Goal: Task Accomplishment & Management: Use online tool/utility

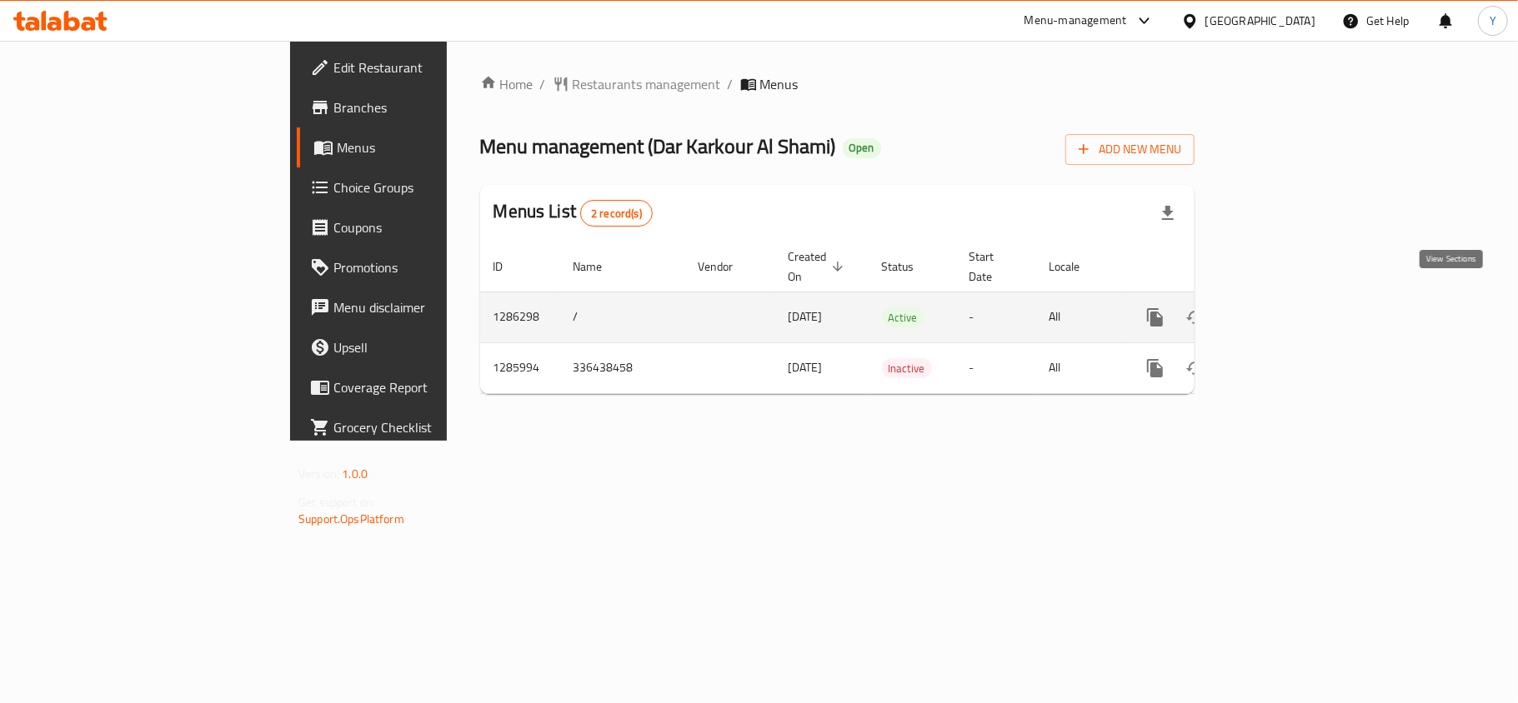
click at [1285, 308] on icon "enhanced table" at bounding box center [1275, 318] width 20 height 20
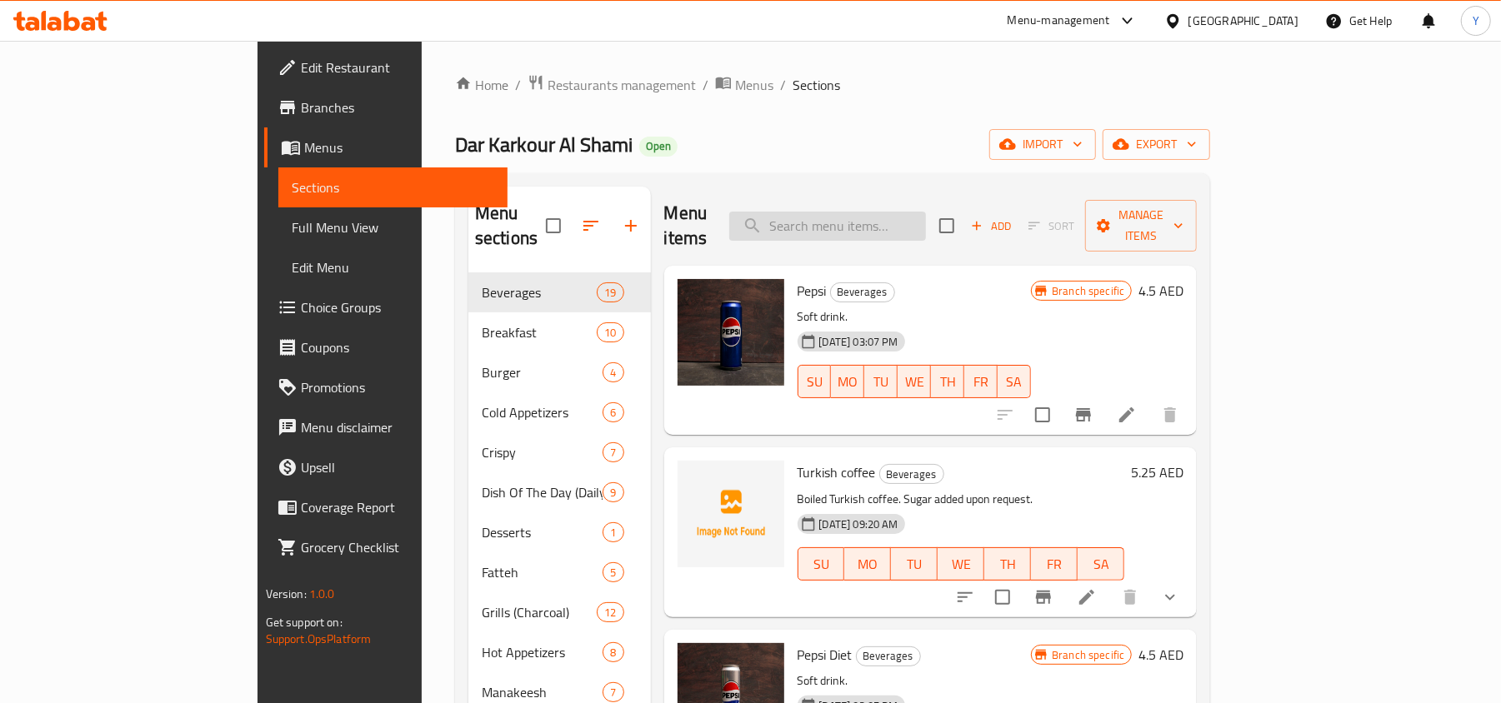
click at [888, 212] on input "search" at bounding box center [827, 226] width 197 height 29
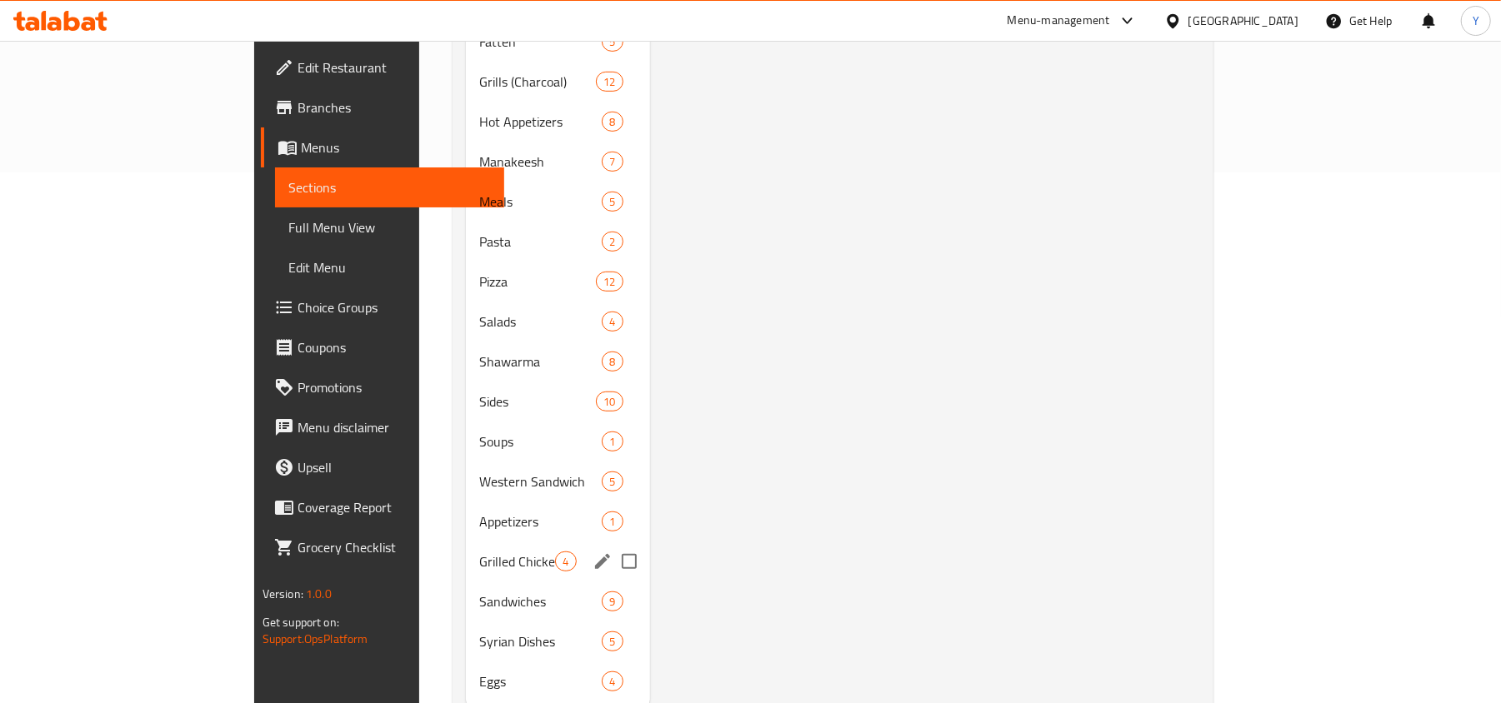
scroll to position [558, 0]
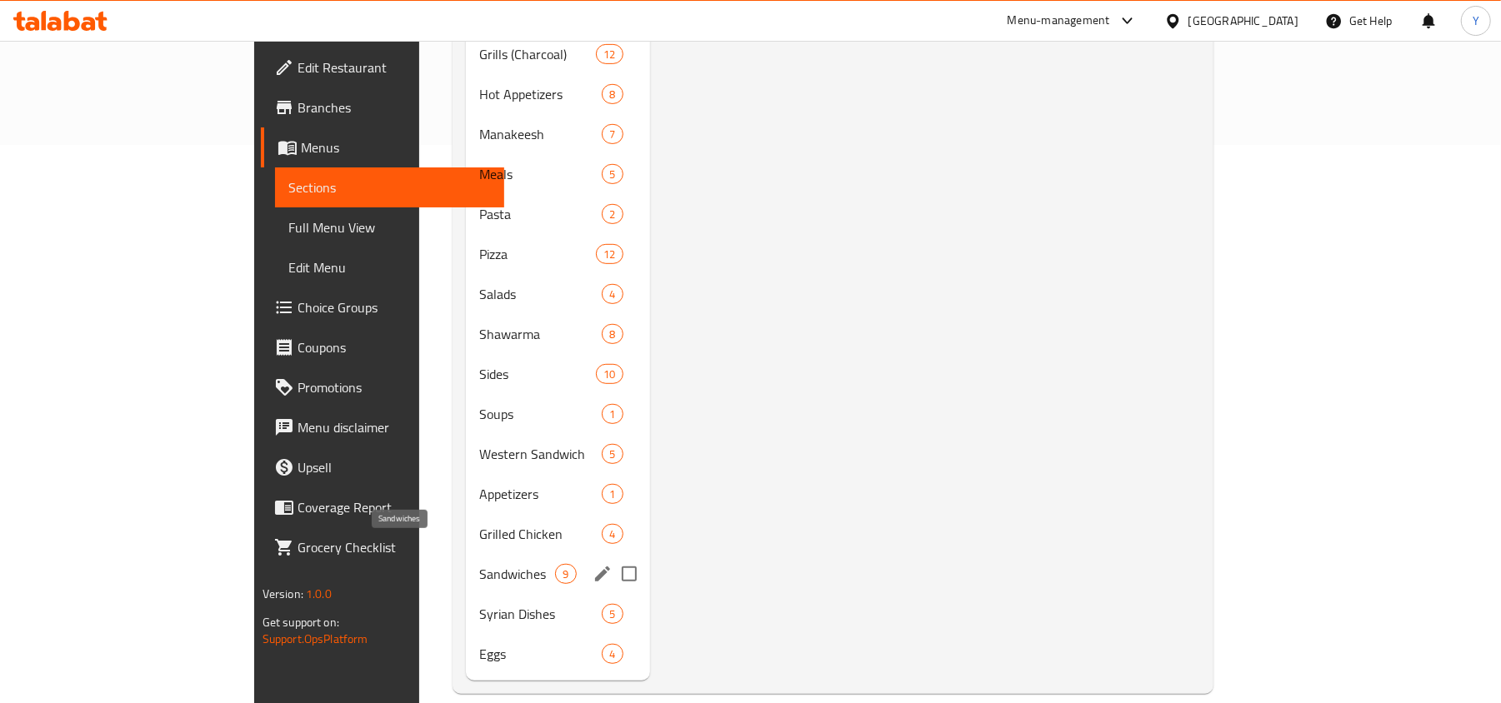
click at [479, 564] on span "Sandwiches" at bounding box center [517, 574] width 76 height 20
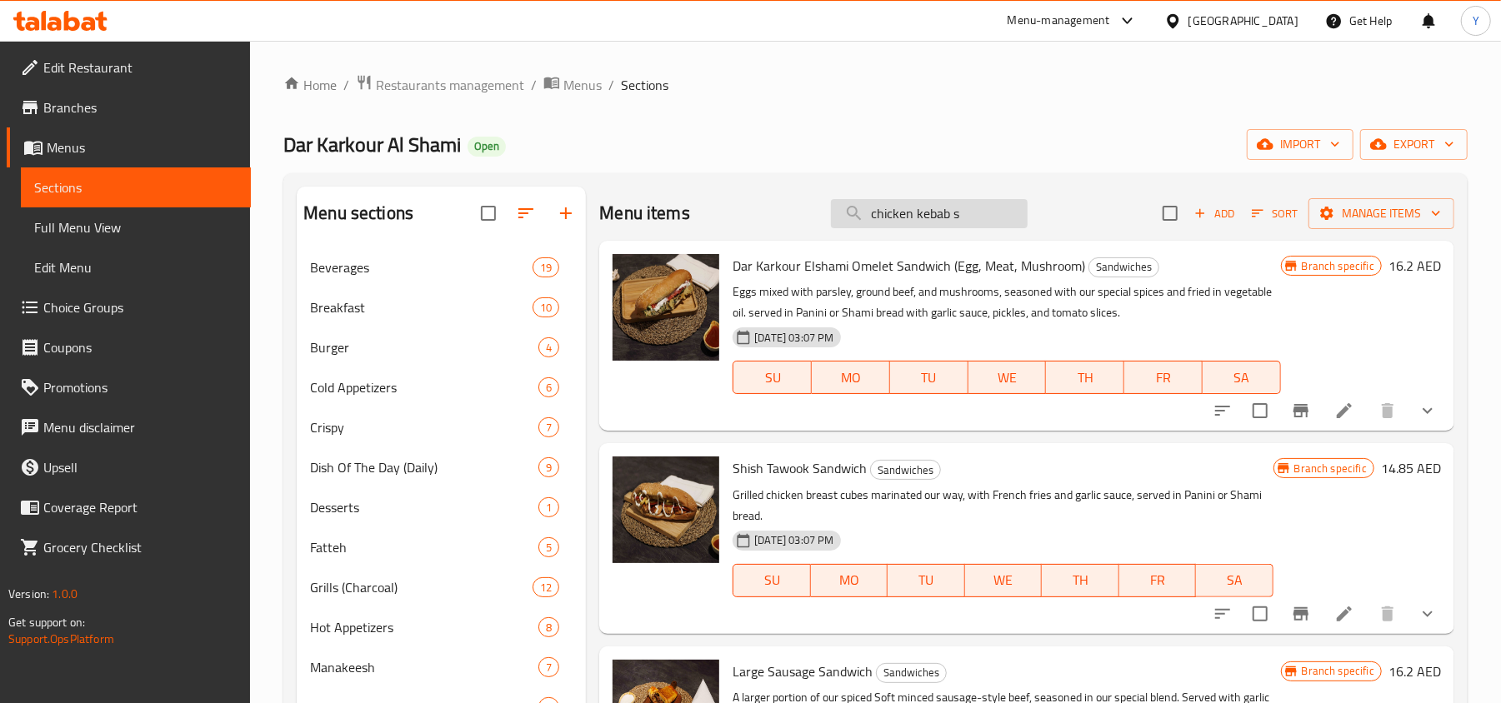
click at [971, 218] on input "chicken kebab s" at bounding box center [929, 213] width 197 height 29
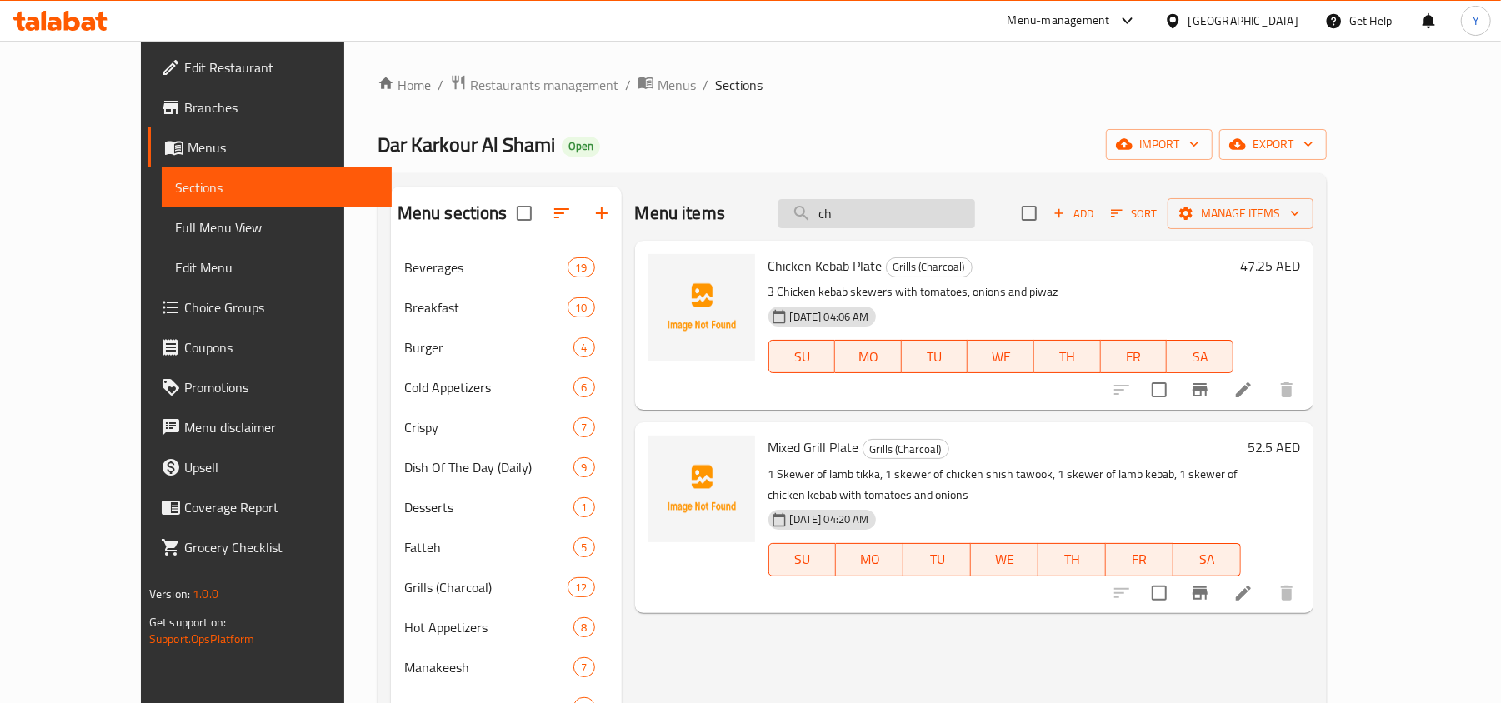
type input "c"
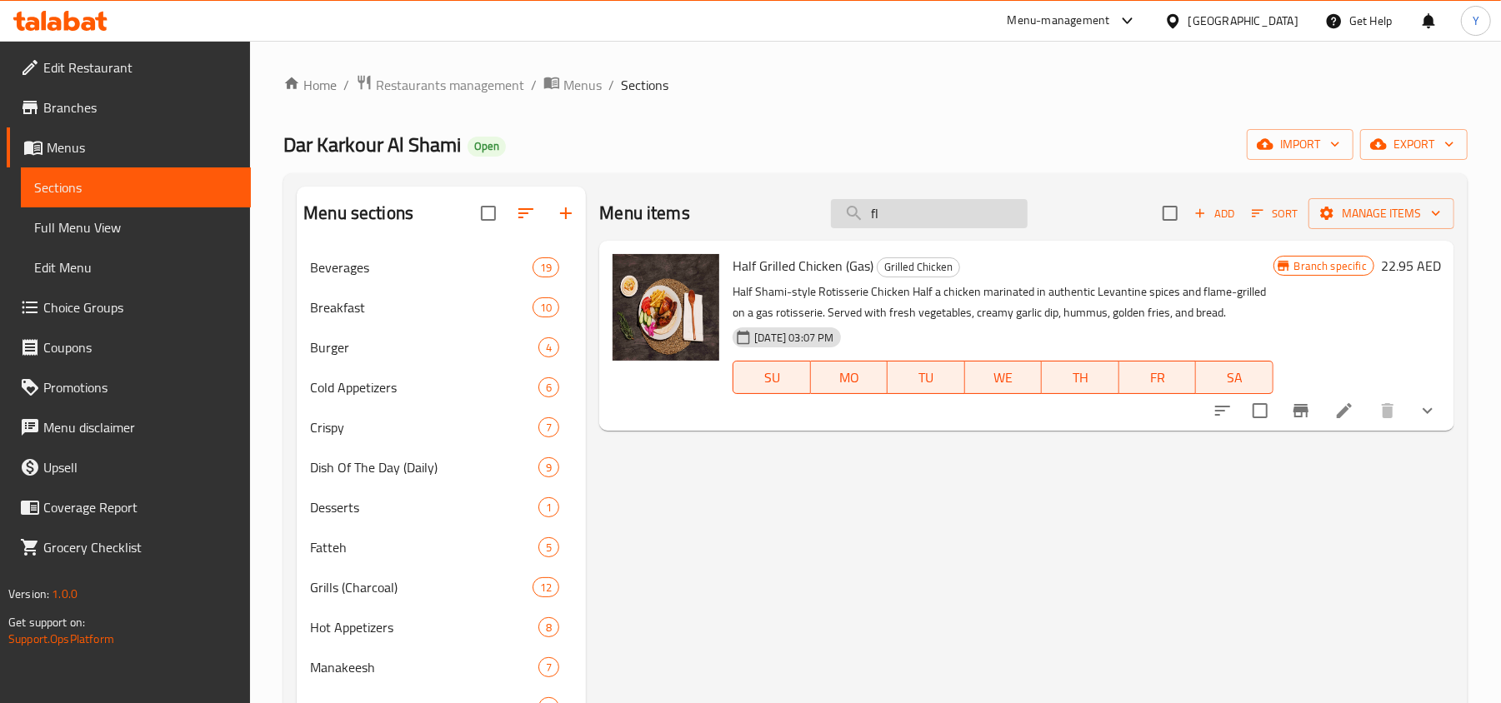
type input "f"
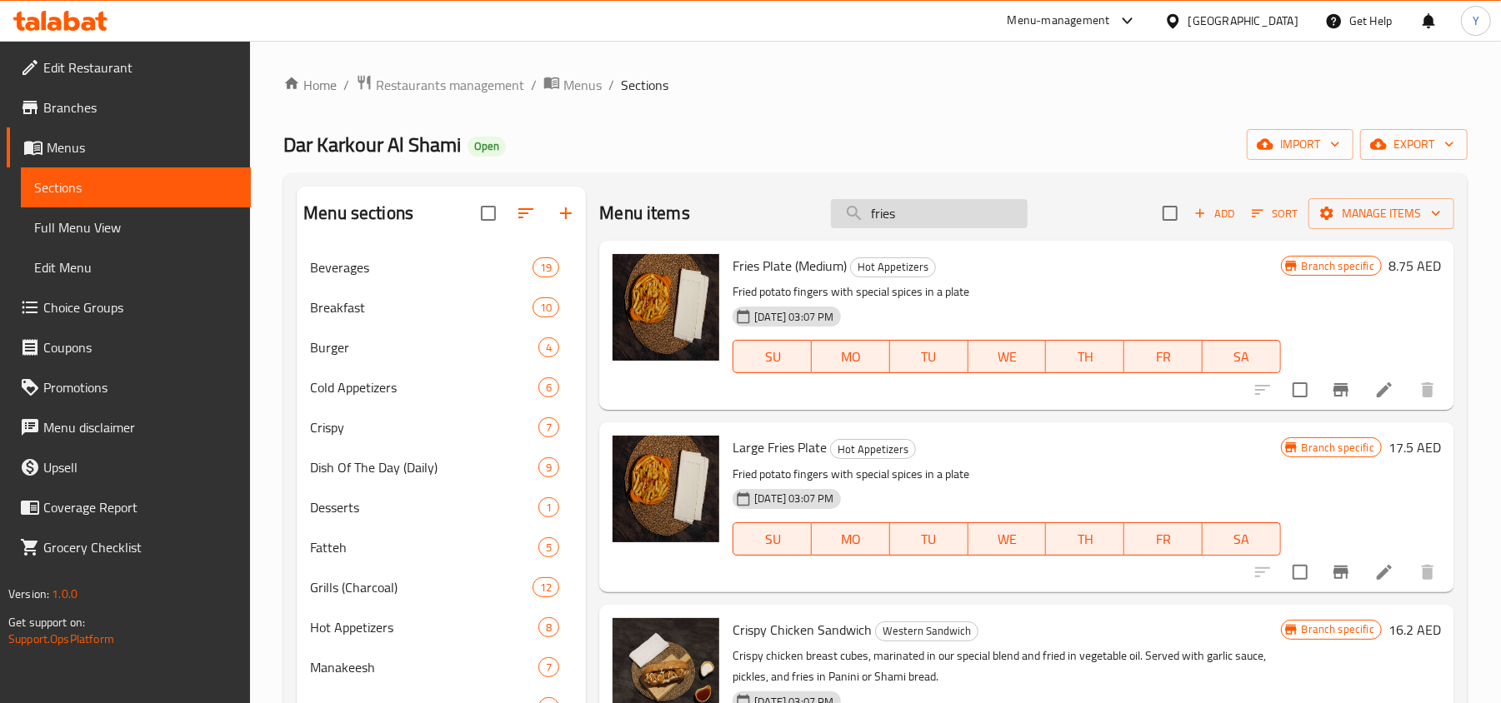
drag, startPoint x: 911, startPoint y: 220, endPoint x: 865, endPoint y: 228, distance: 46.6
click at [865, 228] on input "fries" at bounding box center [929, 213] width 197 height 29
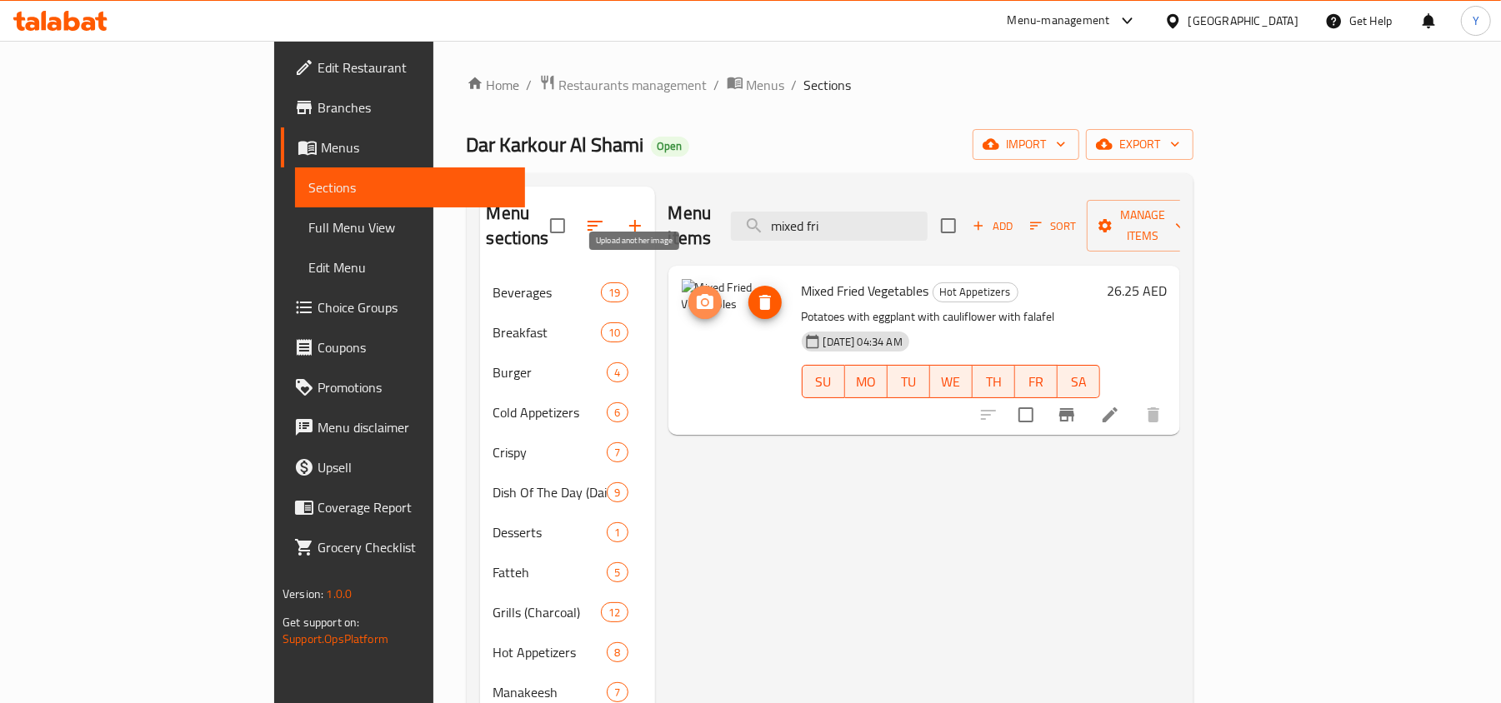
click at [697, 294] on icon "upload picture" at bounding box center [705, 301] width 17 height 15
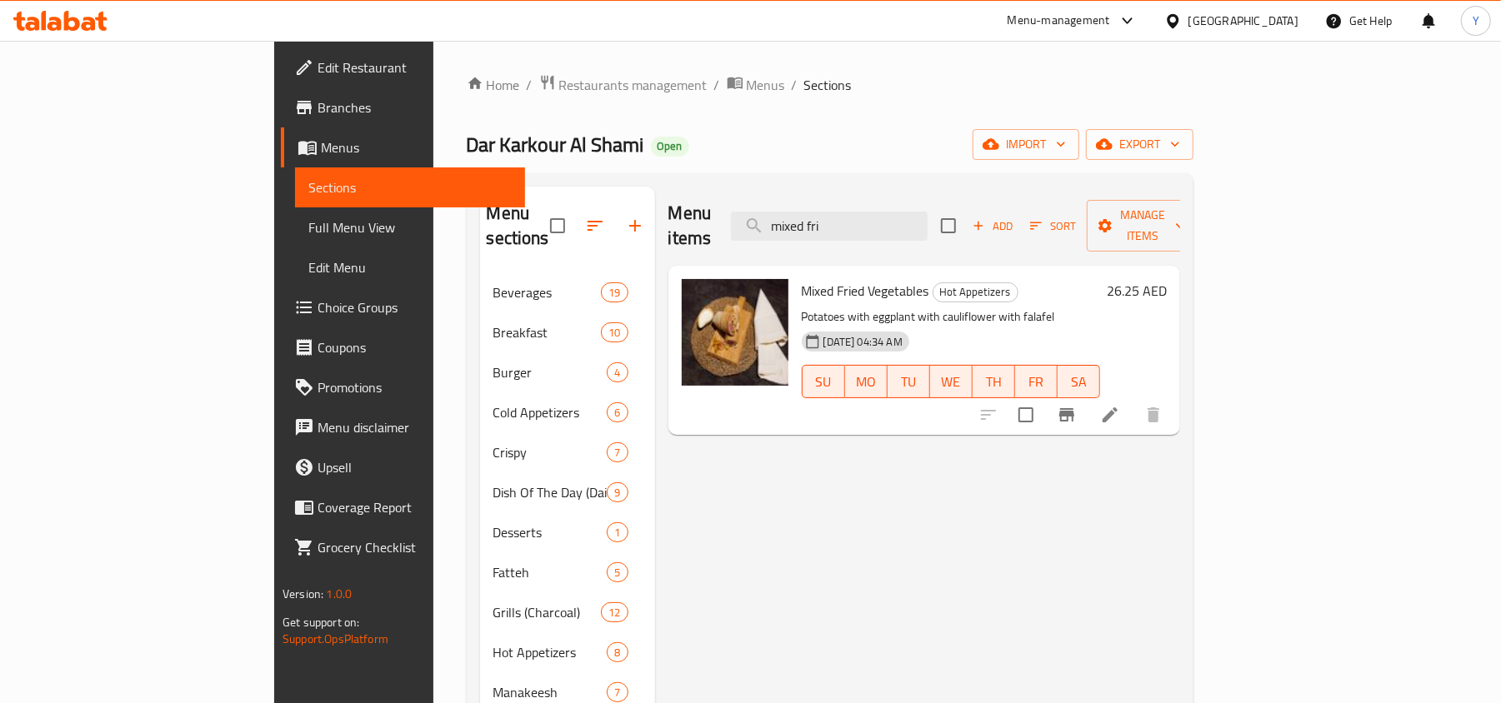
drag, startPoint x: 980, startPoint y: 221, endPoint x: 820, endPoint y: 208, distance: 160.6
click at [820, 208] on div "Menu items mixed fri Add Sort Manage items" at bounding box center [924, 226] width 512 height 79
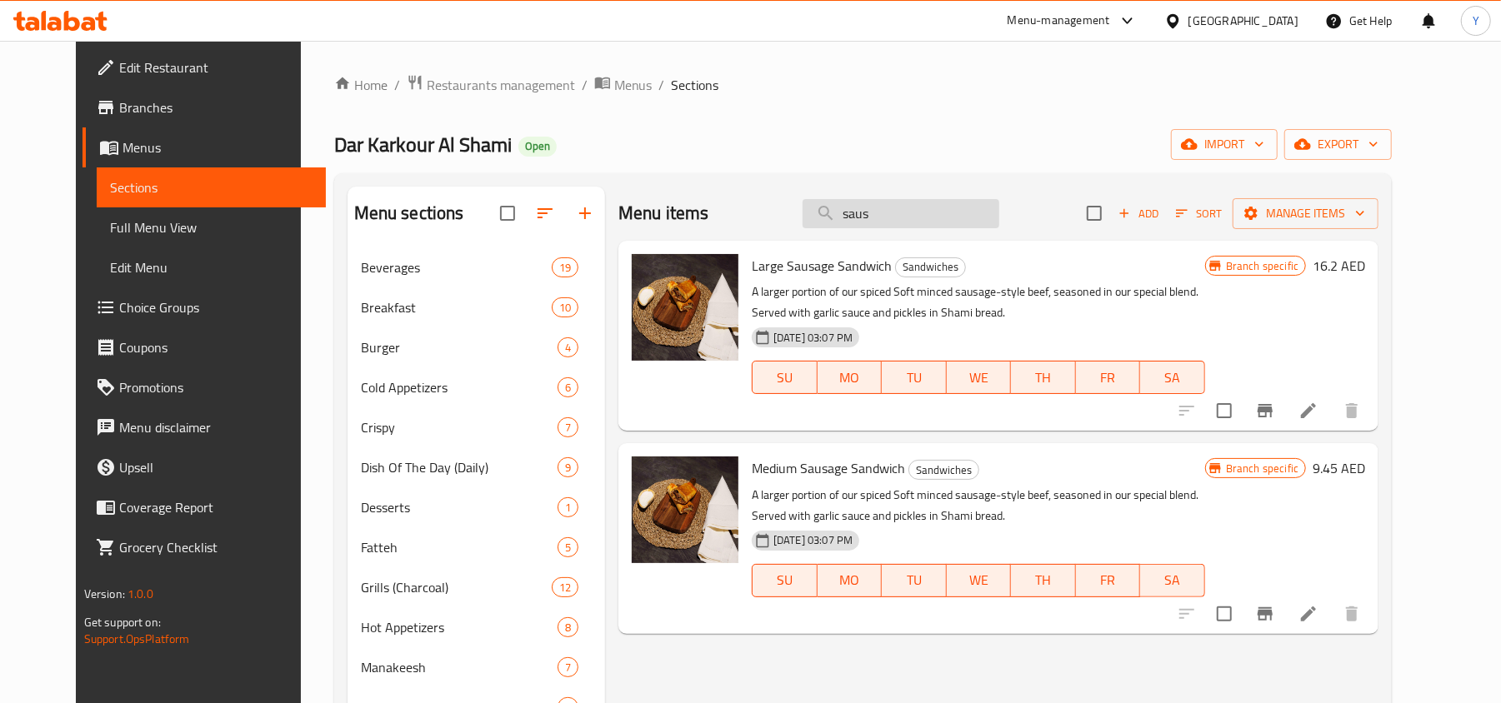
click at [952, 215] on input "saus" at bounding box center [901, 213] width 197 height 29
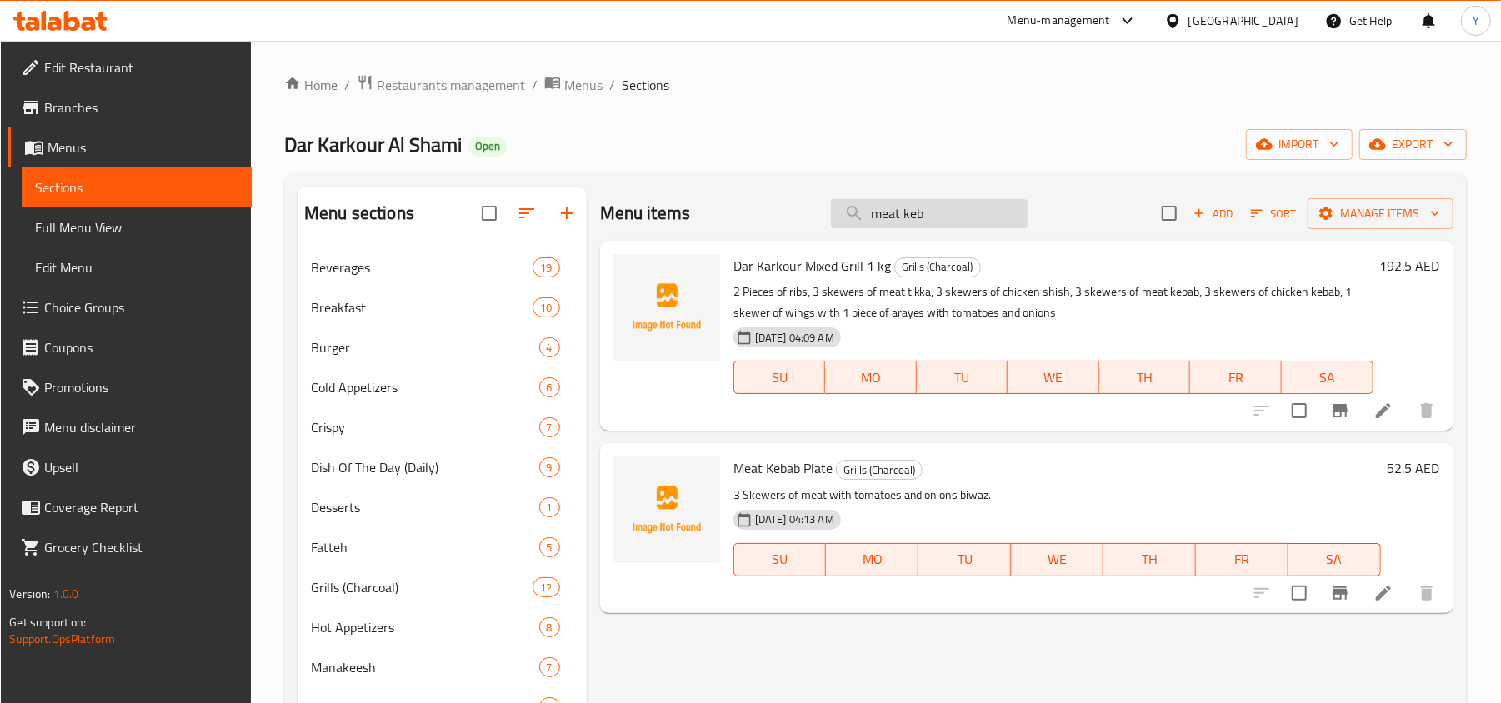
click at [908, 208] on input "meat keb" at bounding box center [929, 213] width 197 height 29
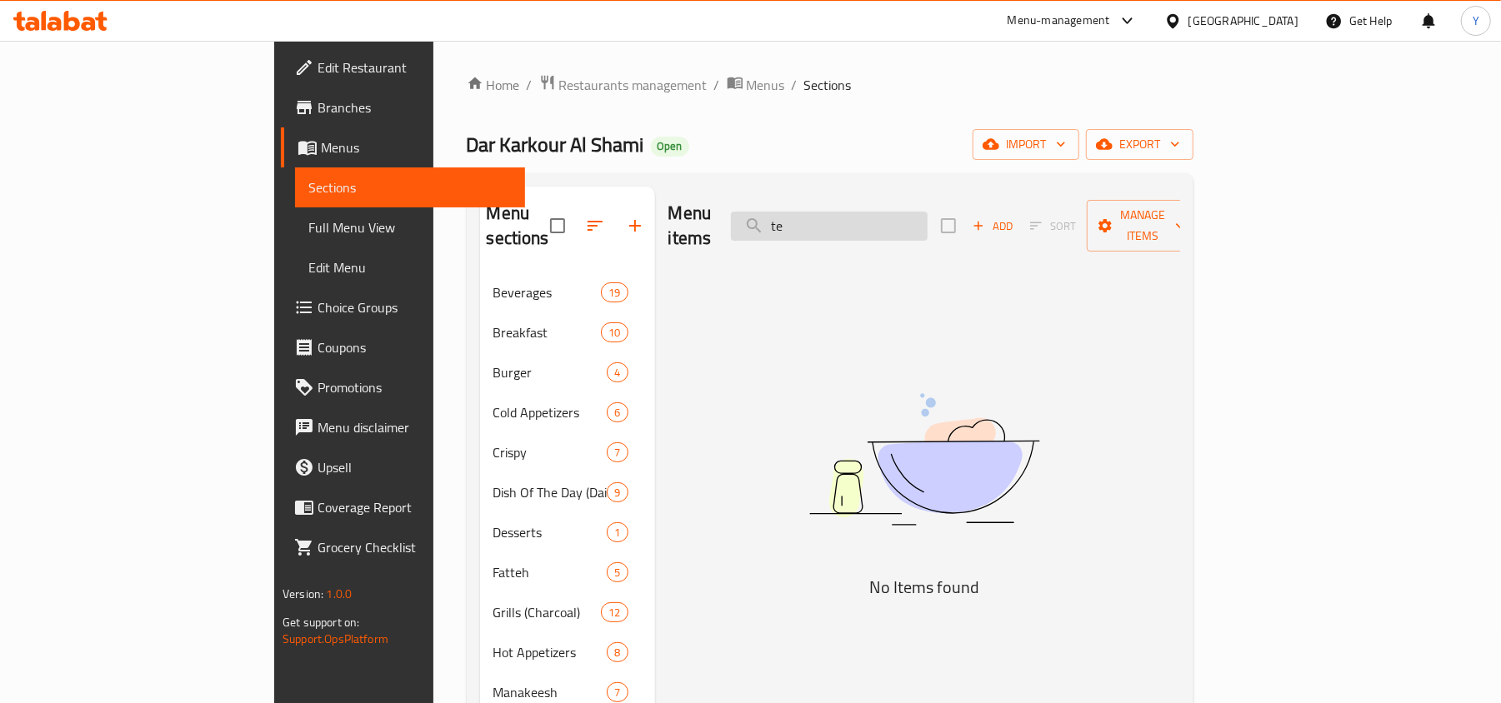
type input "t"
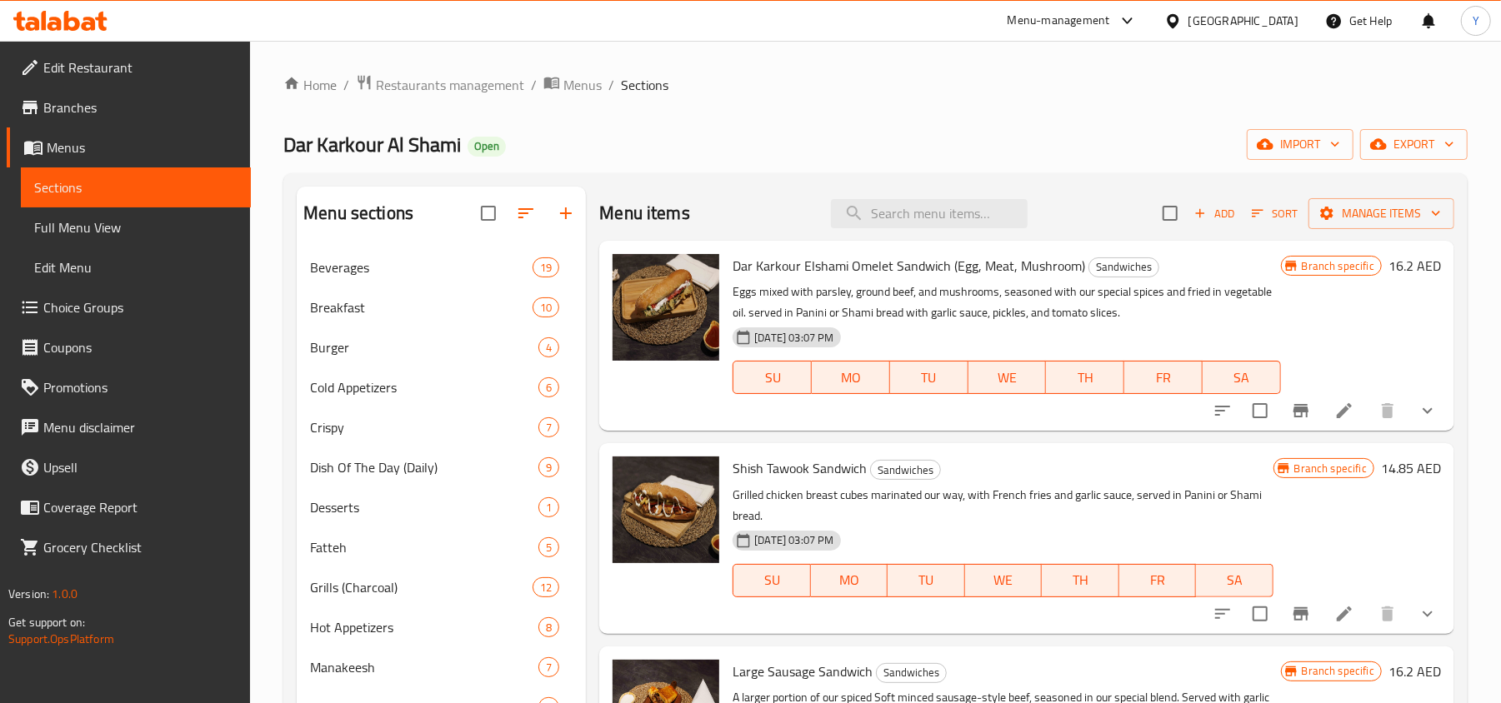
click at [930, 163] on div "Home / Restaurants management / Menus / Sections Dar Karkour Al Shami Open impo…" at bounding box center [875, 650] width 1184 height 1153
click at [938, 214] on input "search" at bounding box center [929, 213] width 197 height 29
type input "7"
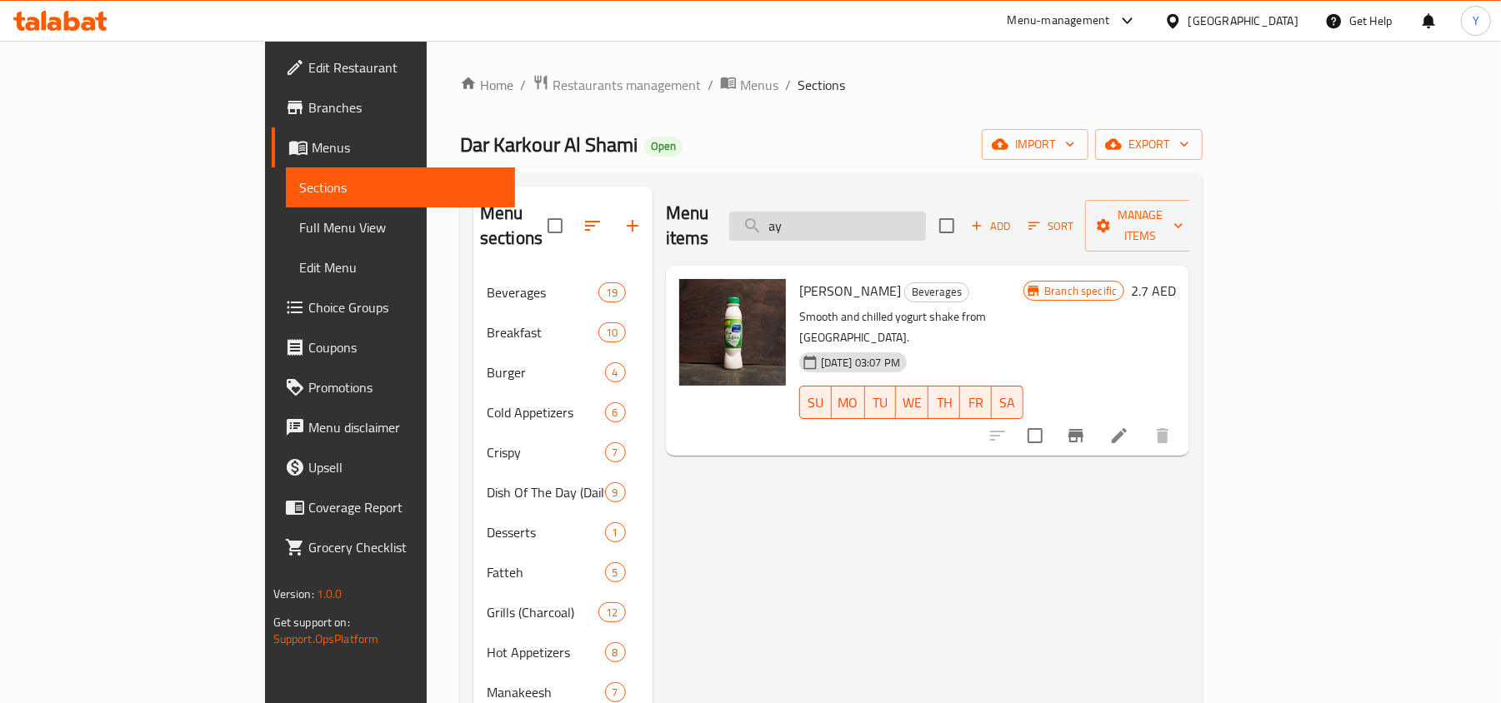
type input "a"
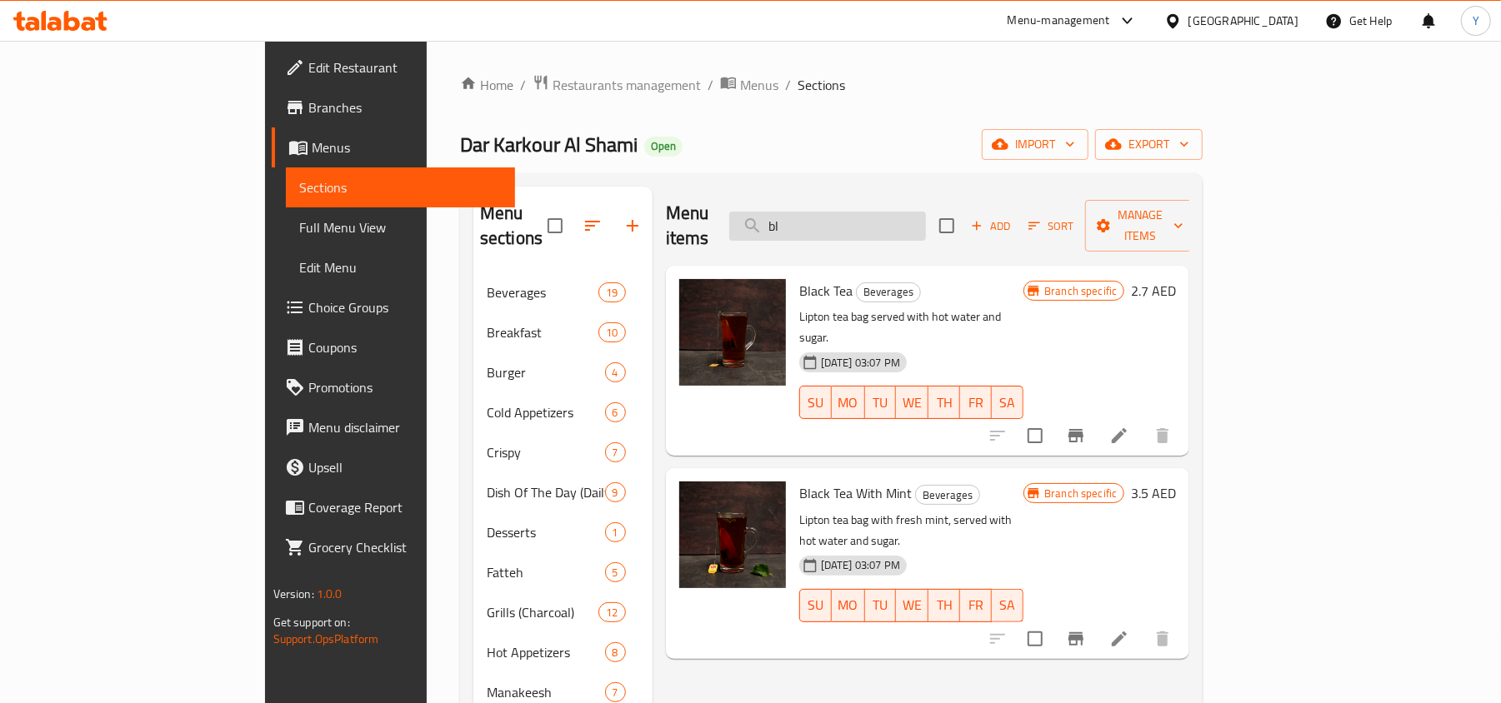
type input "b"
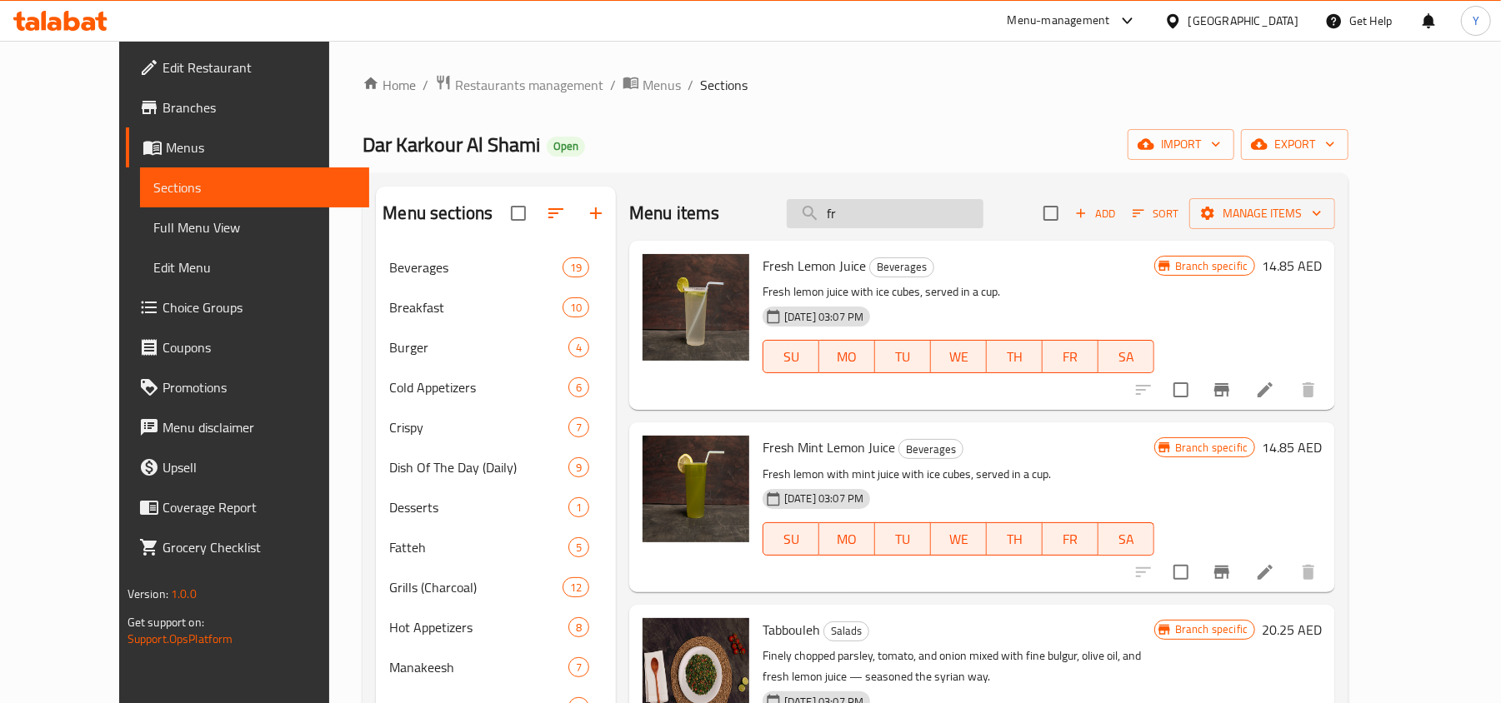
type input "f"
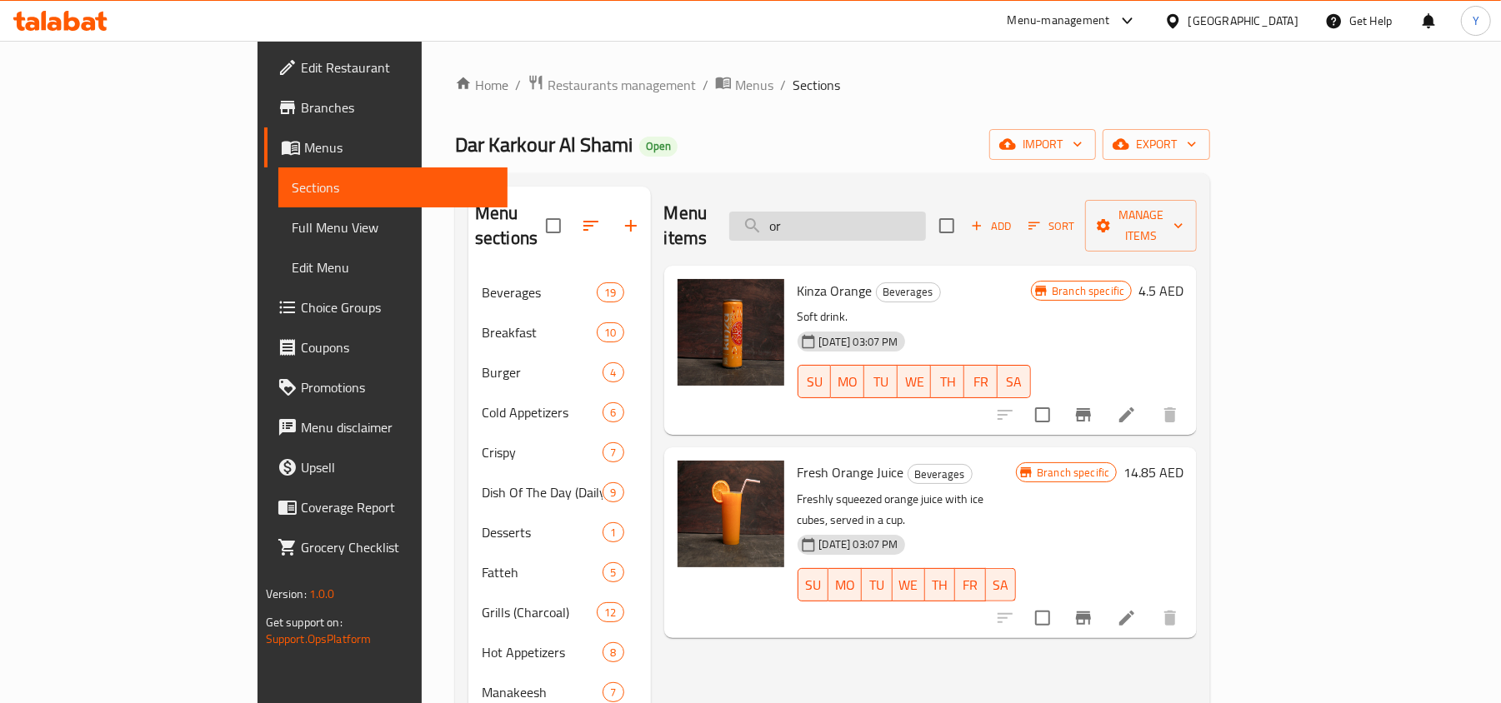
type input "o"
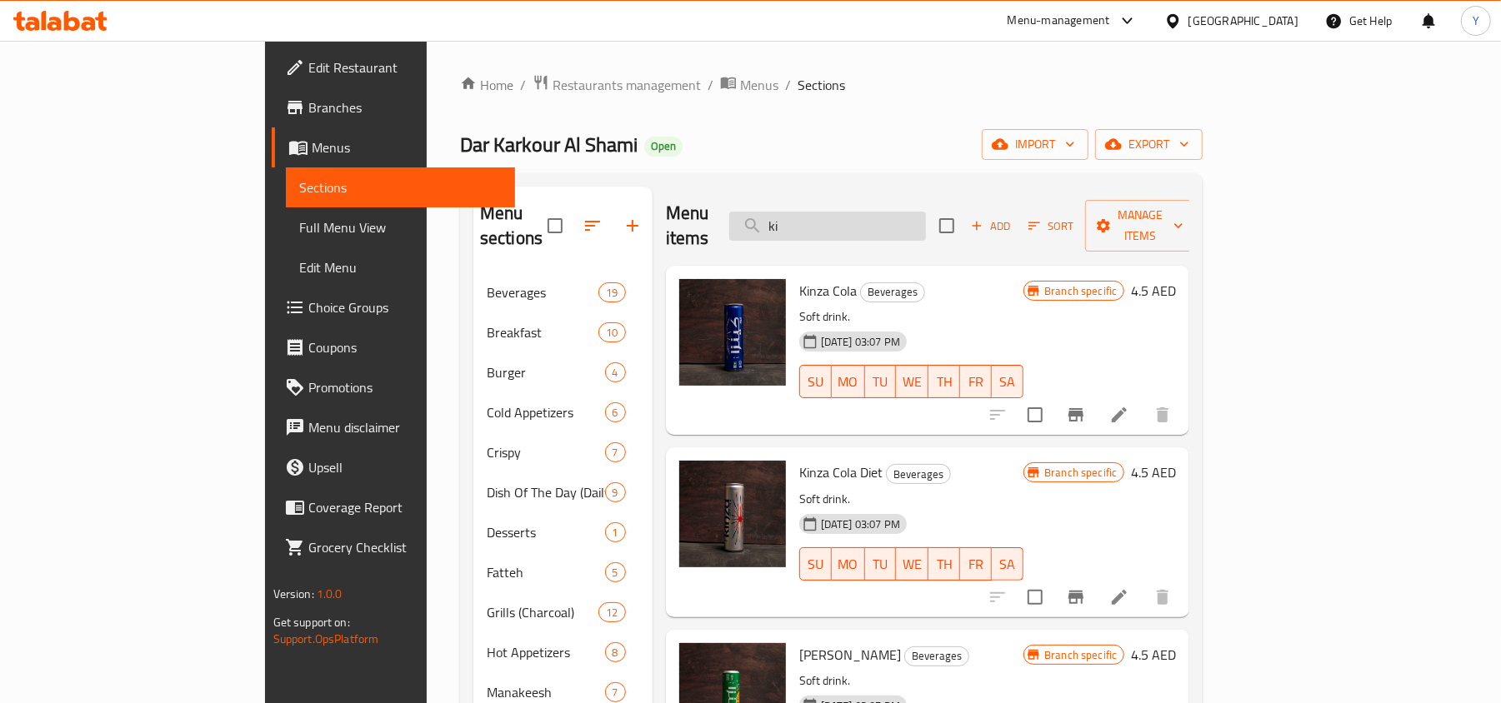
type input "k"
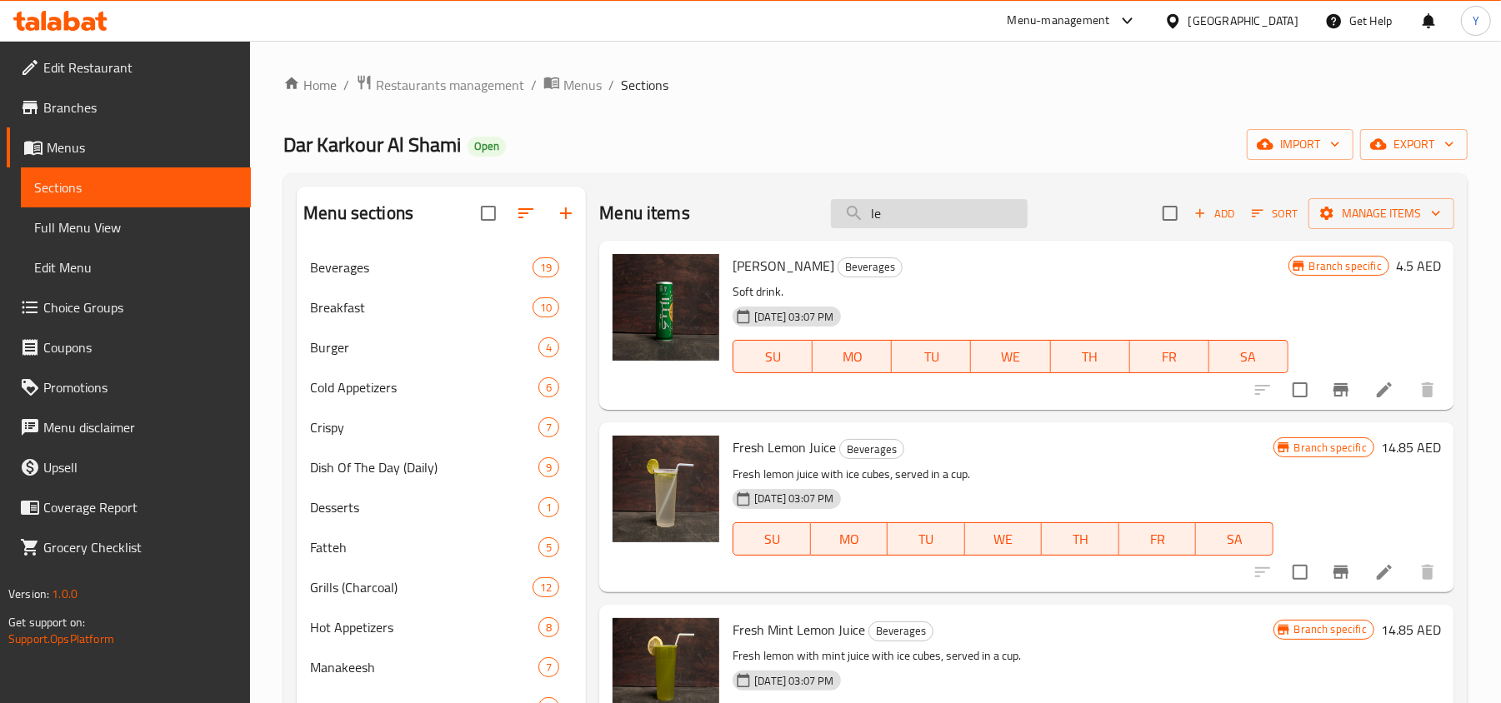
type input "l"
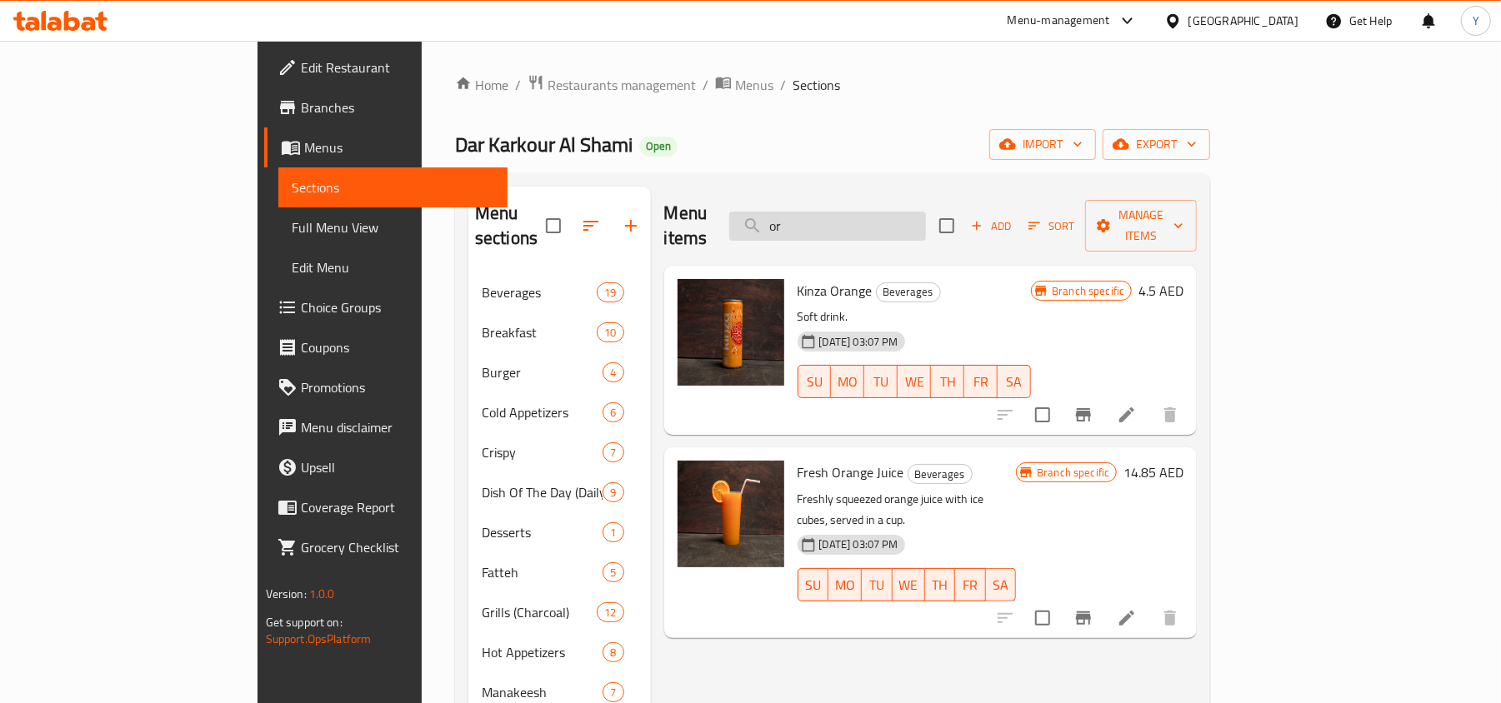
type input "o"
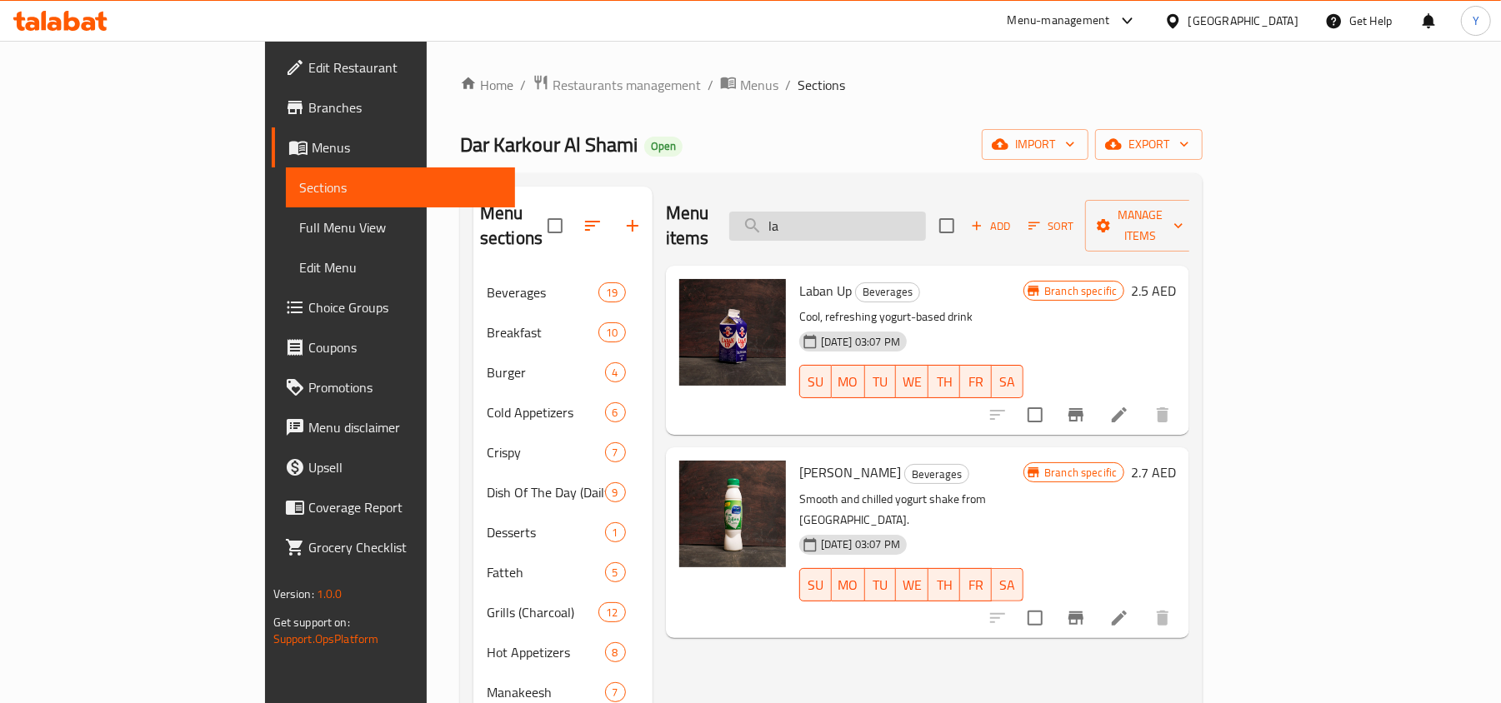
type input "l"
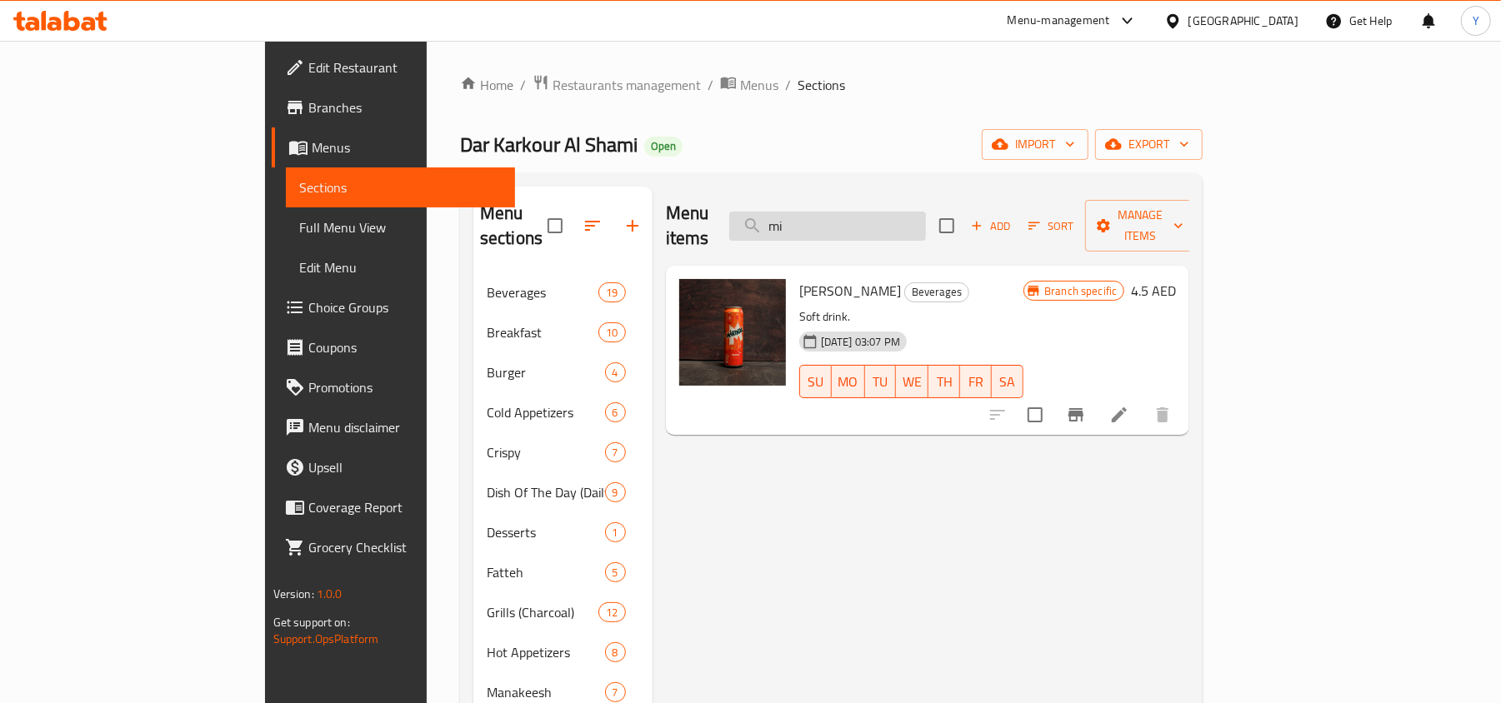
type input "m"
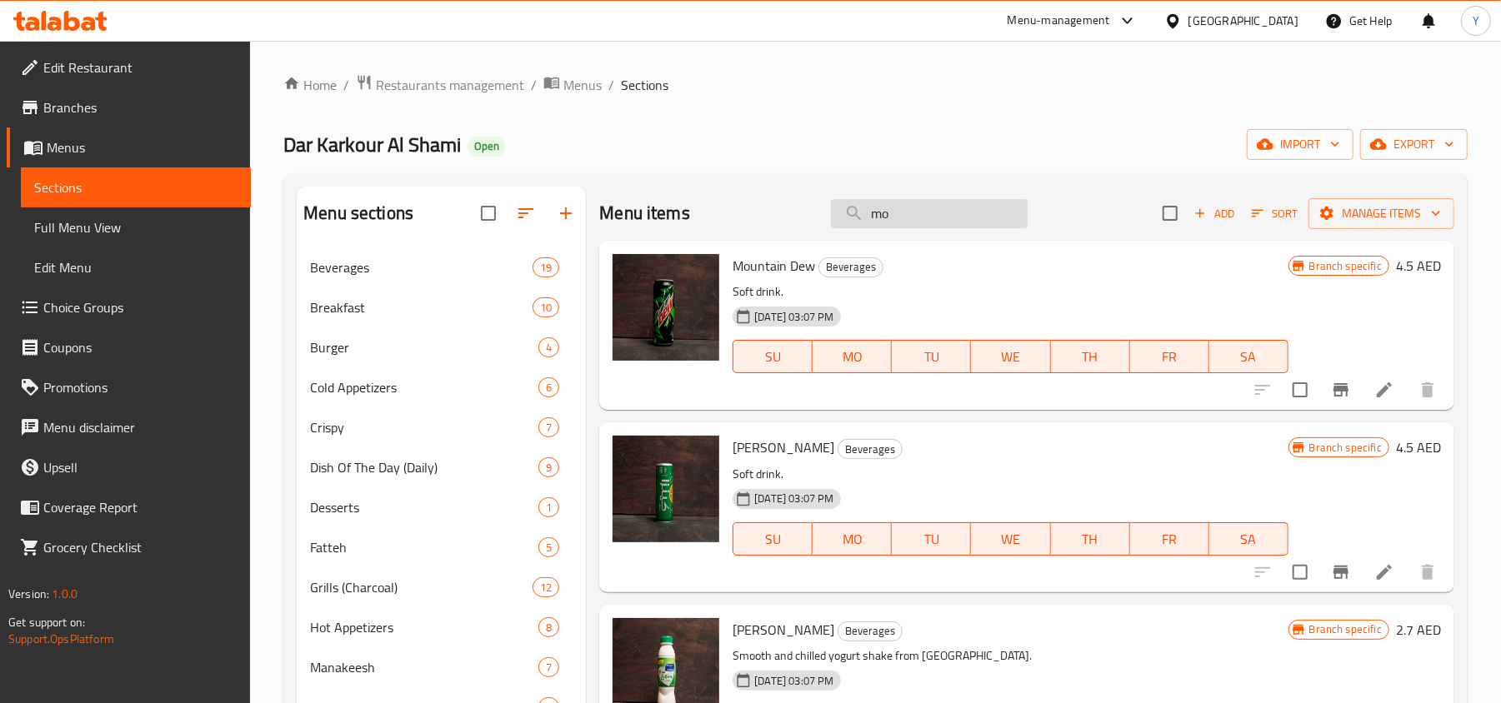
type input "m"
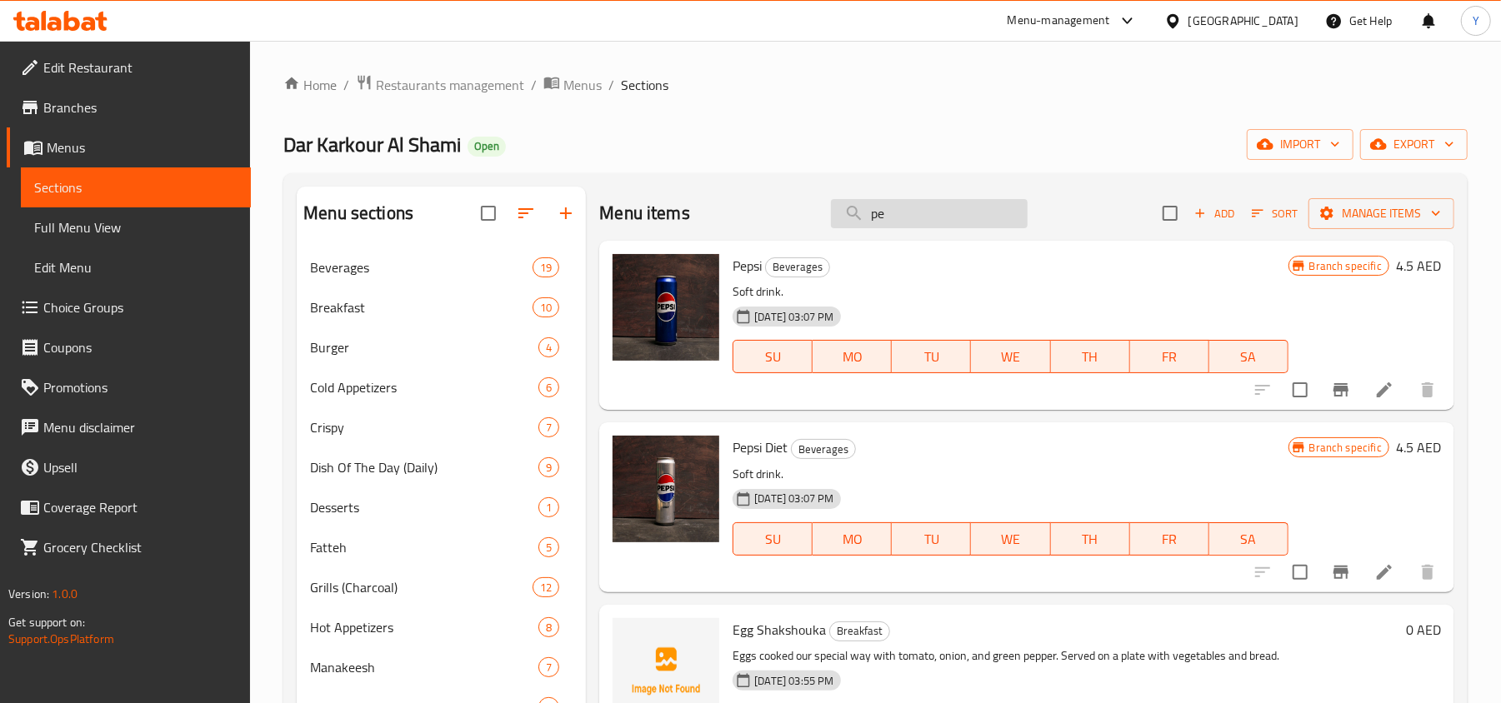
type input "p"
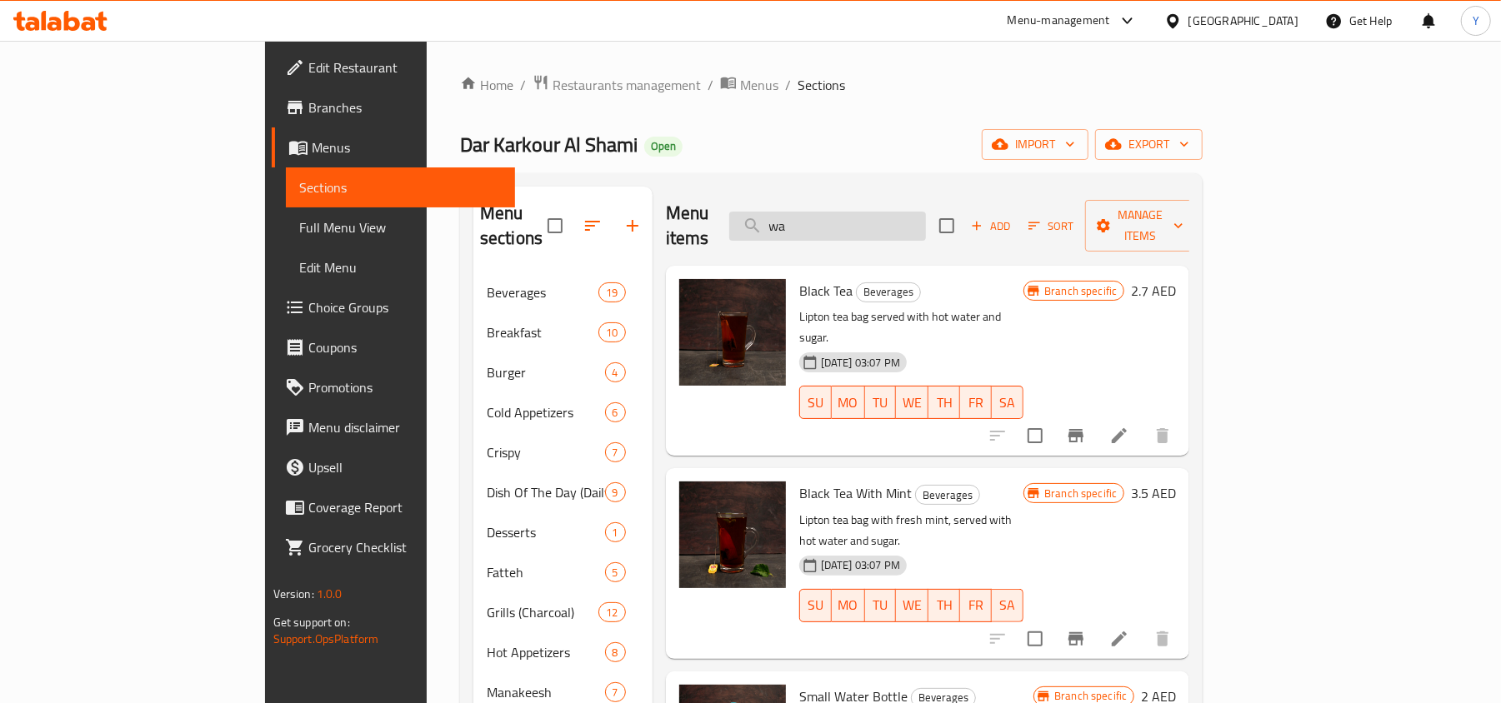
type input "w"
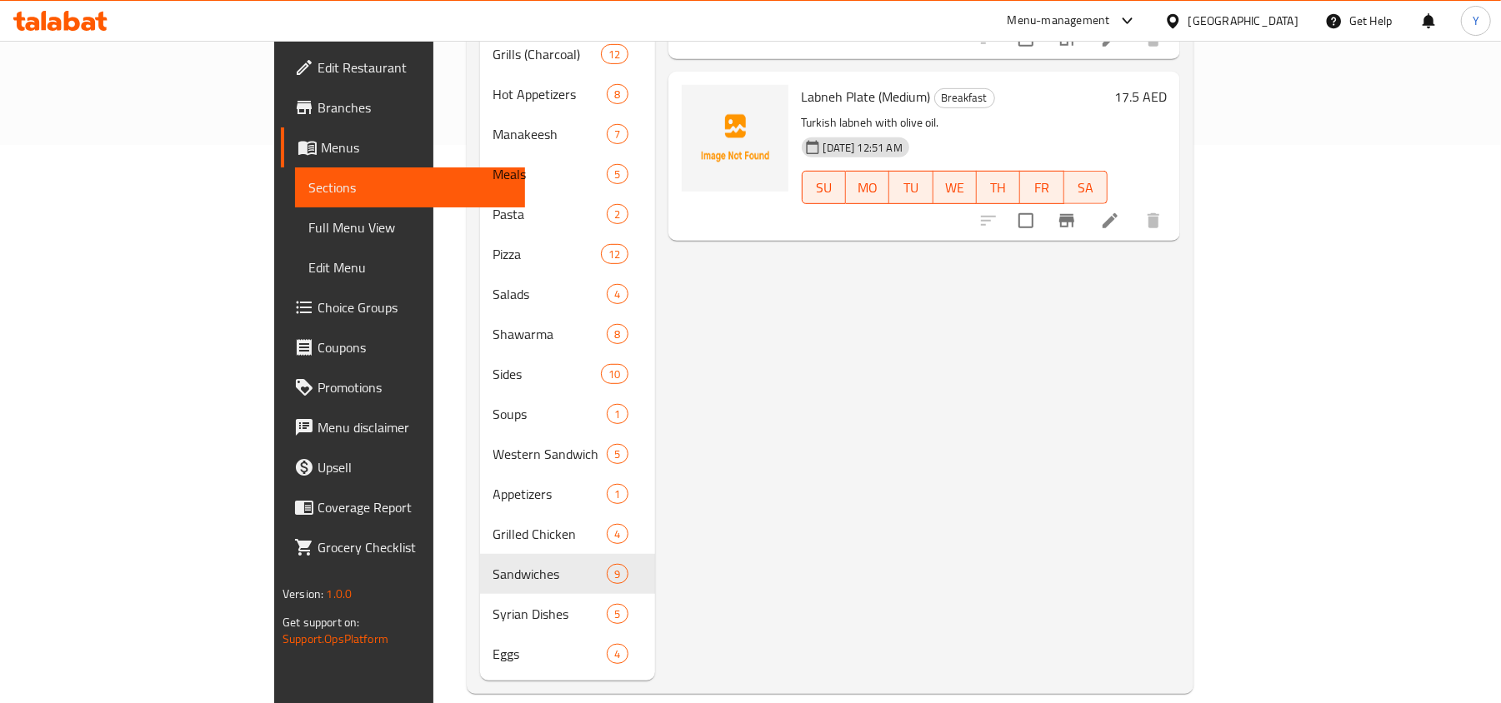
scroll to position [3, 0]
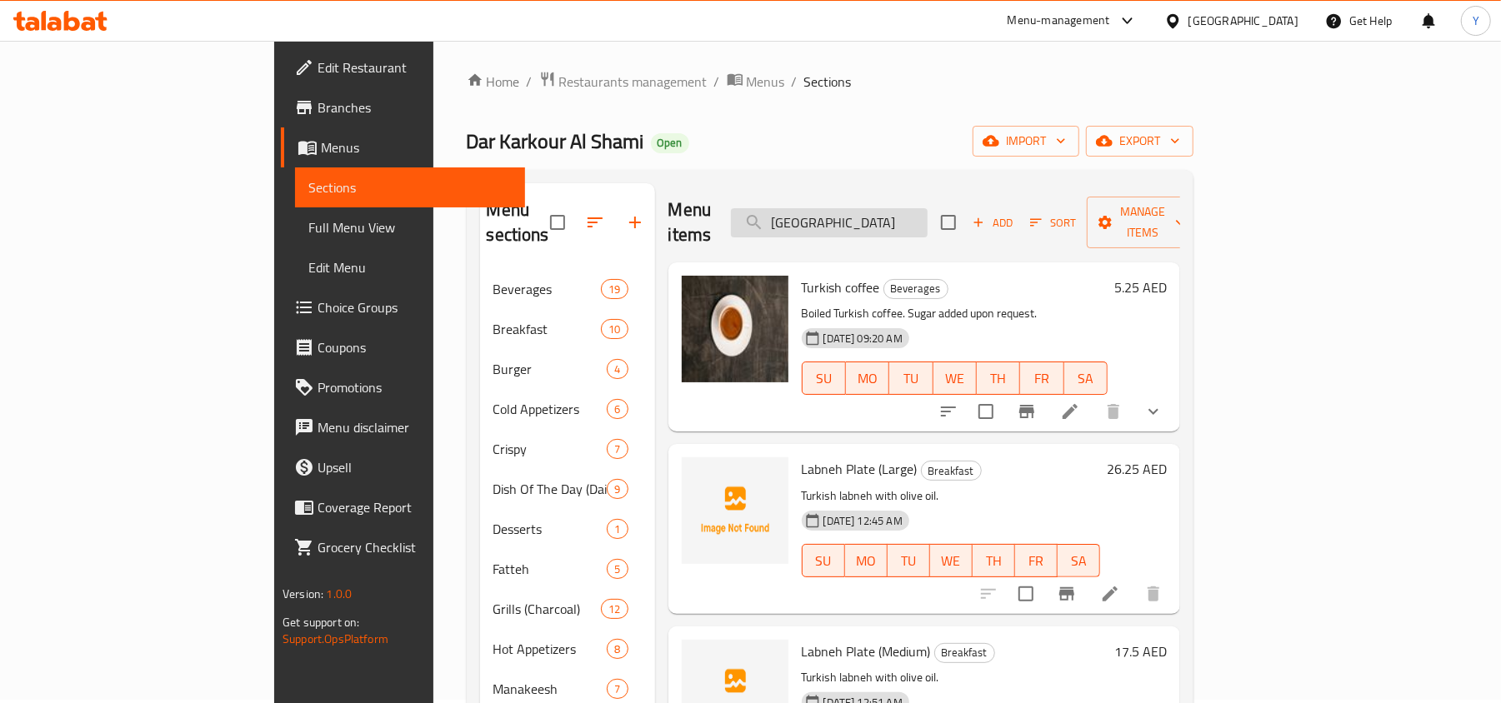
click at [914, 217] on input "turki" at bounding box center [829, 222] width 197 height 29
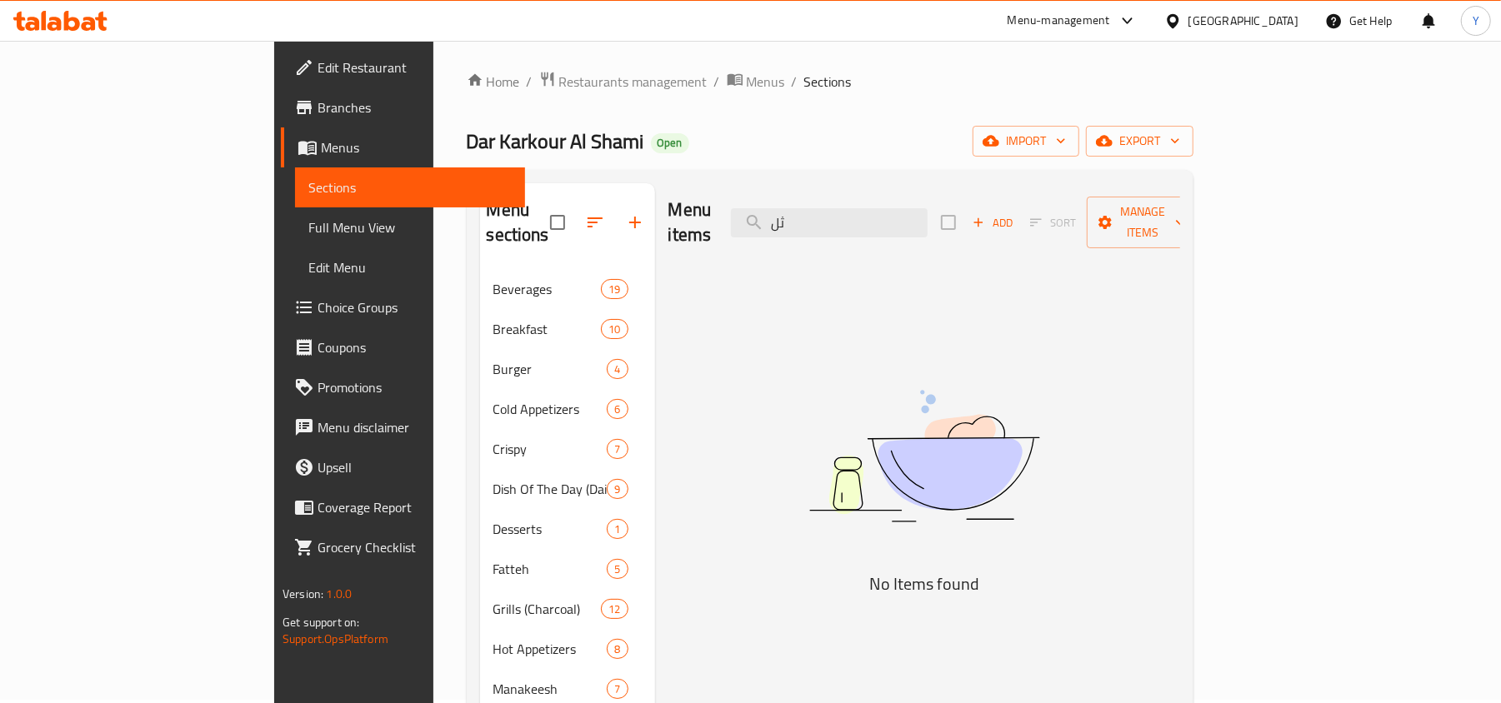
type input "ث"
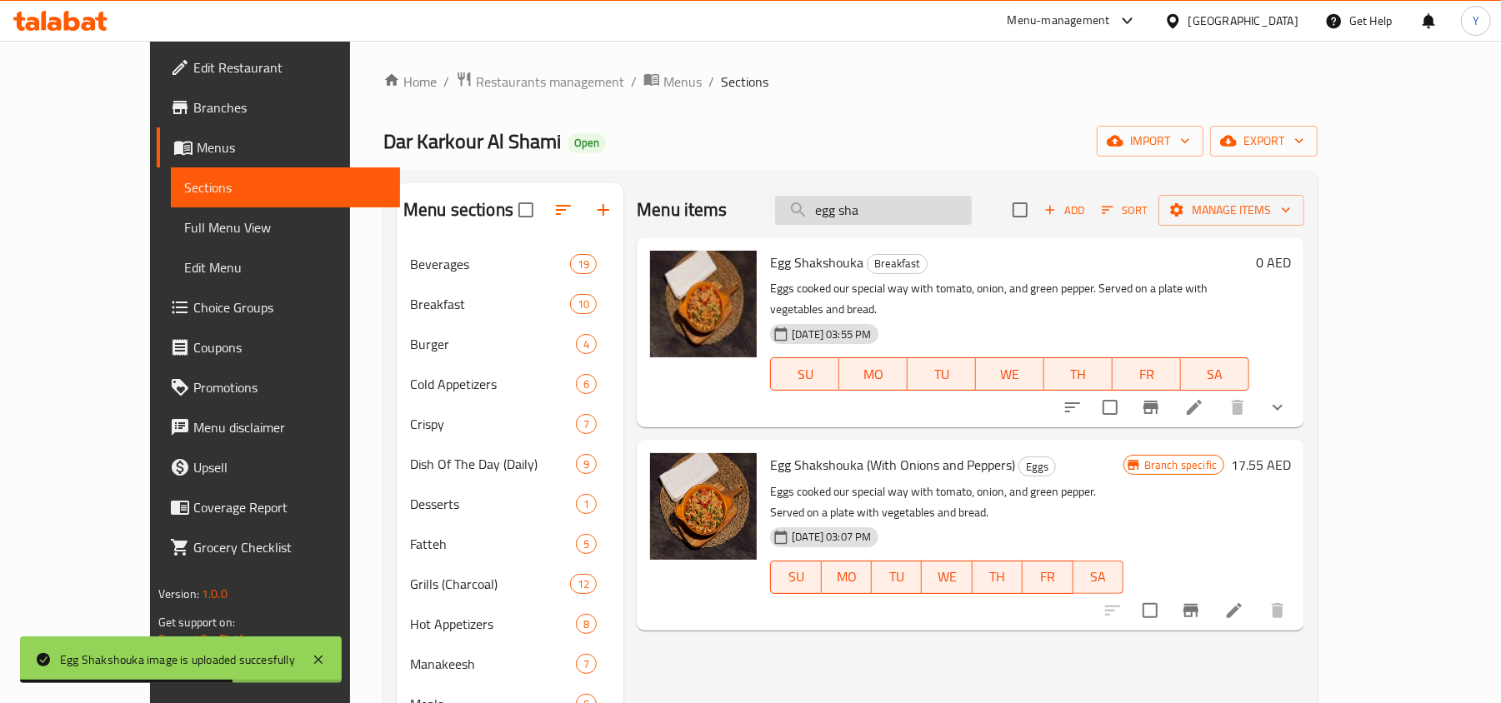
drag, startPoint x: 935, startPoint y: 220, endPoint x: 893, endPoint y: 221, distance: 41.7
click at [893, 221] on input "egg sha" at bounding box center [873, 210] width 197 height 29
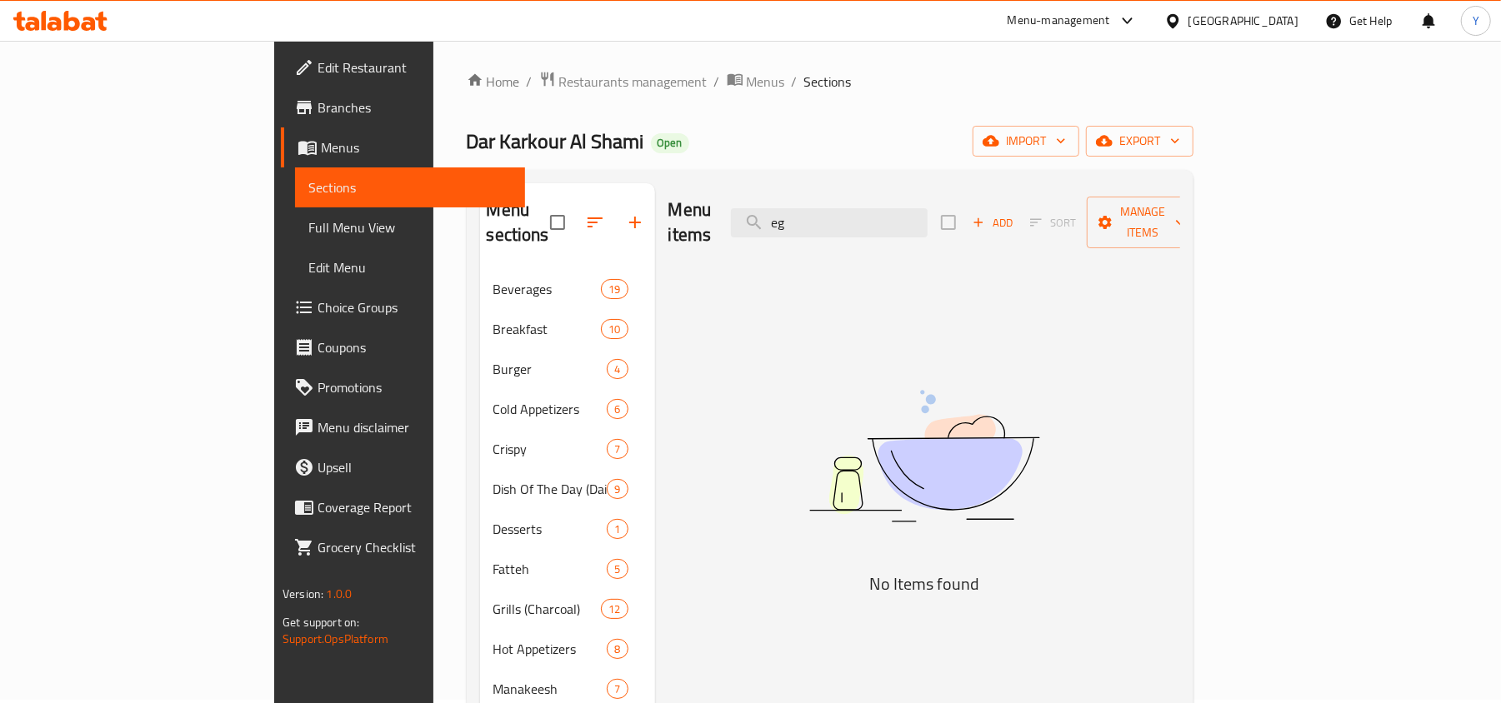
type input "e"
type input "f"
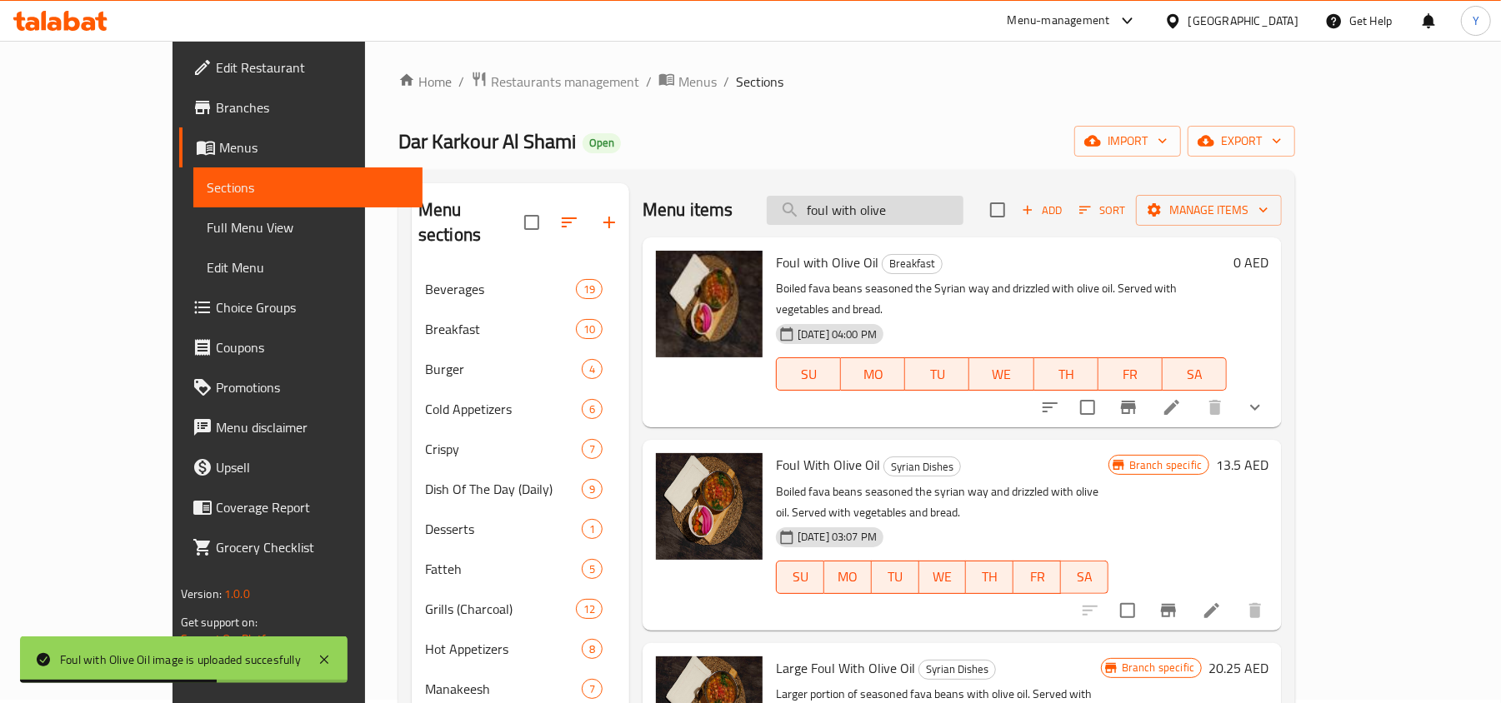
click at [933, 214] on input "foul with olive" at bounding box center [865, 210] width 197 height 29
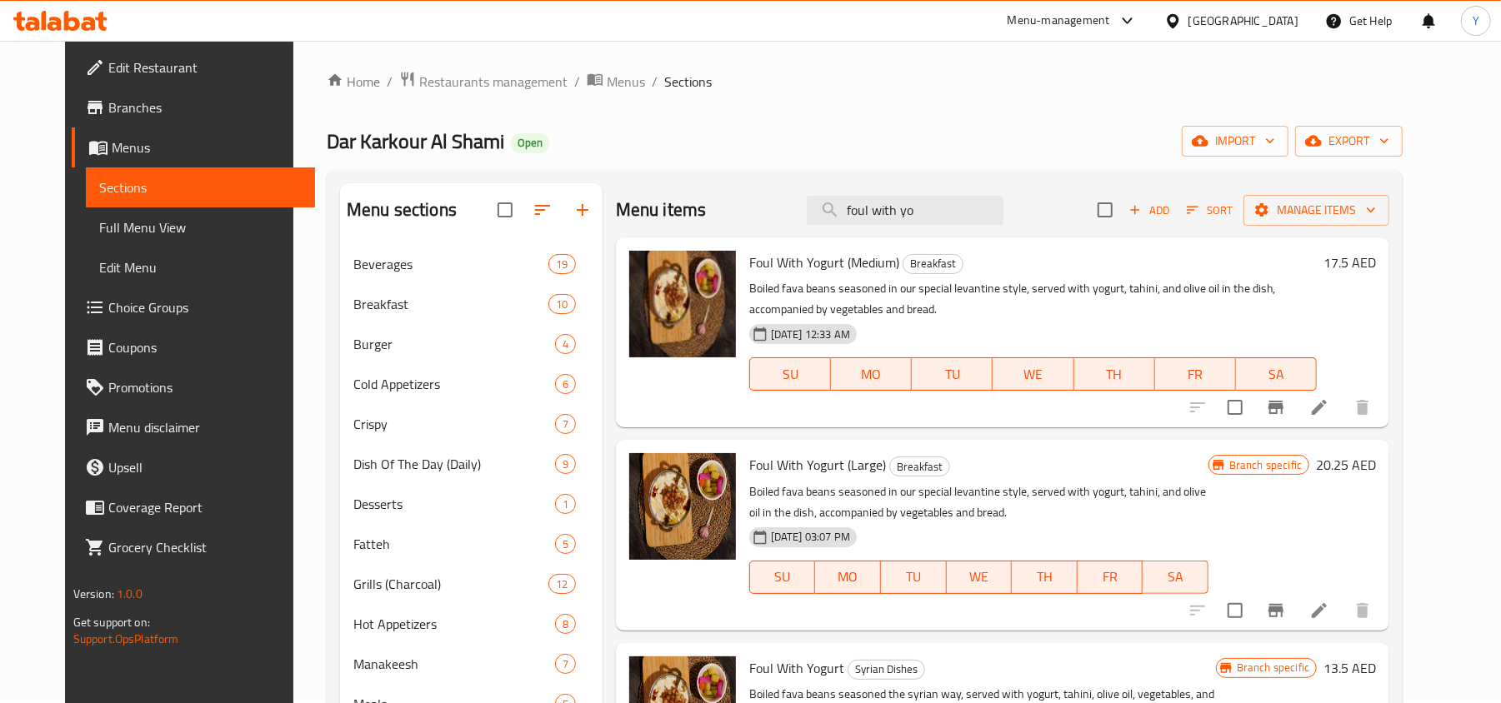
drag, startPoint x: 957, startPoint y: 211, endPoint x: 828, endPoint y: 231, distance: 129.9
click at [828, 231] on div "Menu items foul with yo Add Sort Manage items" at bounding box center [1002, 210] width 773 height 54
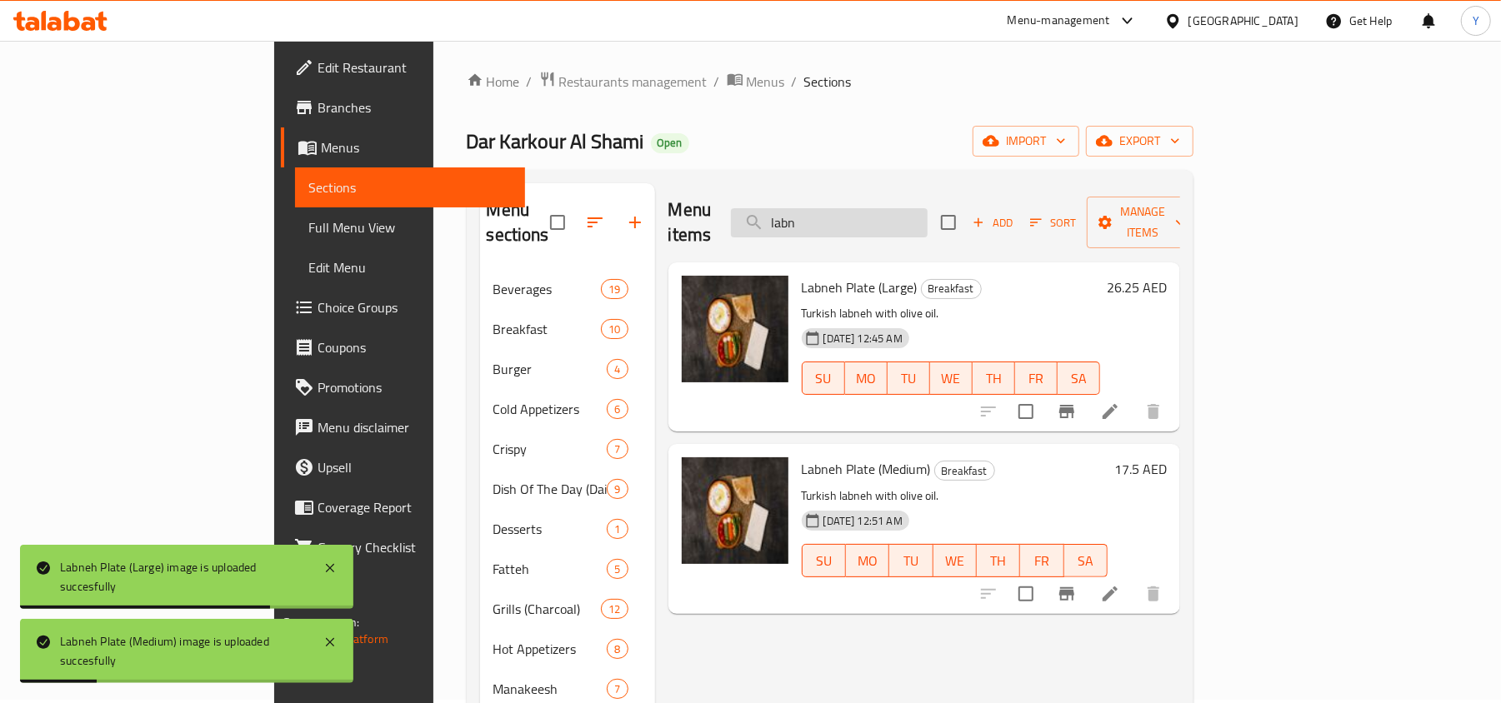
click at [871, 208] on input "labn" at bounding box center [829, 222] width 197 height 29
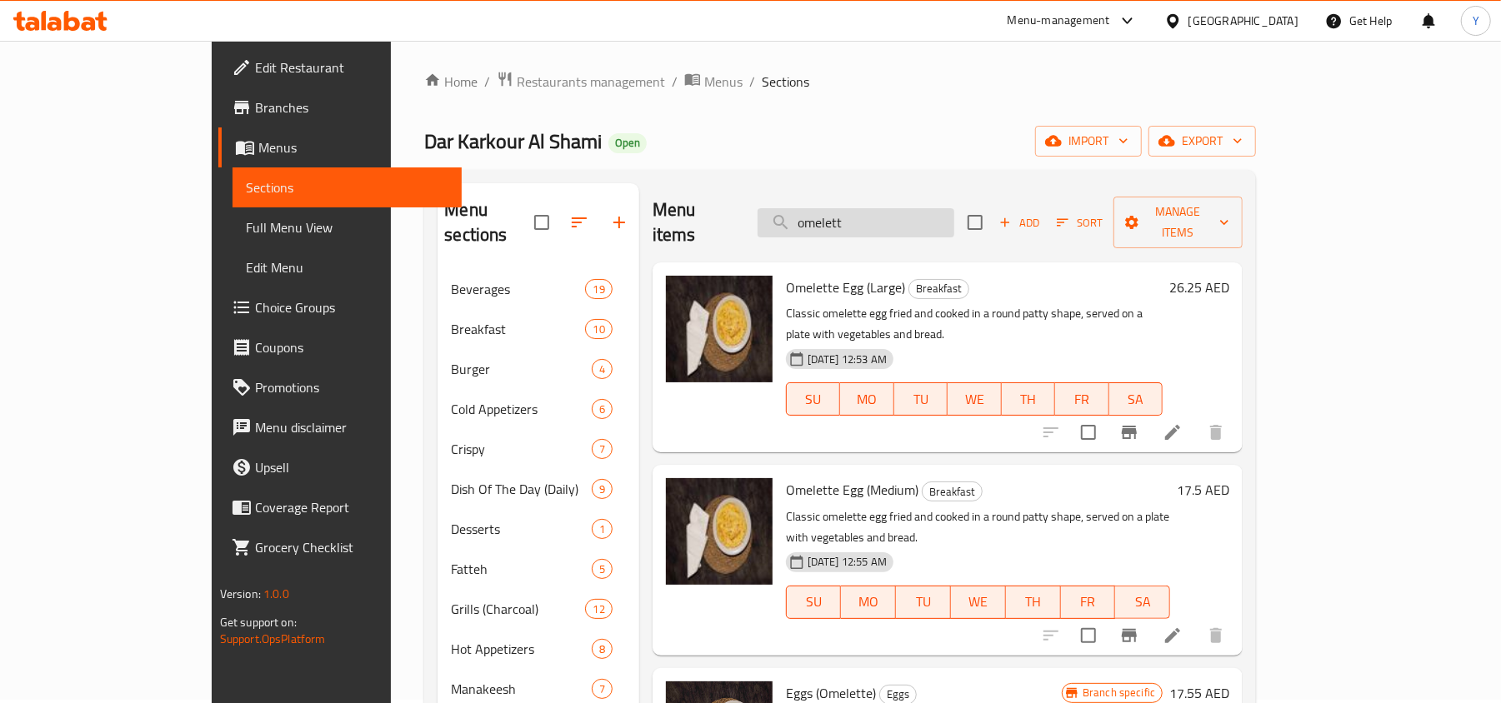
click at [914, 212] on input "omelett" at bounding box center [856, 222] width 197 height 29
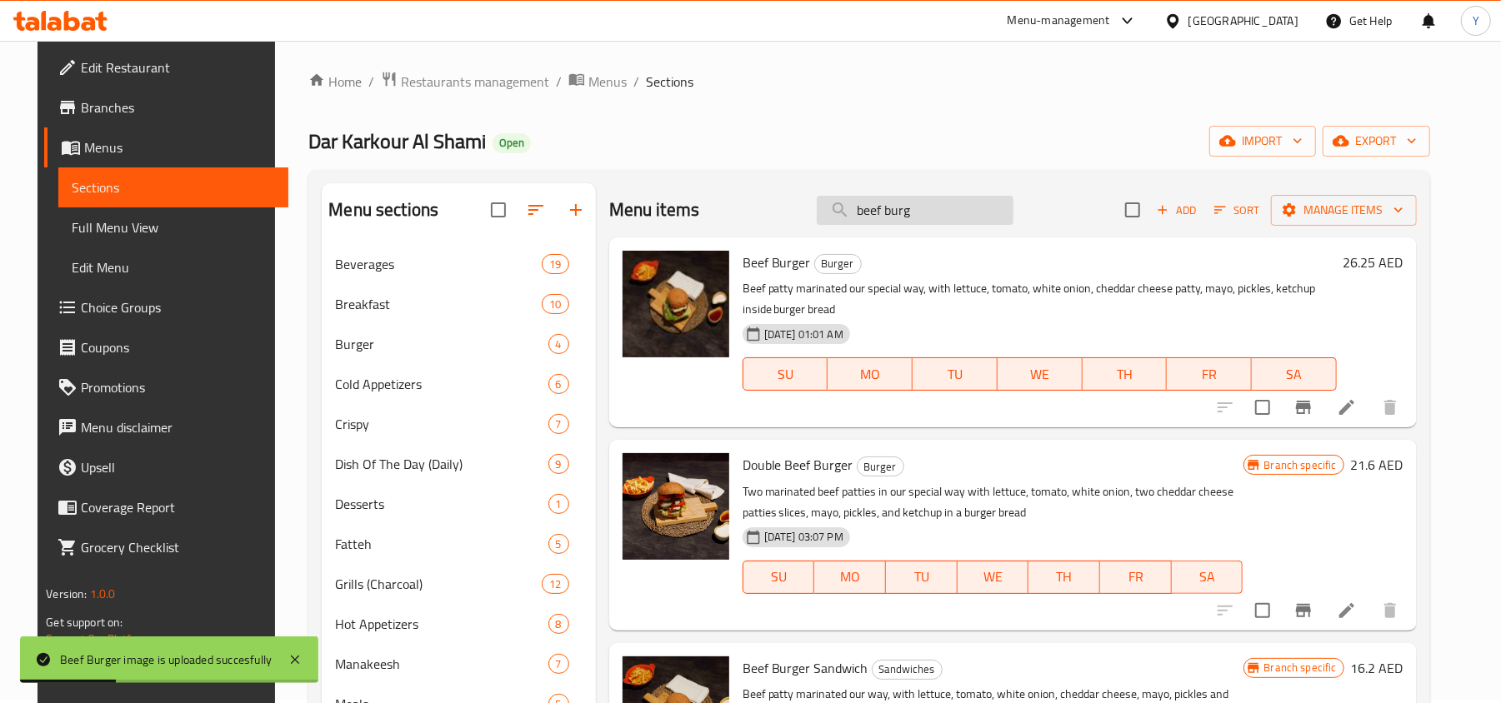
click at [911, 210] on input "beef burg" at bounding box center [915, 210] width 197 height 29
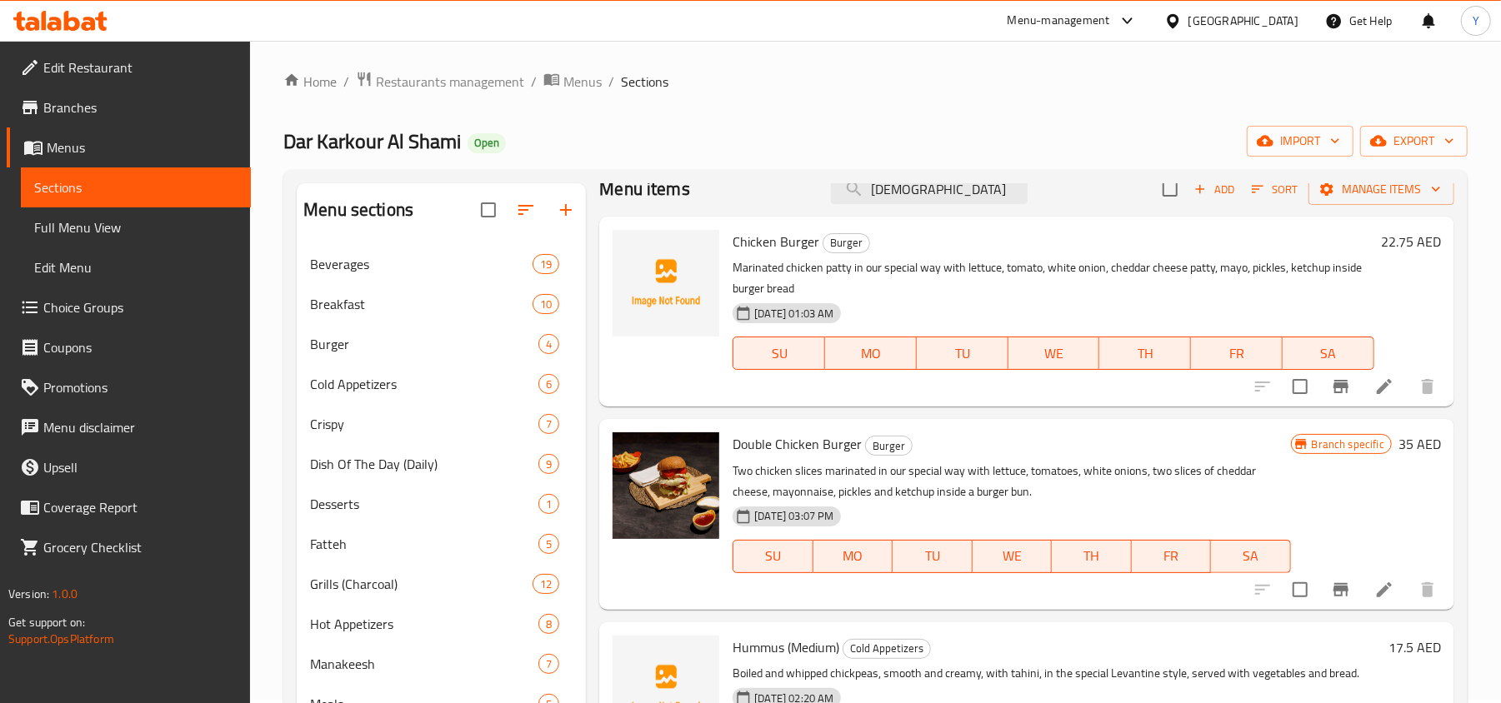
scroll to position [0, 0]
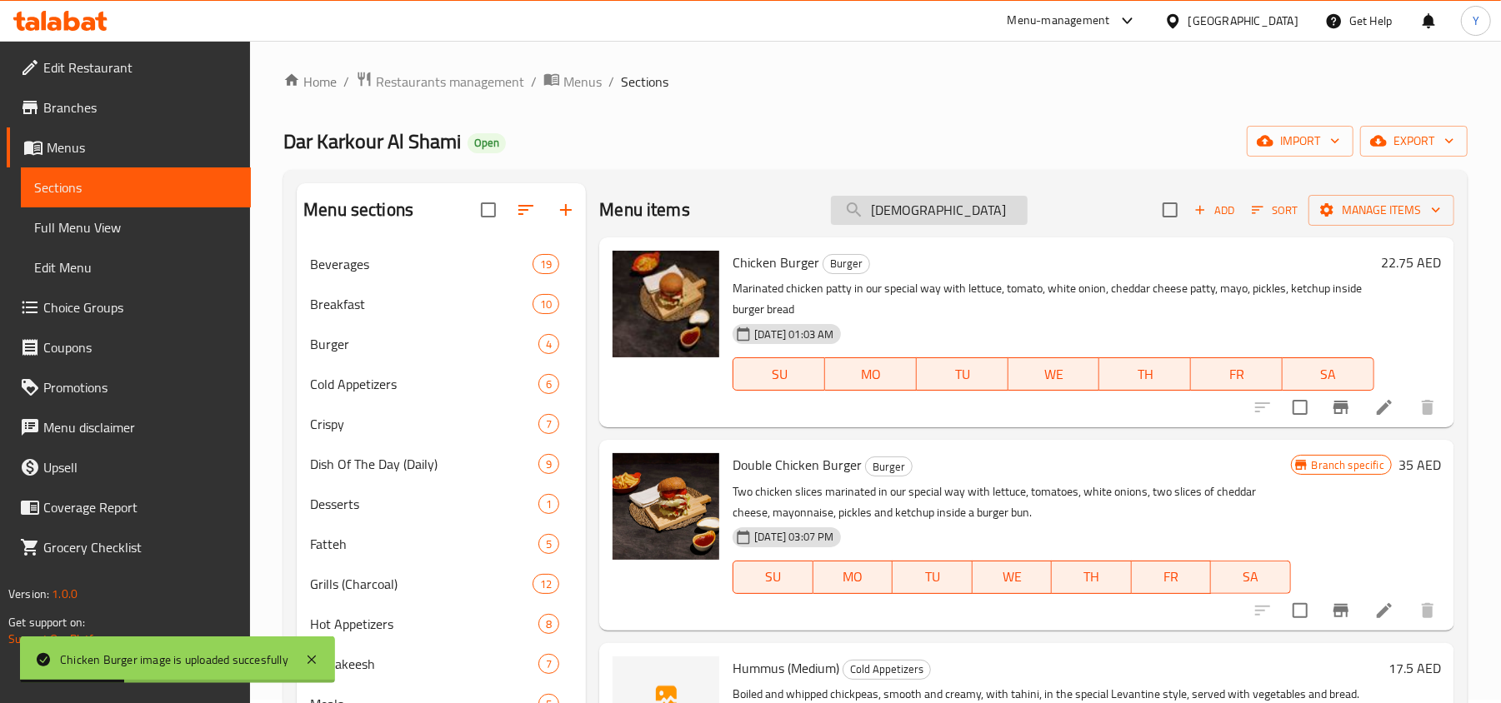
click at [932, 210] on input "[DEMOGRAPHIC_DATA]" at bounding box center [929, 210] width 197 height 29
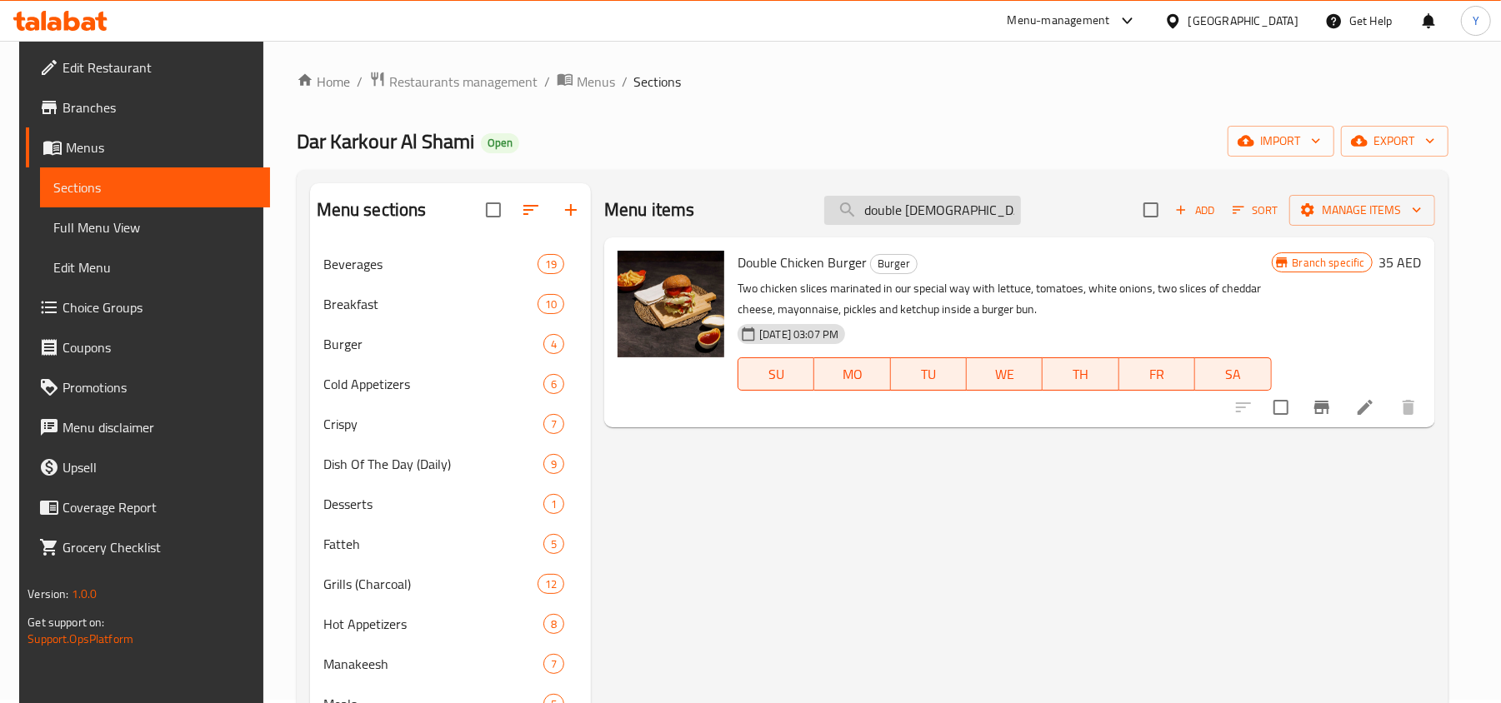
click at [938, 214] on input "double chick" at bounding box center [922, 210] width 197 height 29
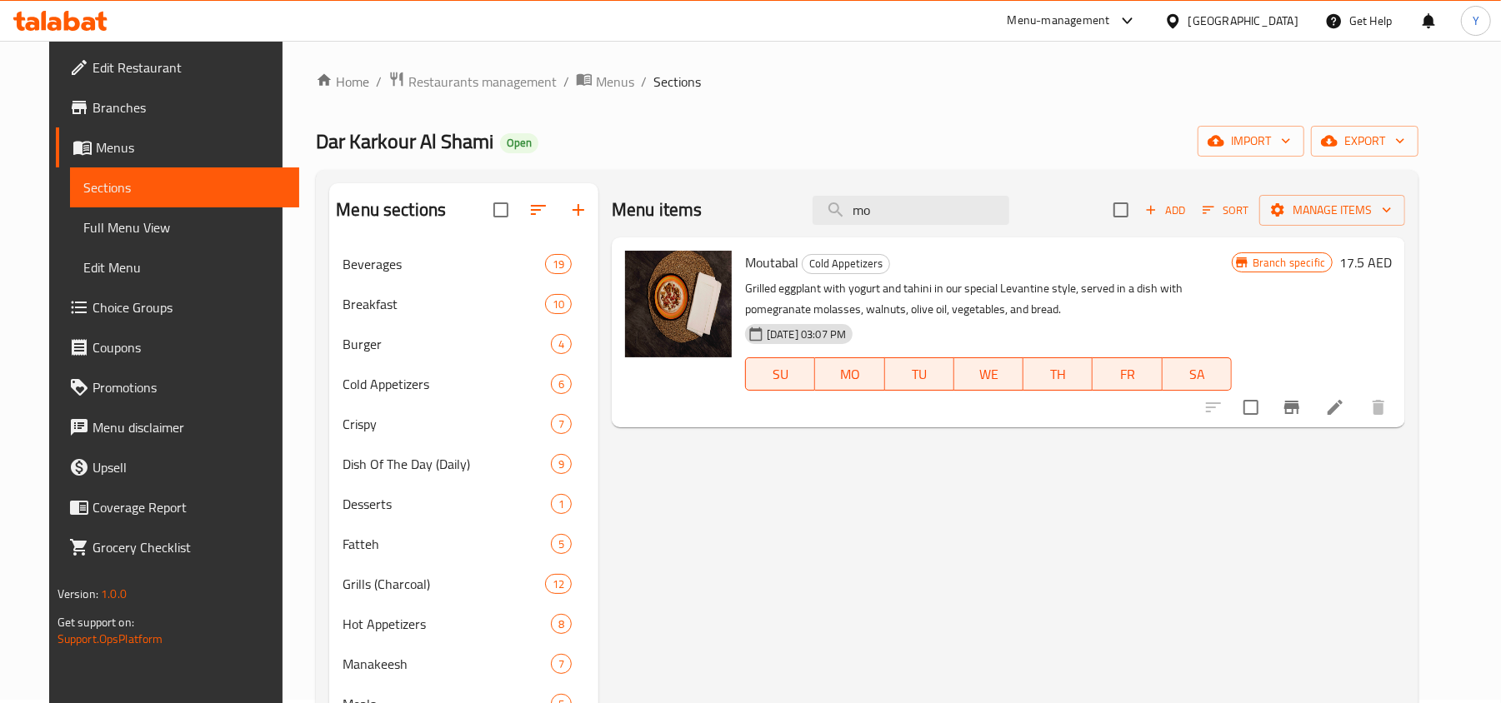
type input "m"
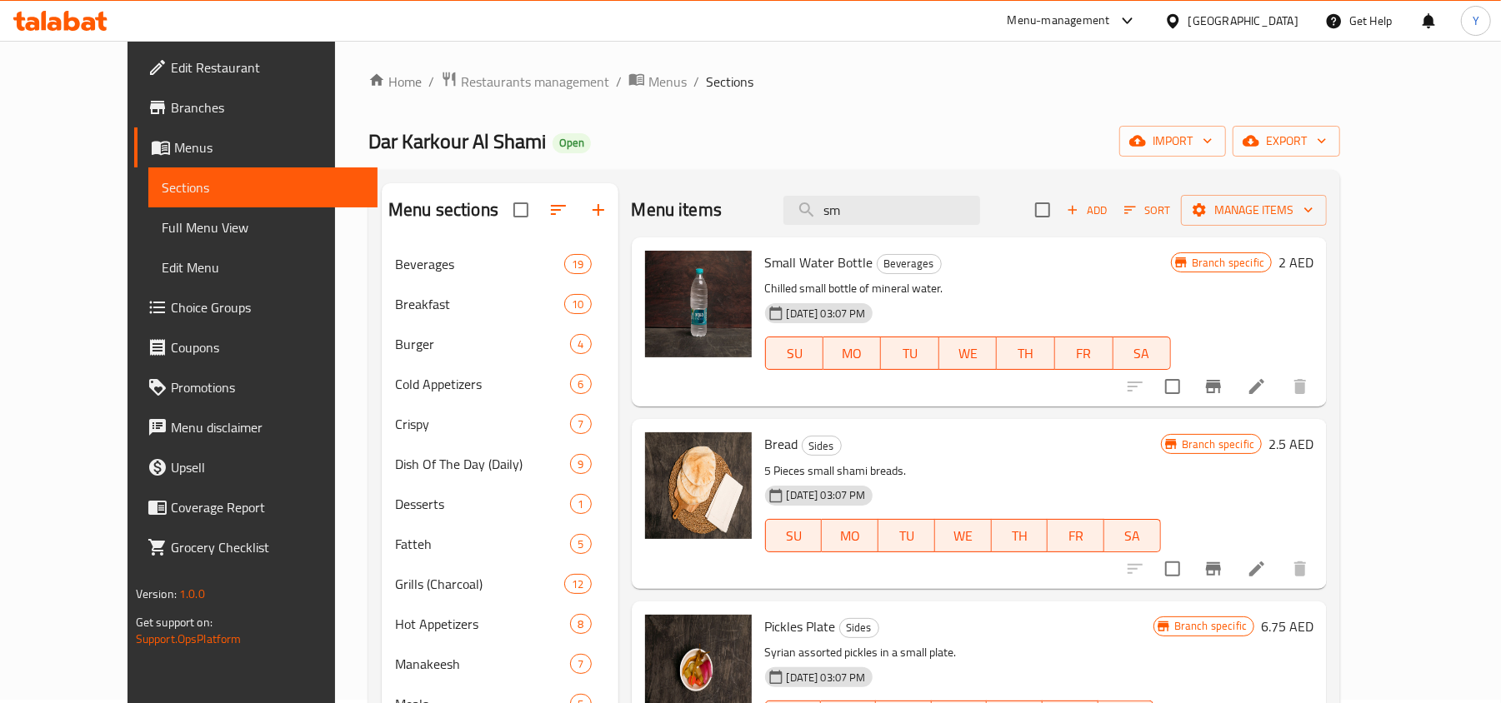
type input "s"
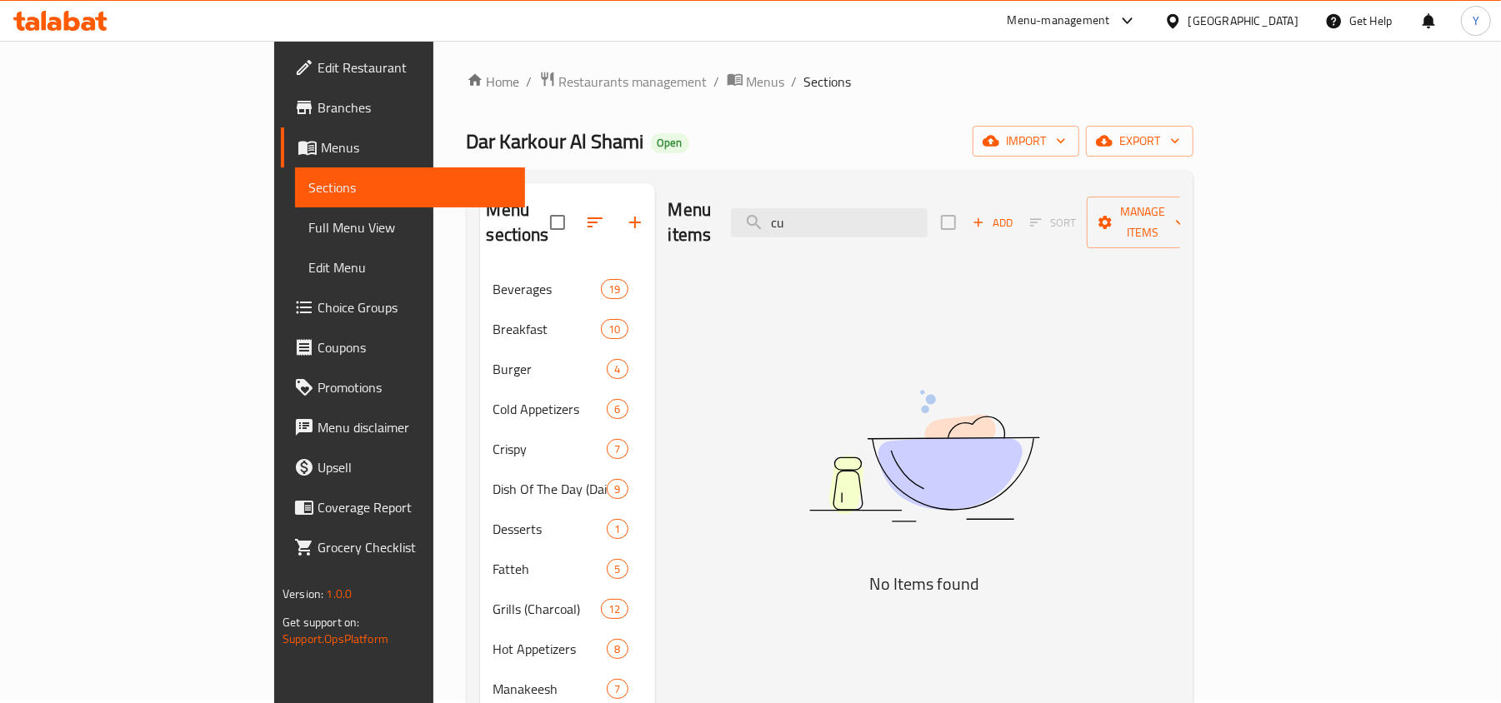
type input "c"
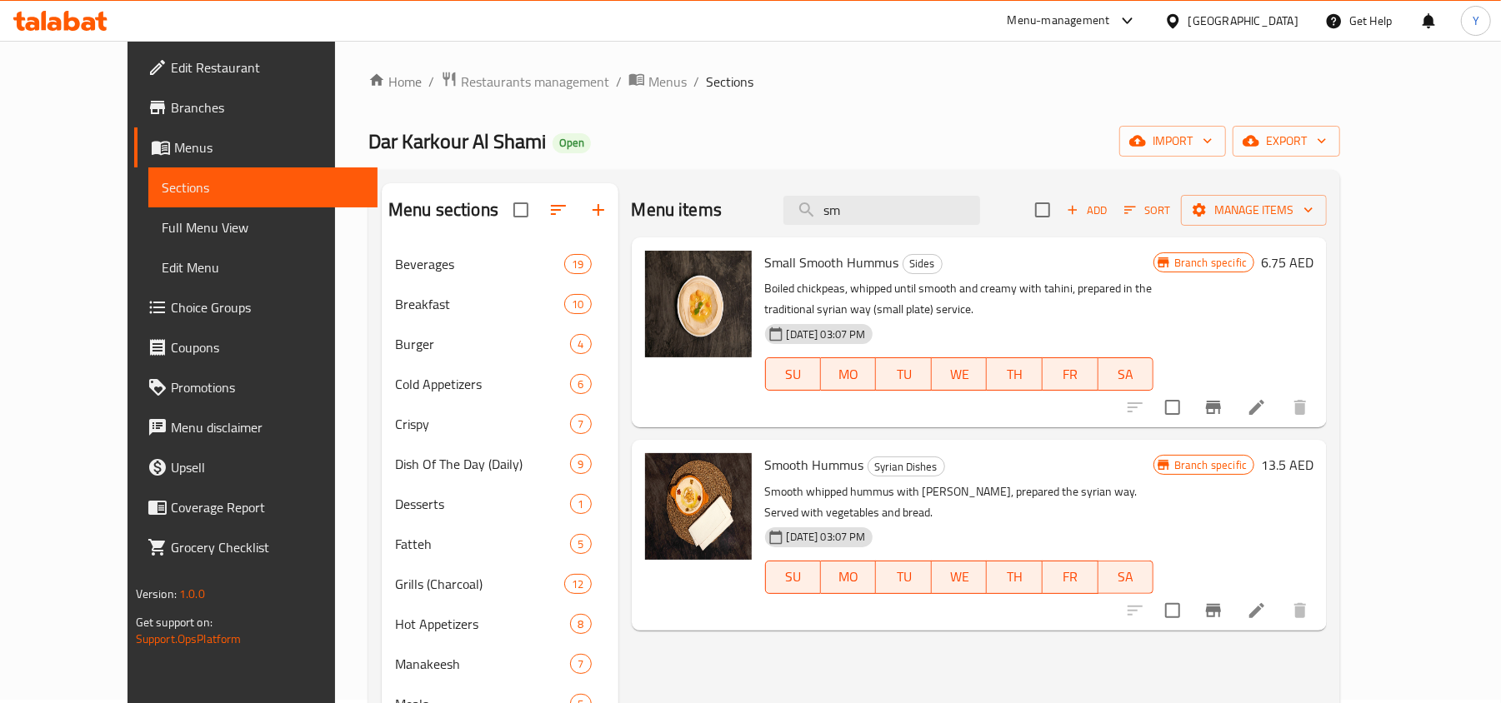
type input "s"
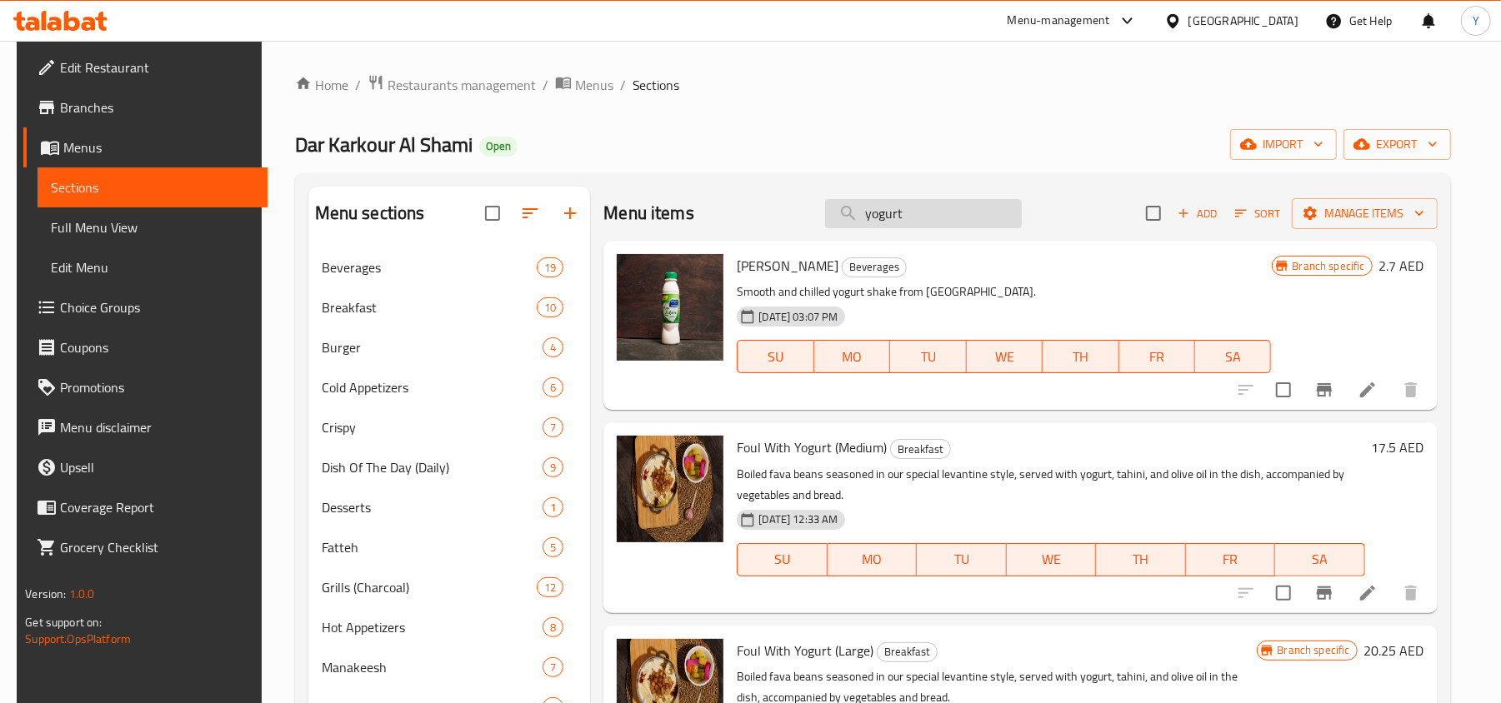
click at [932, 211] on input "yogurt" at bounding box center [923, 213] width 197 height 29
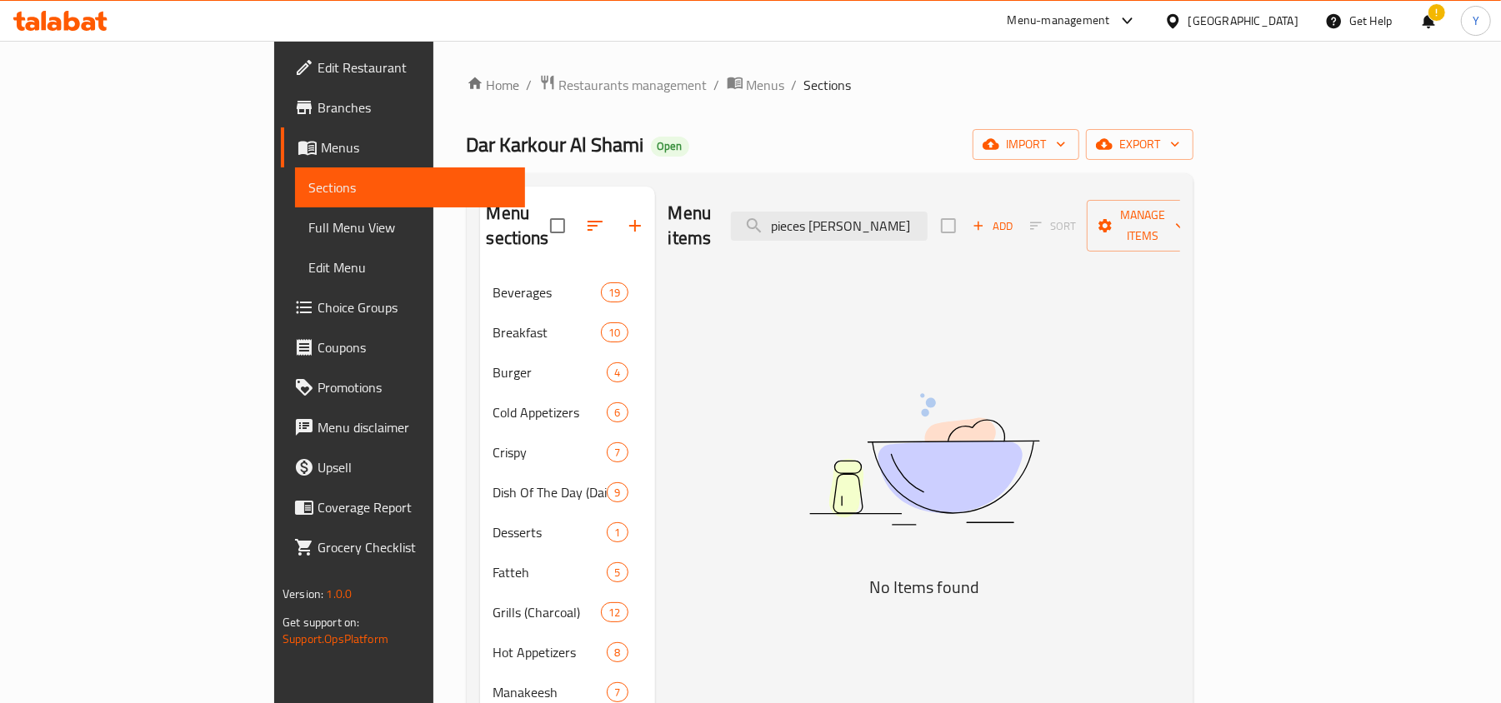
drag, startPoint x: 904, startPoint y: 215, endPoint x: 821, endPoint y: 228, distance: 84.3
click at [821, 228] on div "Menu items pieces broas Add Sort Manage items" at bounding box center [924, 226] width 512 height 79
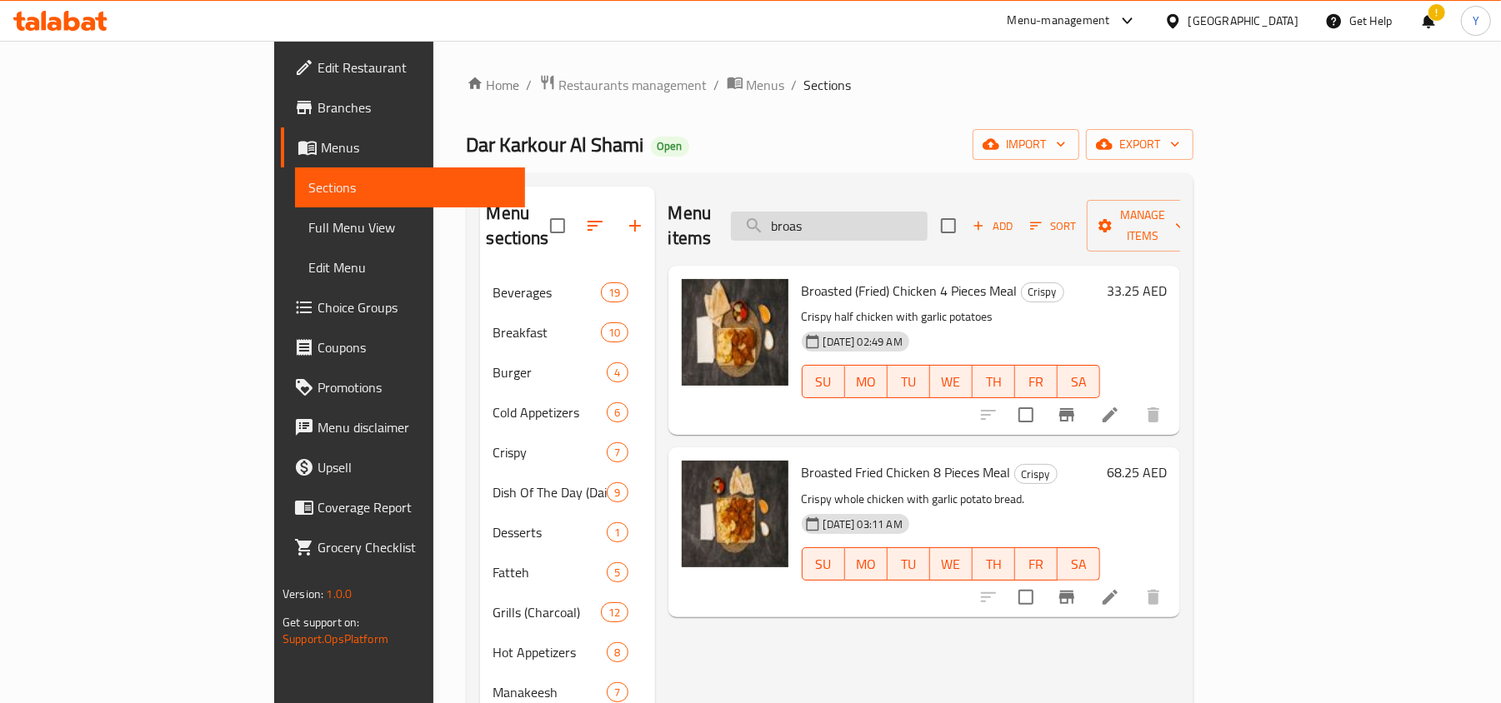
click at [897, 214] on input "broas" at bounding box center [829, 226] width 197 height 29
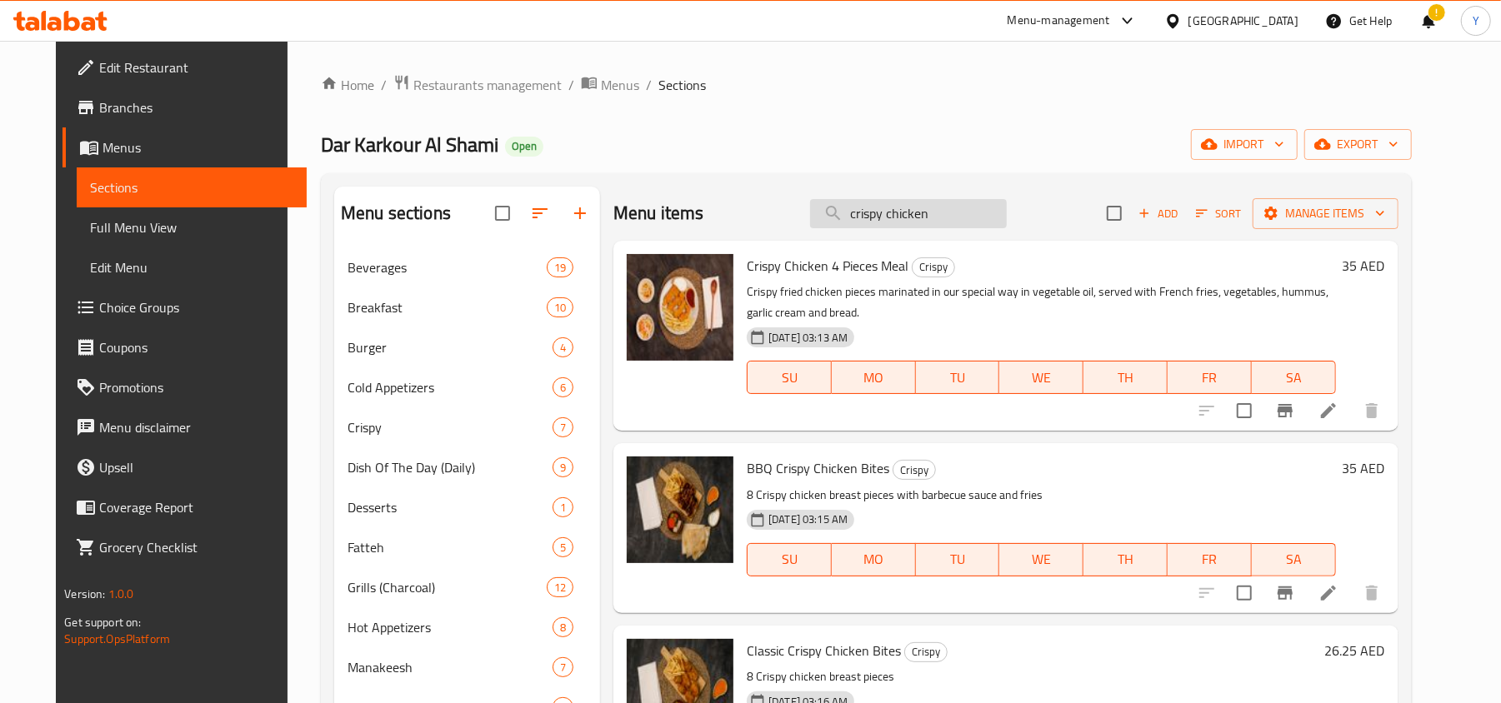
drag, startPoint x: 965, startPoint y: 212, endPoint x: 841, endPoint y: 220, distance: 124.5
click at [841, 220] on input "crispy chicken" at bounding box center [908, 213] width 197 height 29
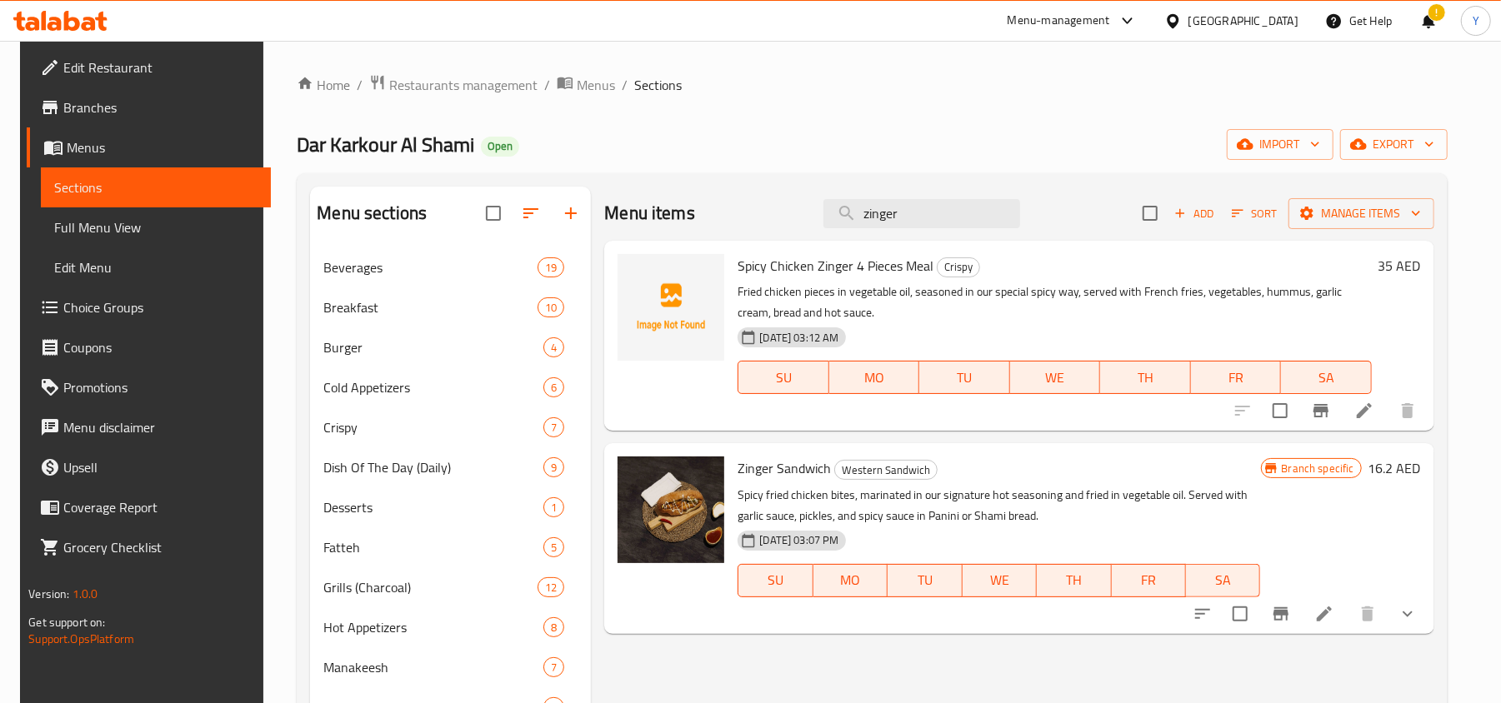
drag, startPoint x: 922, startPoint y: 221, endPoint x: 822, endPoint y: 224, distance: 100.1
click at [822, 224] on div "Menu items zinger Add Sort Manage items" at bounding box center [1018, 214] width 829 height 54
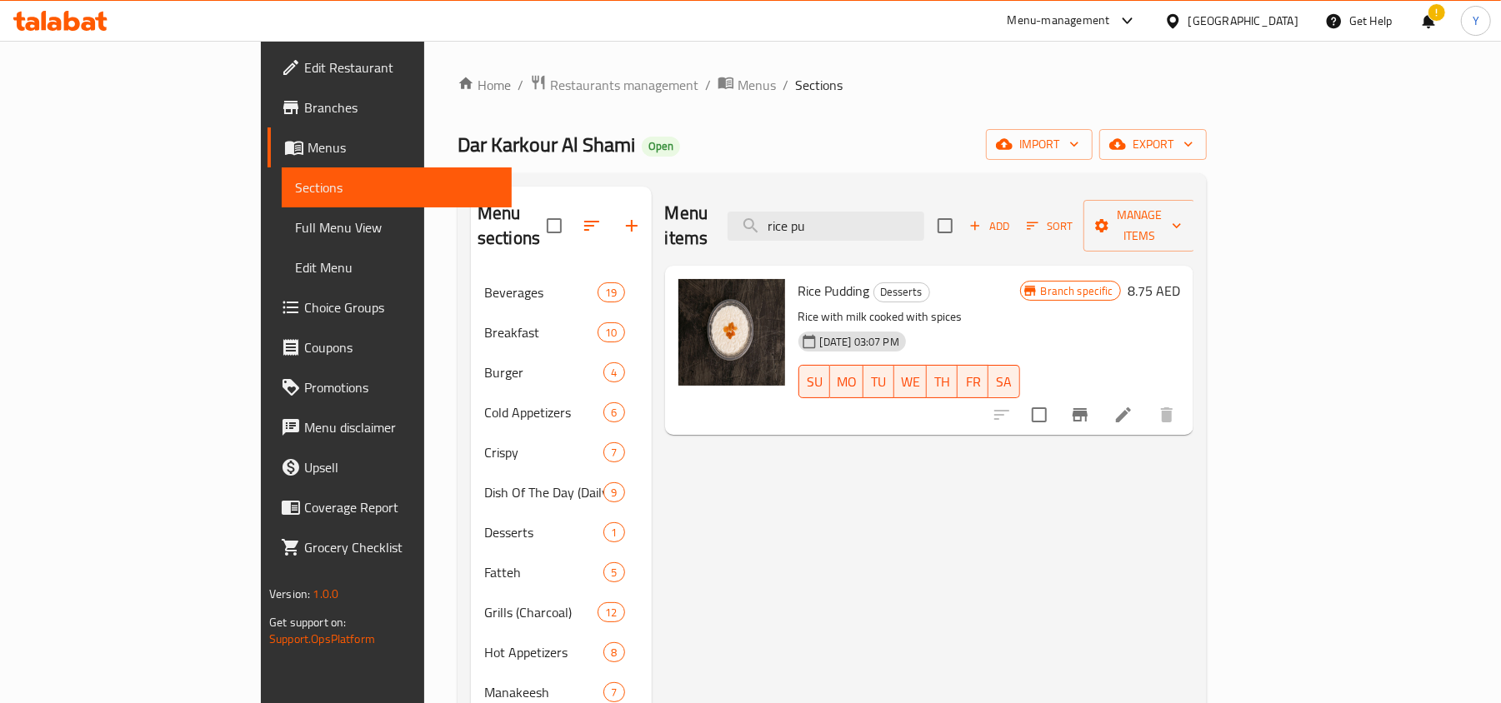
drag, startPoint x: 932, startPoint y: 218, endPoint x: 811, endPoint y: 218, distance: 120.8
click at [811, 218] on div "Menu items rice pu Add Sort Manage items" at bounding box center [929, 226] width 528 height 79
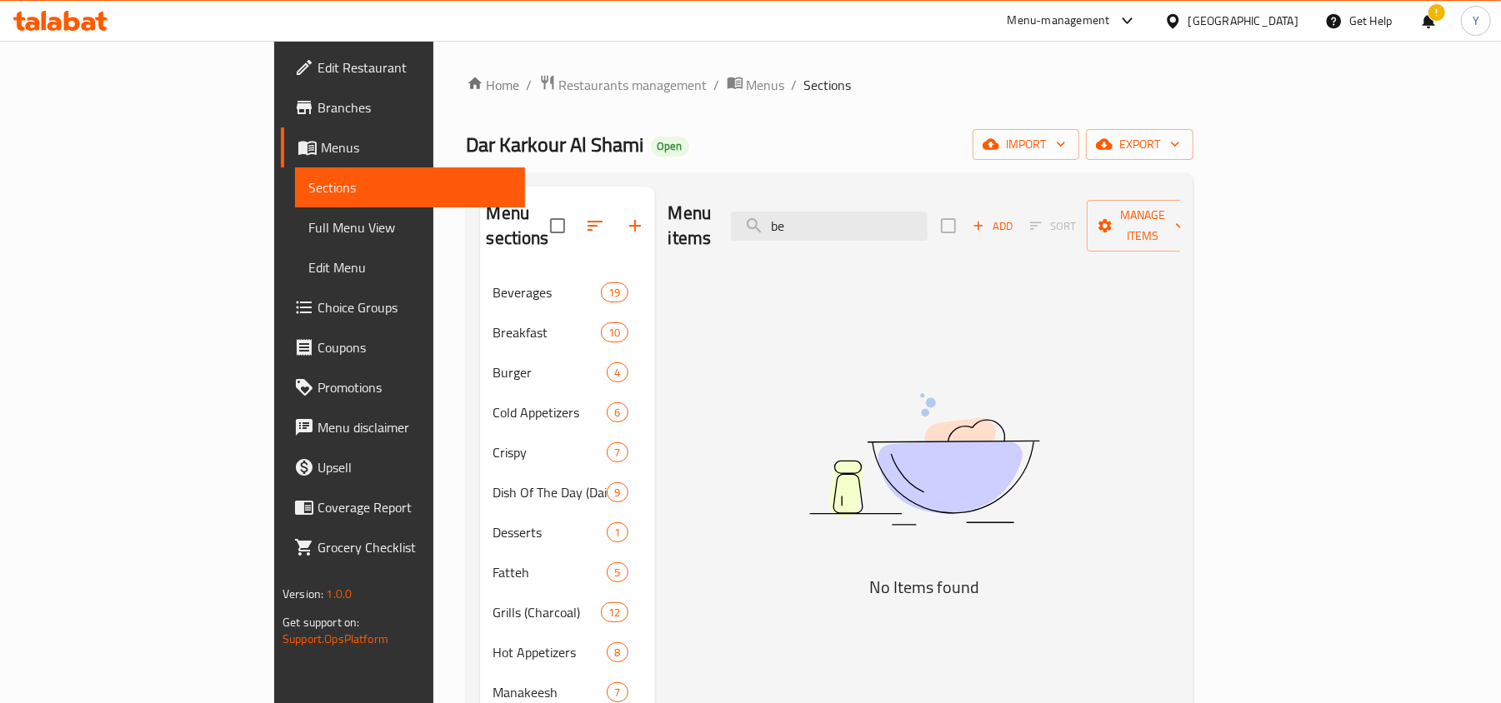
type input "b"
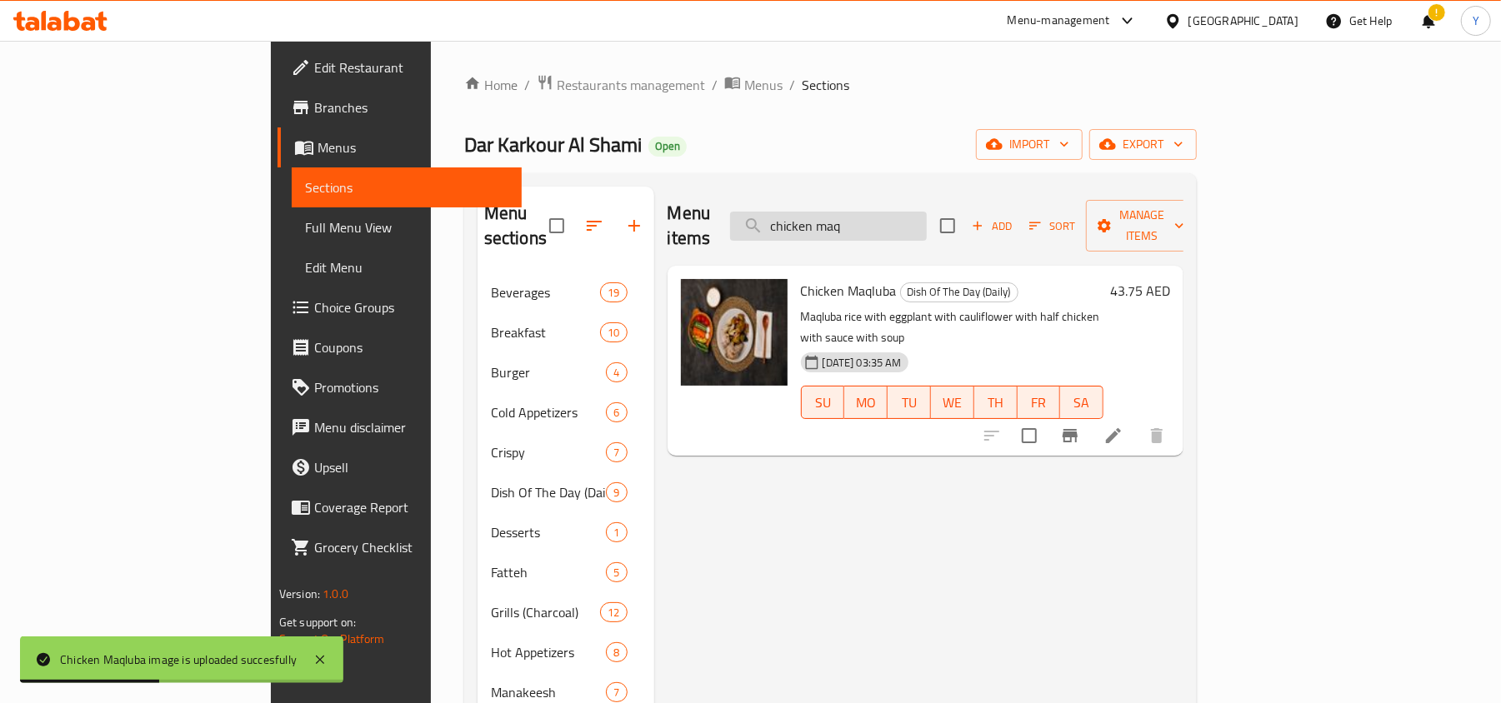
click at [918, 215] on input "chicken maq" at bounding box center [828, 226] width 197 height 29
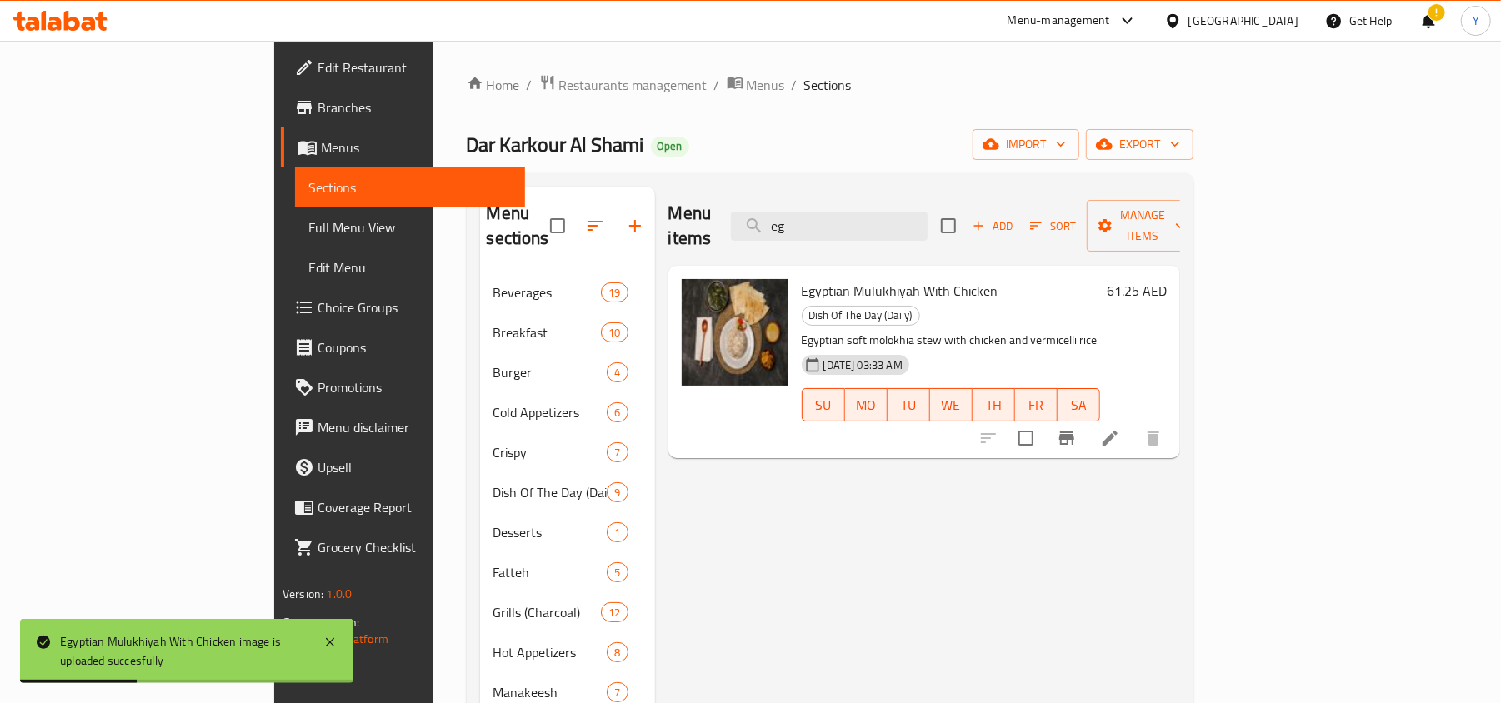
type input "e"
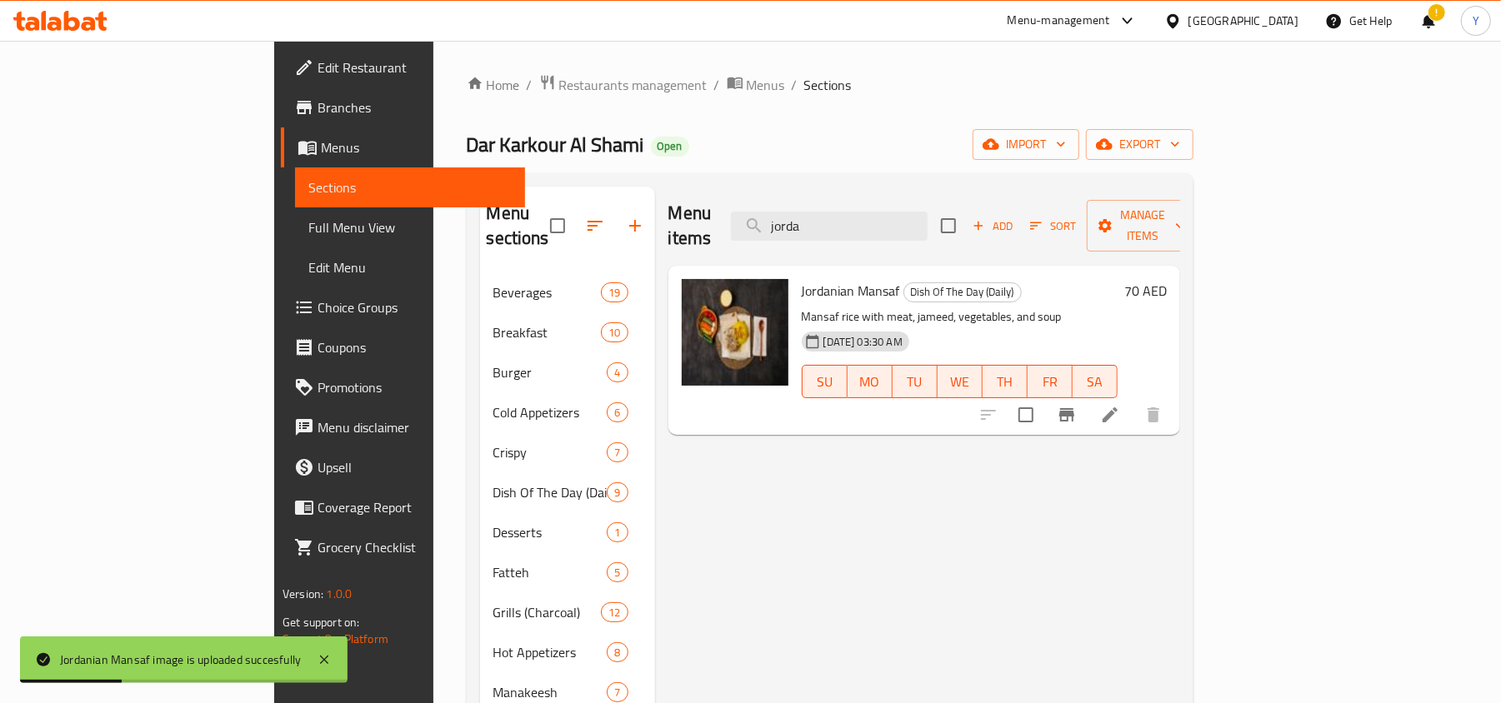
drag, startPoint x: 901, startPoint y: 213, endPoint x: 827, endPoint y: 230, distance: 76.0
click at [827, 230] on div "Menu items jorda Add Sort Manage items" at bounding box center [924, 226] width 512 height 79
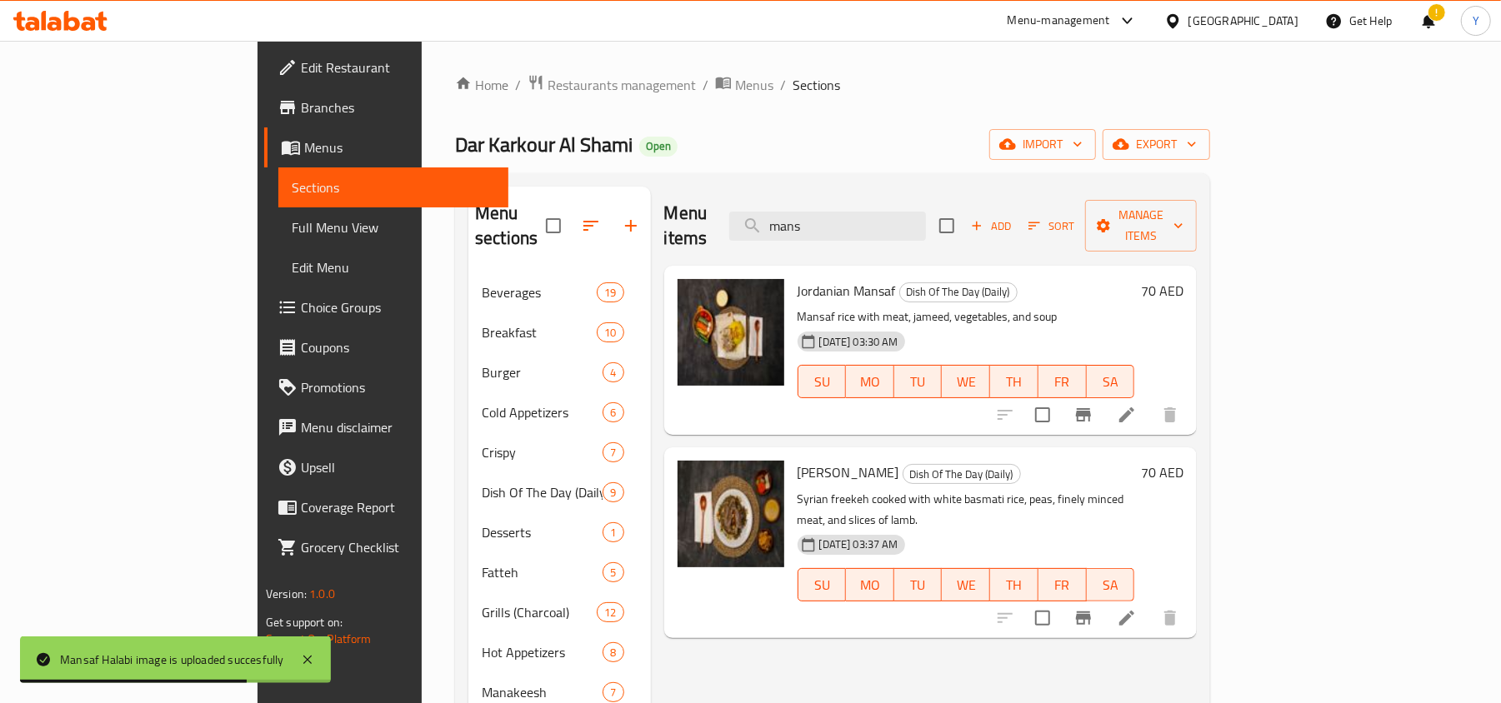
drag, startPoint x: 951, startPoint y: 217, endPoint x: 764, endPoint y: 215, distance: 186.7
click at [764, 215] on div "Menu items mans Add Sort Manage items" at bounding box center [930, 226] width 533 height 79
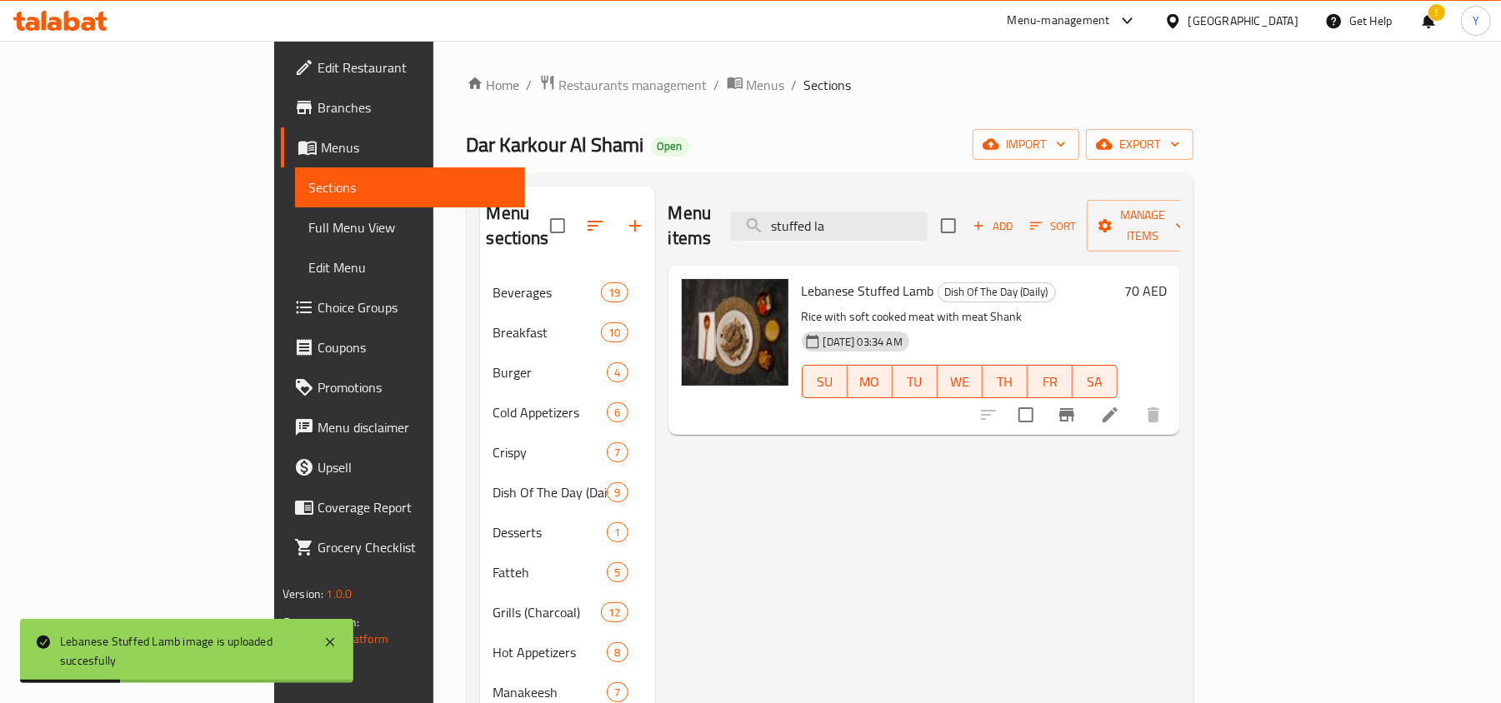
drag, startPoint x: 928, startPoint y: 215, endPoint x: 764, endPoint y: 221, distance: 164.3
click at [764, 221] on div "Menu items stuffed la Add Sort Manage items" at bounding box center [924, 226] width 512 height 79
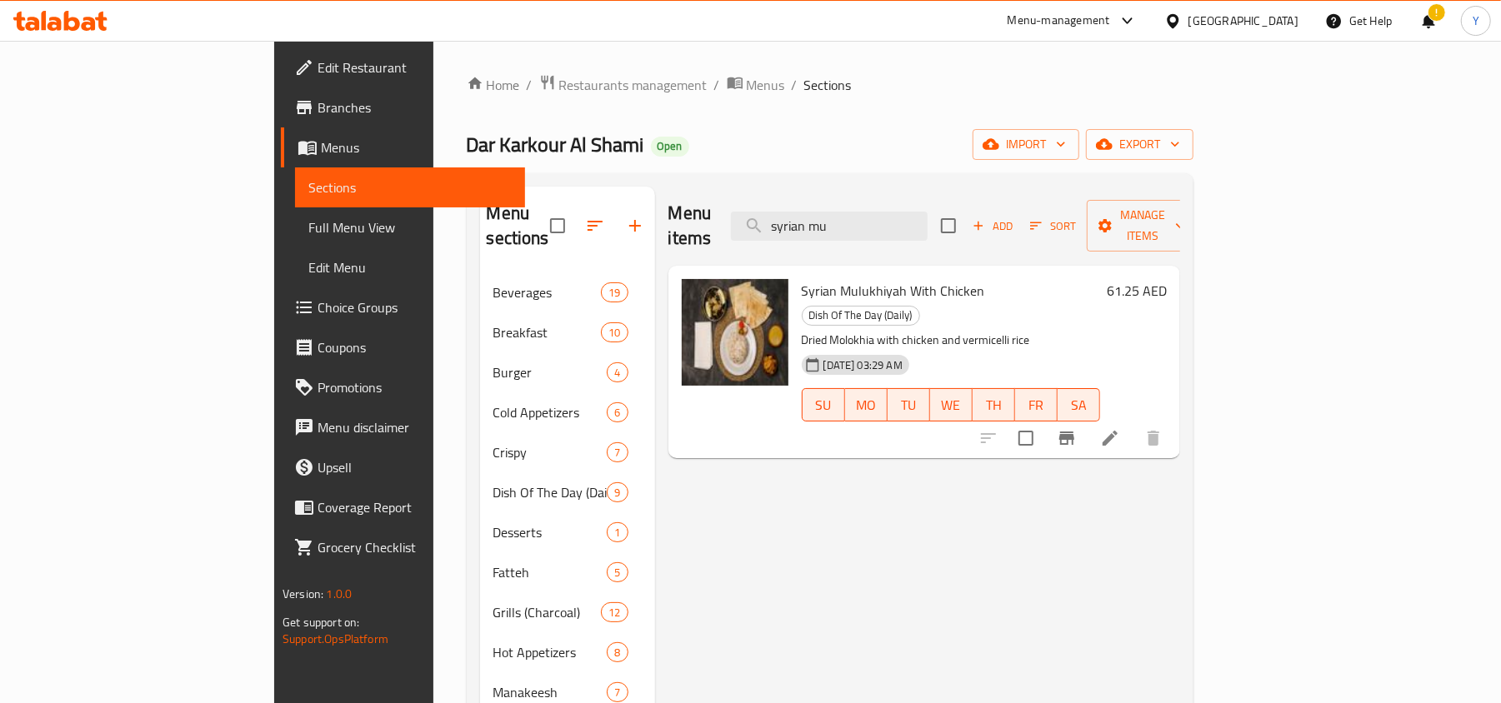
drag, startPoint x: 935, startPoint y: 208, endPoint x: 838, endPoint y: 238, distance: 102.0
click at [838, 238] on div "Menu items syrian mu Add Sort Manage items" at bounding box center [924, 226] width 512 height 79
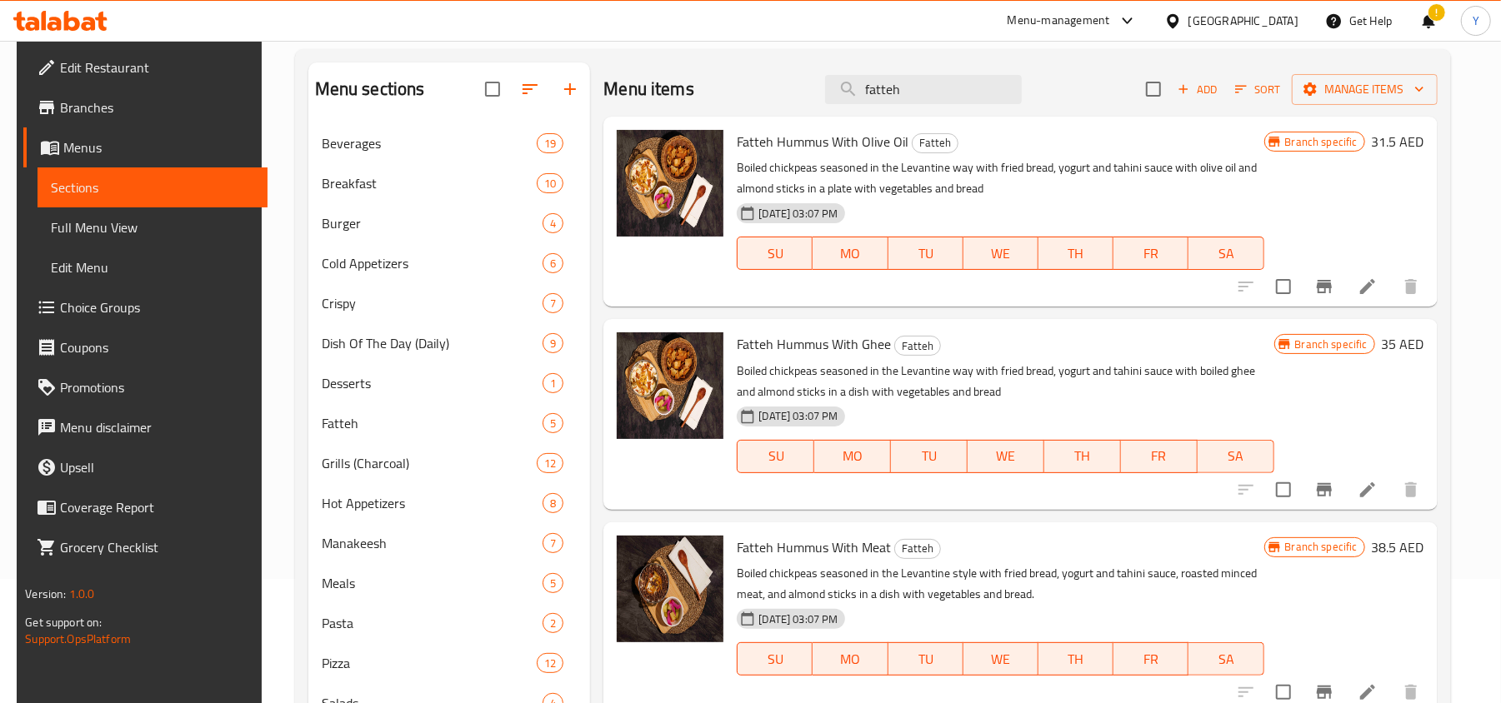
scroll to position [111, 0]
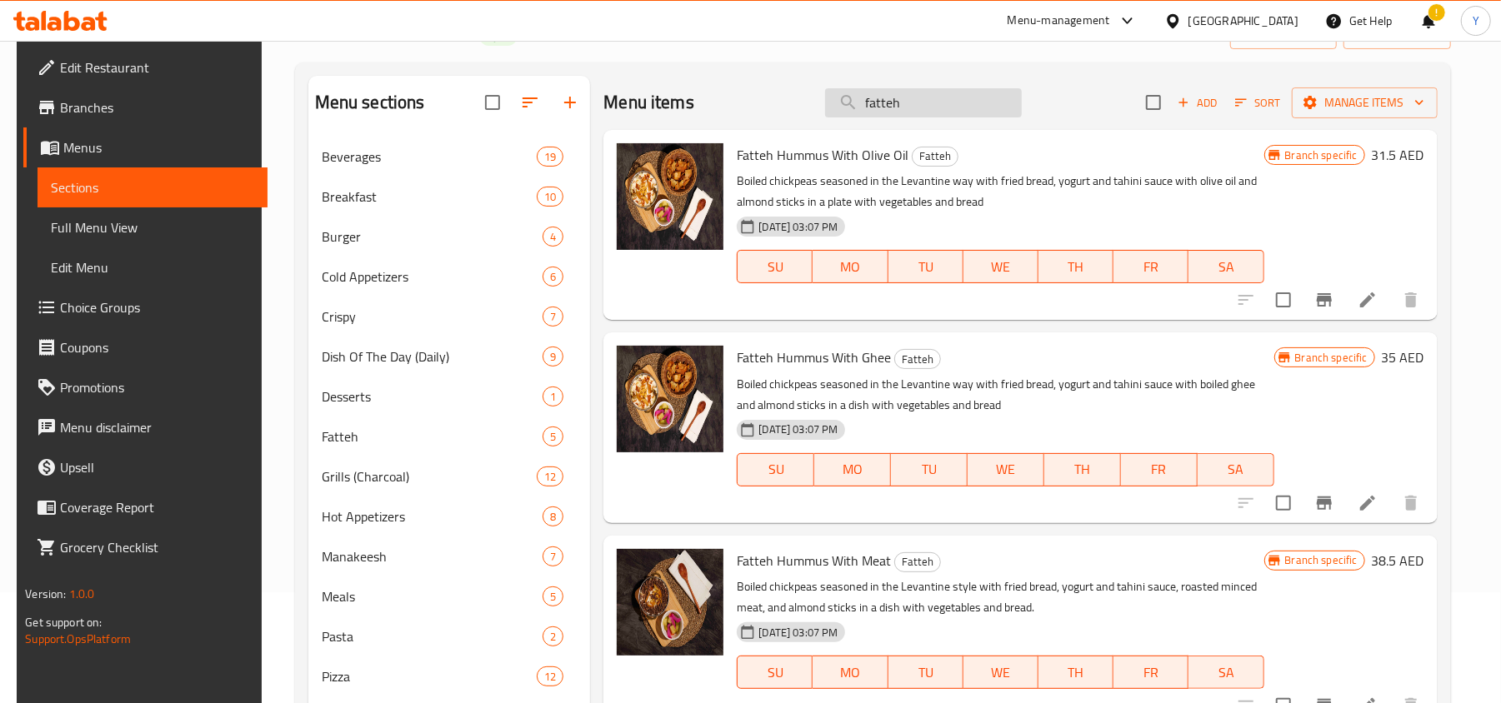
drag, startPoint x: 928, startPoint y: 100, endPoint x: 835, endPoint y: 114, distance: 94.4
click at [835, 114] on input "fatteh" at bounding box center [923, 102] width 197 height 29
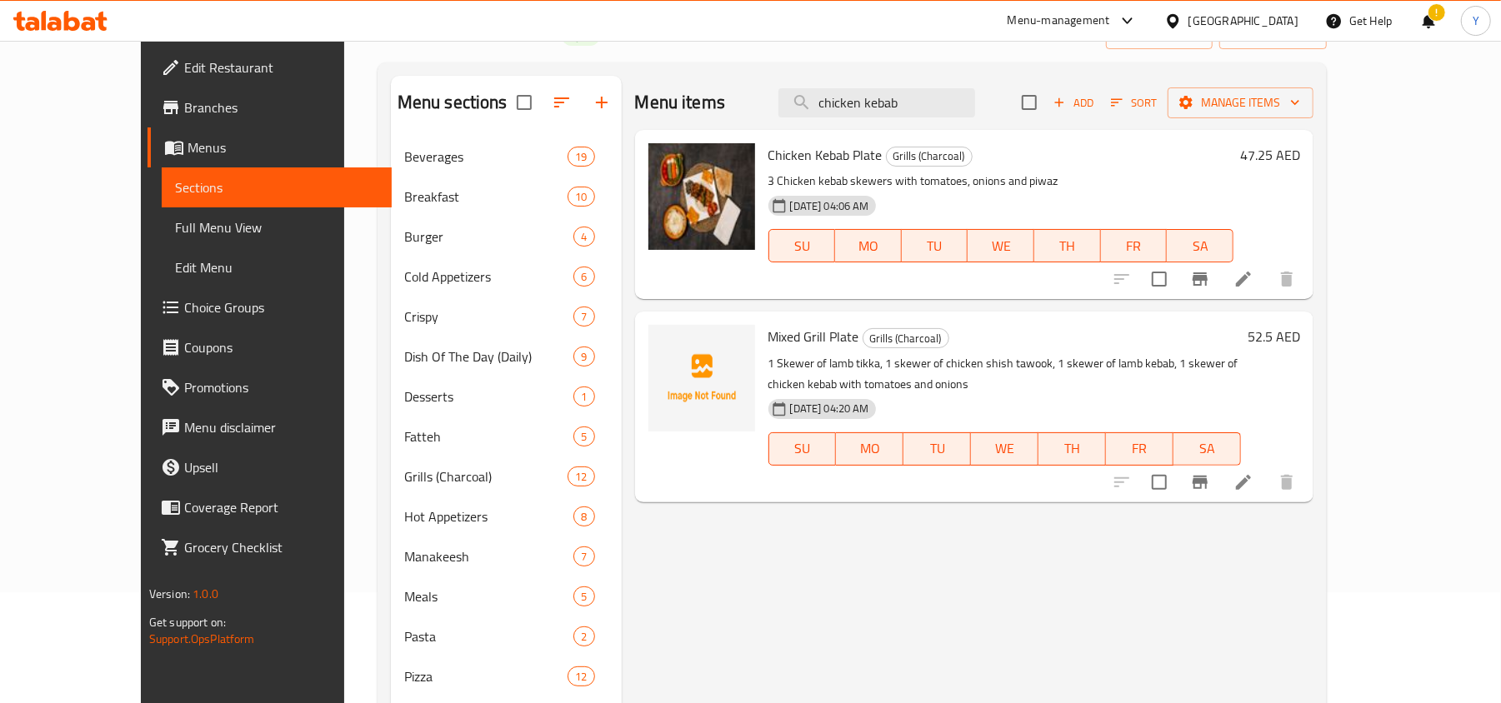
drag, startPoint x: 975, startPoint y: 103, endPoint x: 822, endPoint y: 115, distance: 153.8
click at [822, 115] on div "Menu items chicken kebab Add Sort Manage items" at bounding box center [974, 103] width 679 height 54
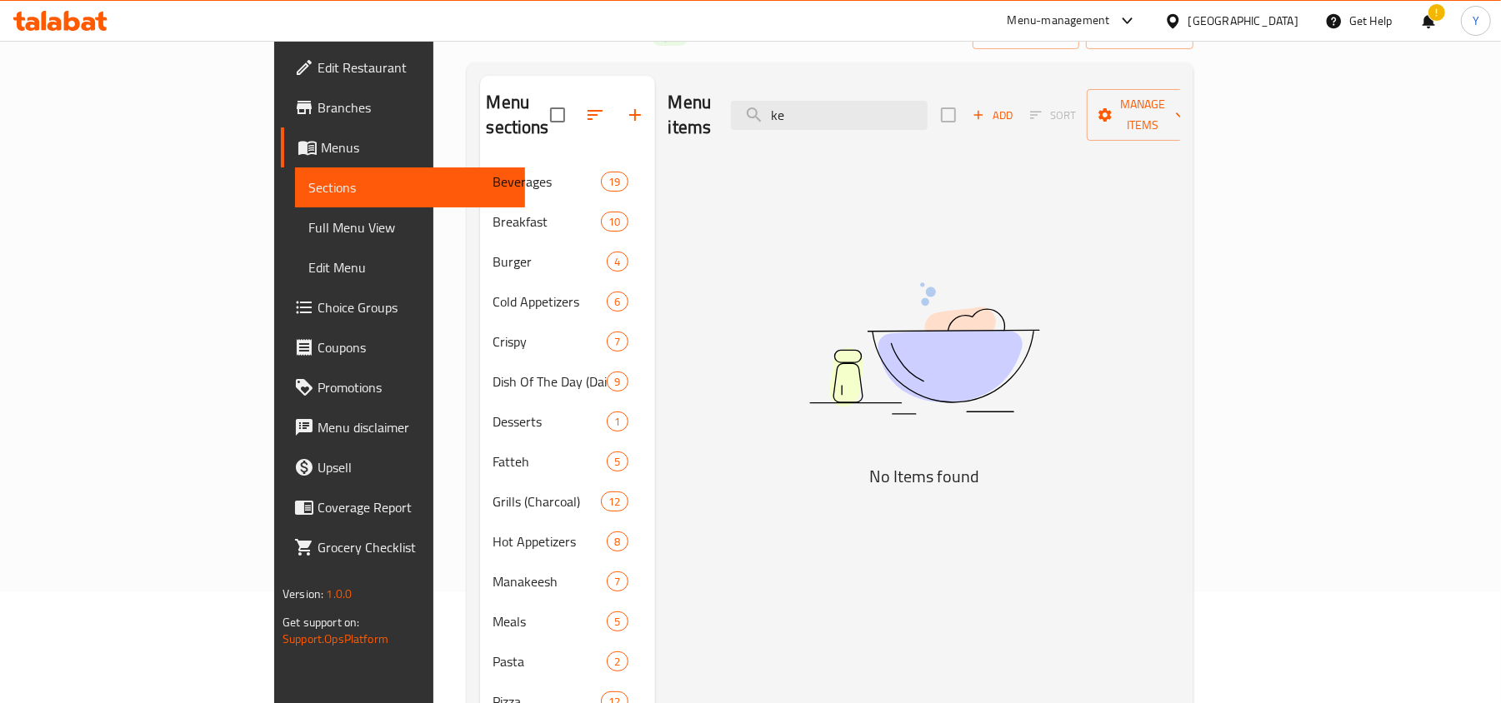
type input "k"
type input "d"
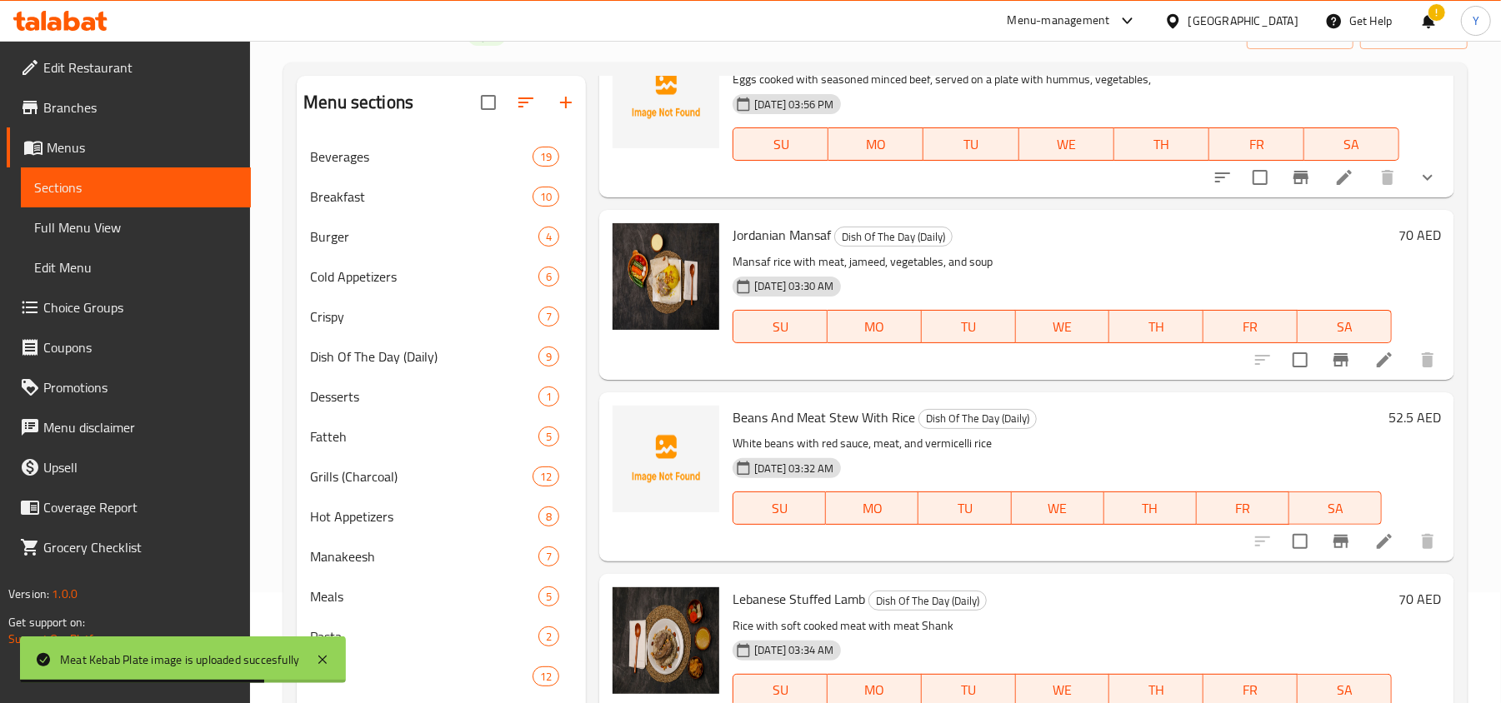
scroll to position [0, 0]
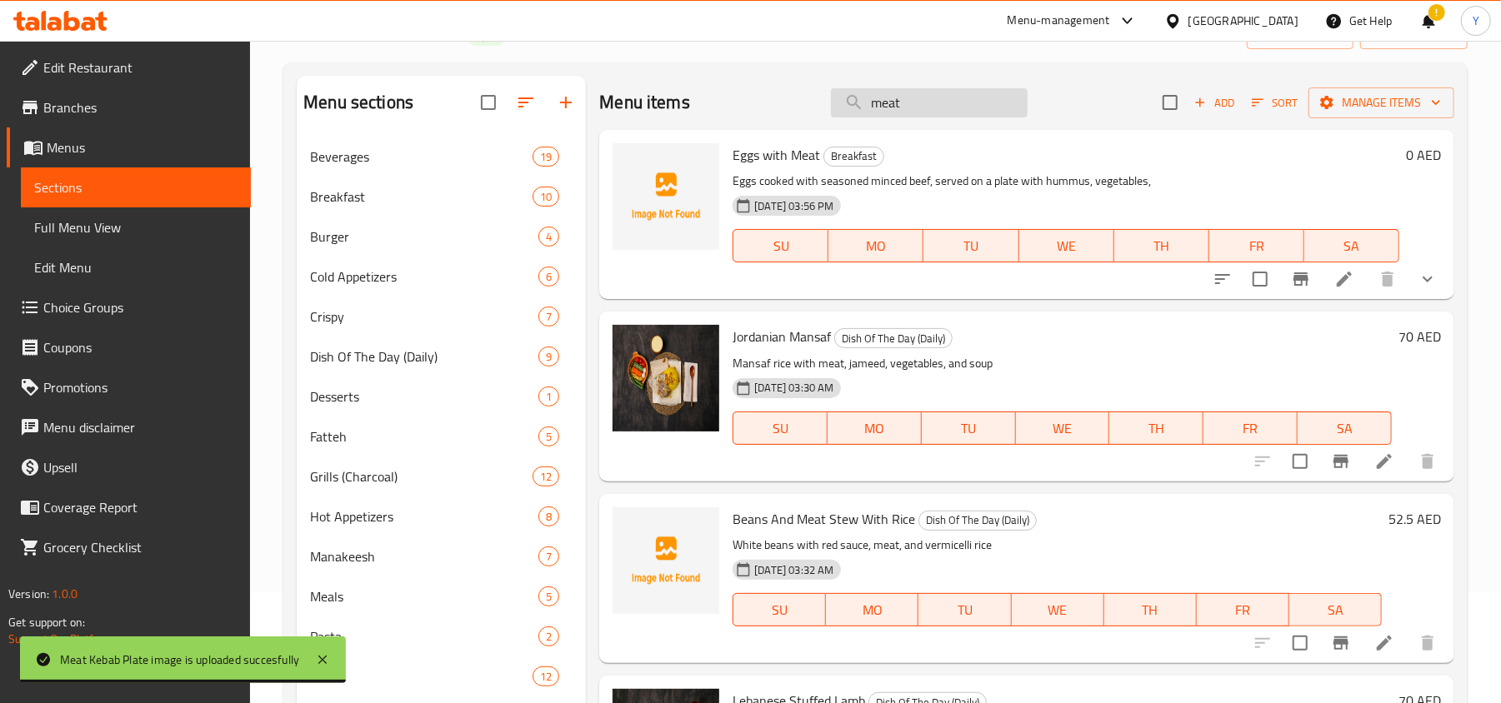
click at [912, 113] on input "meat" at bounding box center [929, 102] width 197 height 29
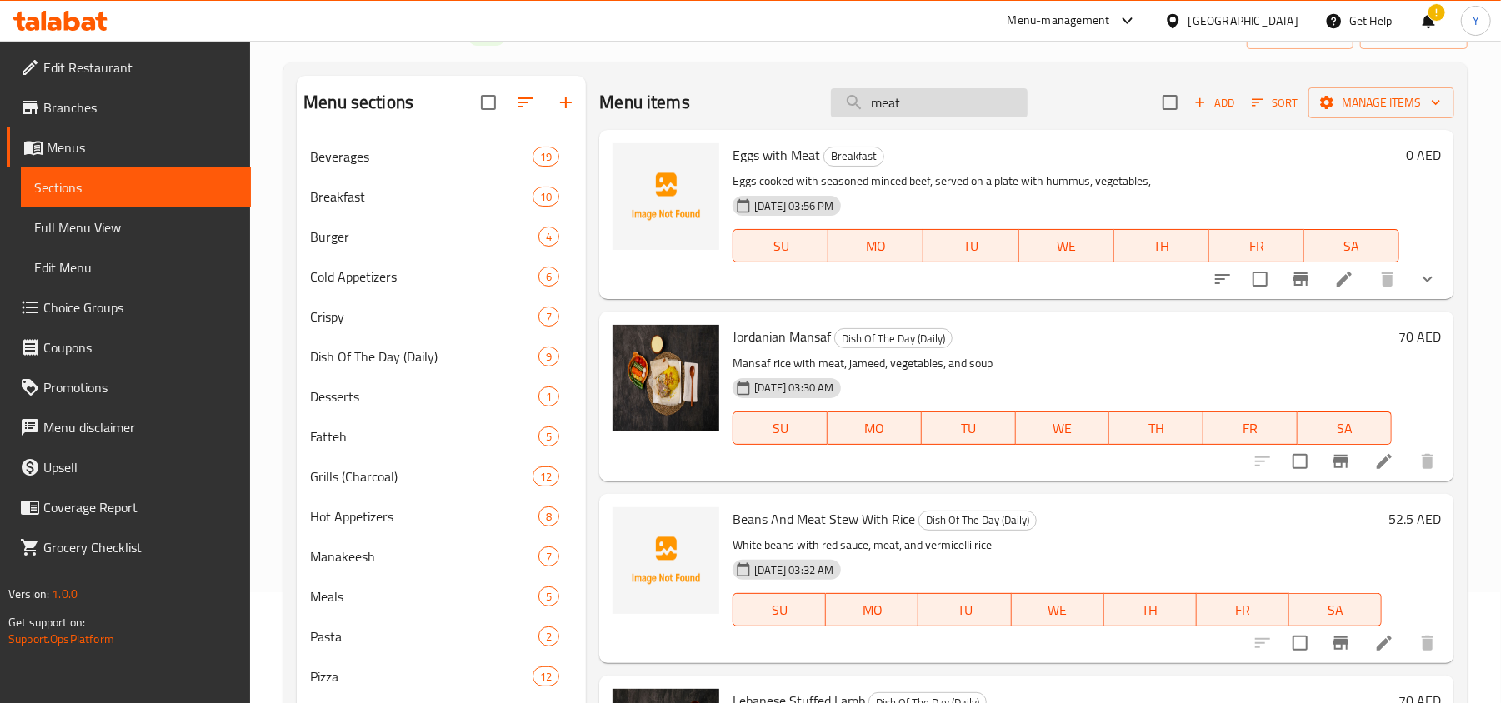
click at [912, 113] on input "meat" at bounding box center [929, 102] width 197 height 29
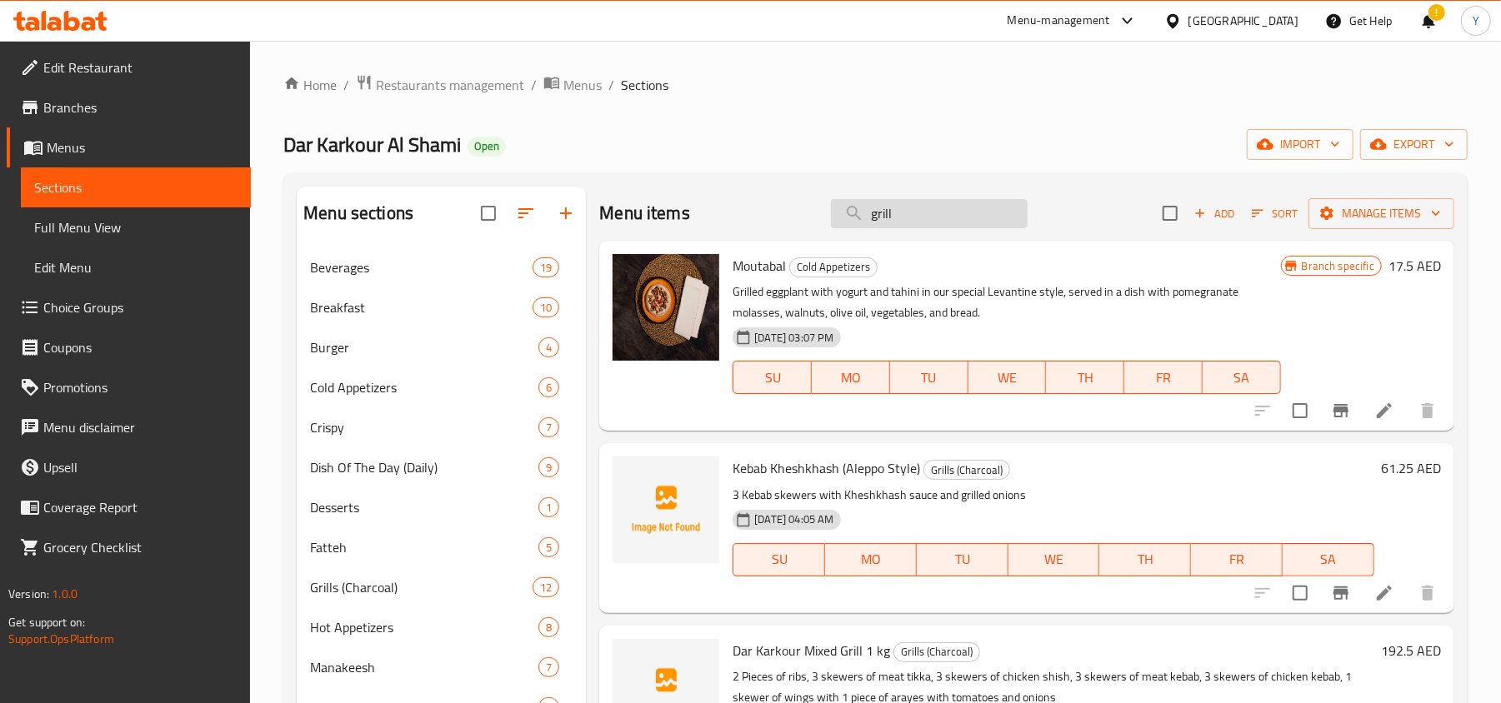
drag, startPoint x: 908, startPoint y: 212, endPoint x: 848, endPoint y: 227, distance: 61.8
click at [848, 227] on input "grill" at bounding box center [929, 213] width 197 height 29
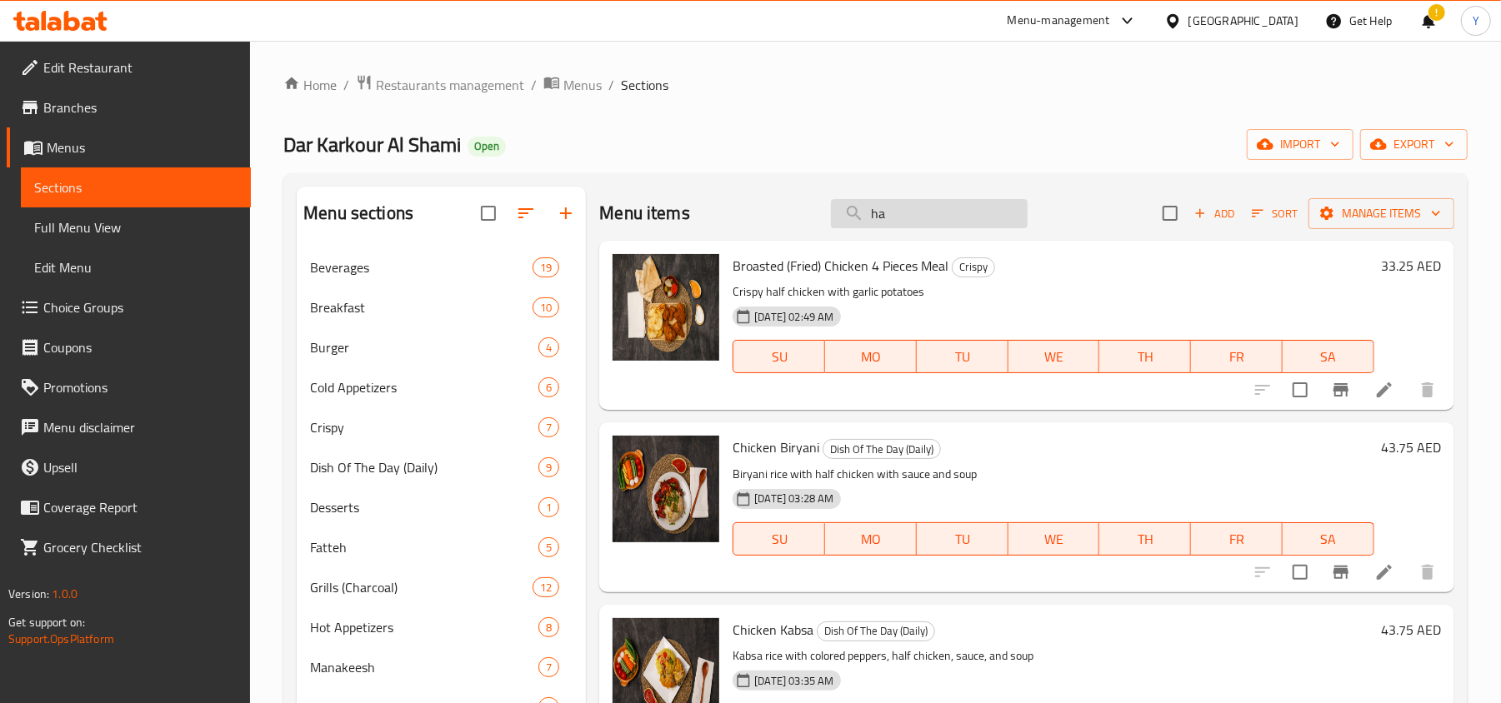
type input "h"
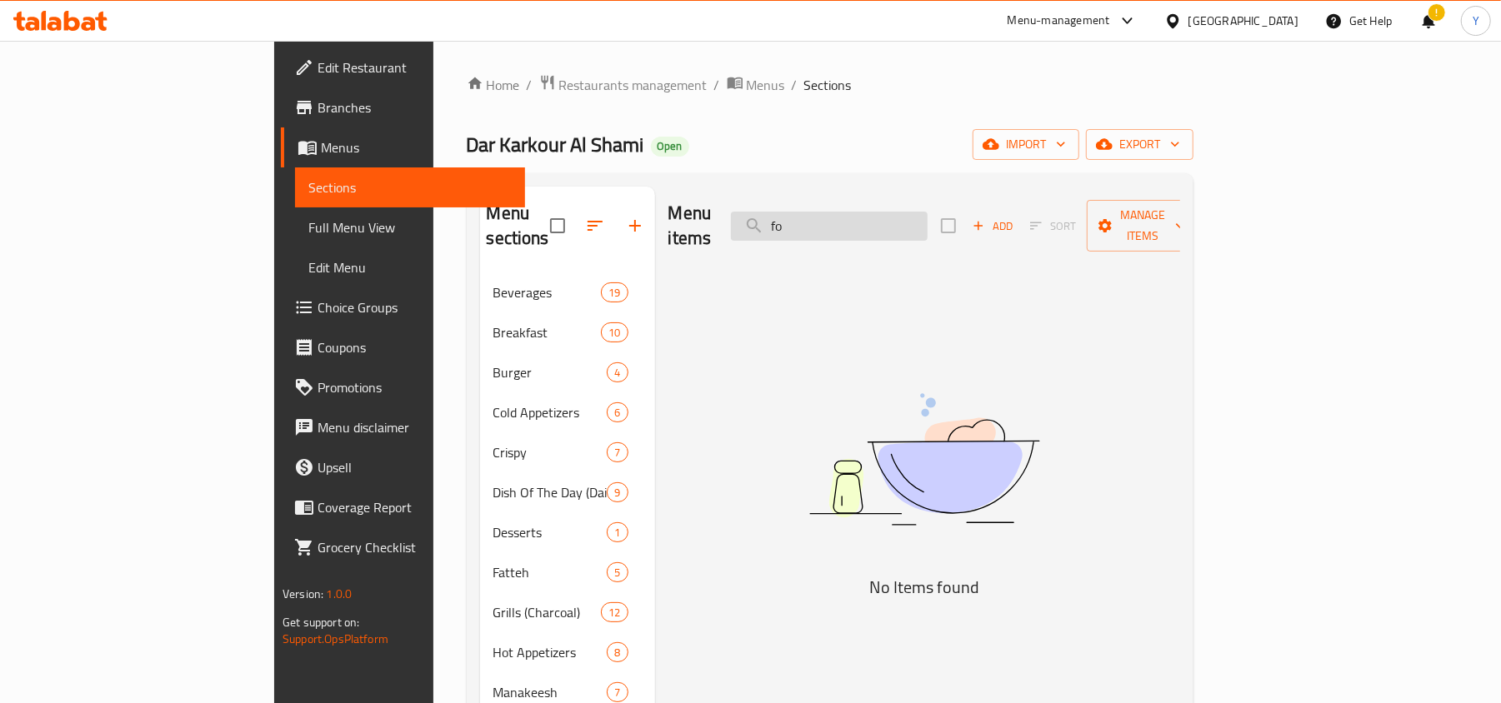
type input "f"
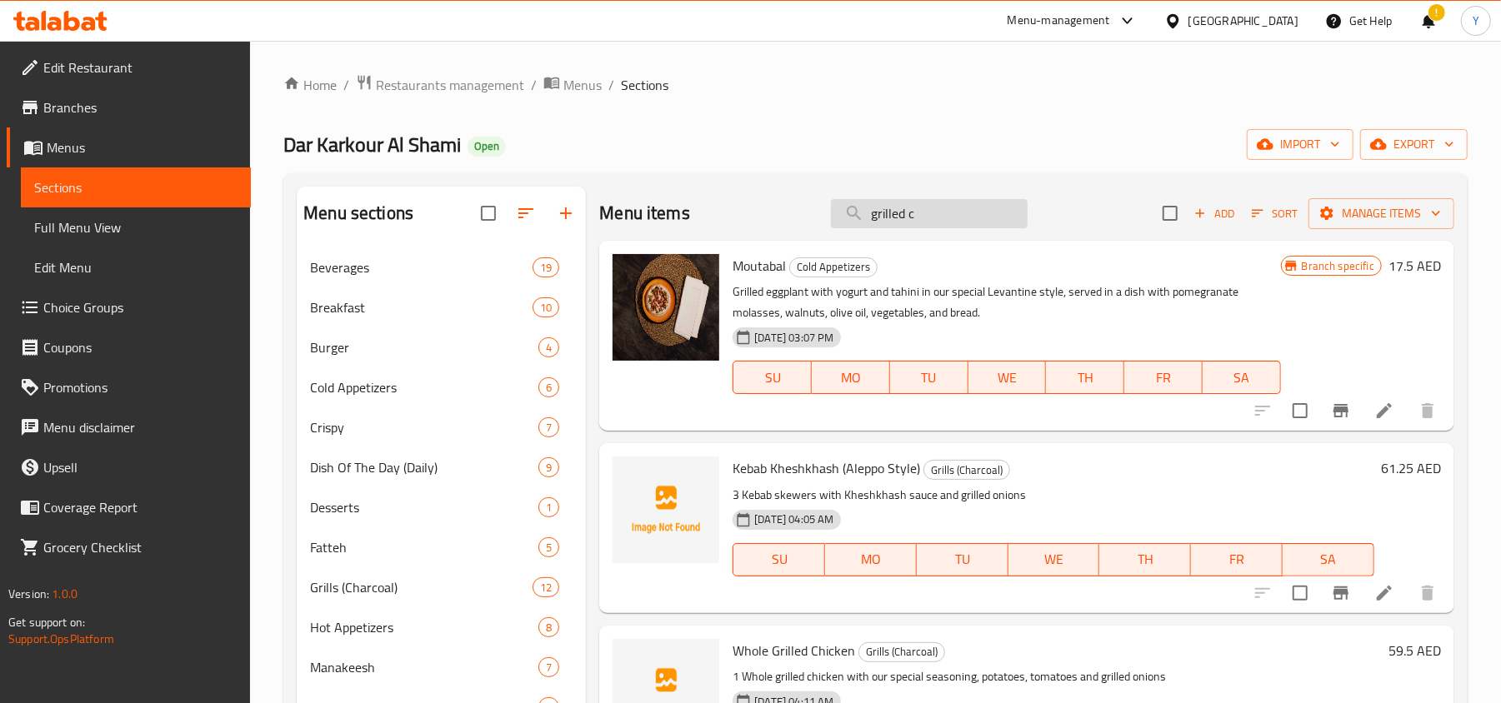
type input "grilled ch"
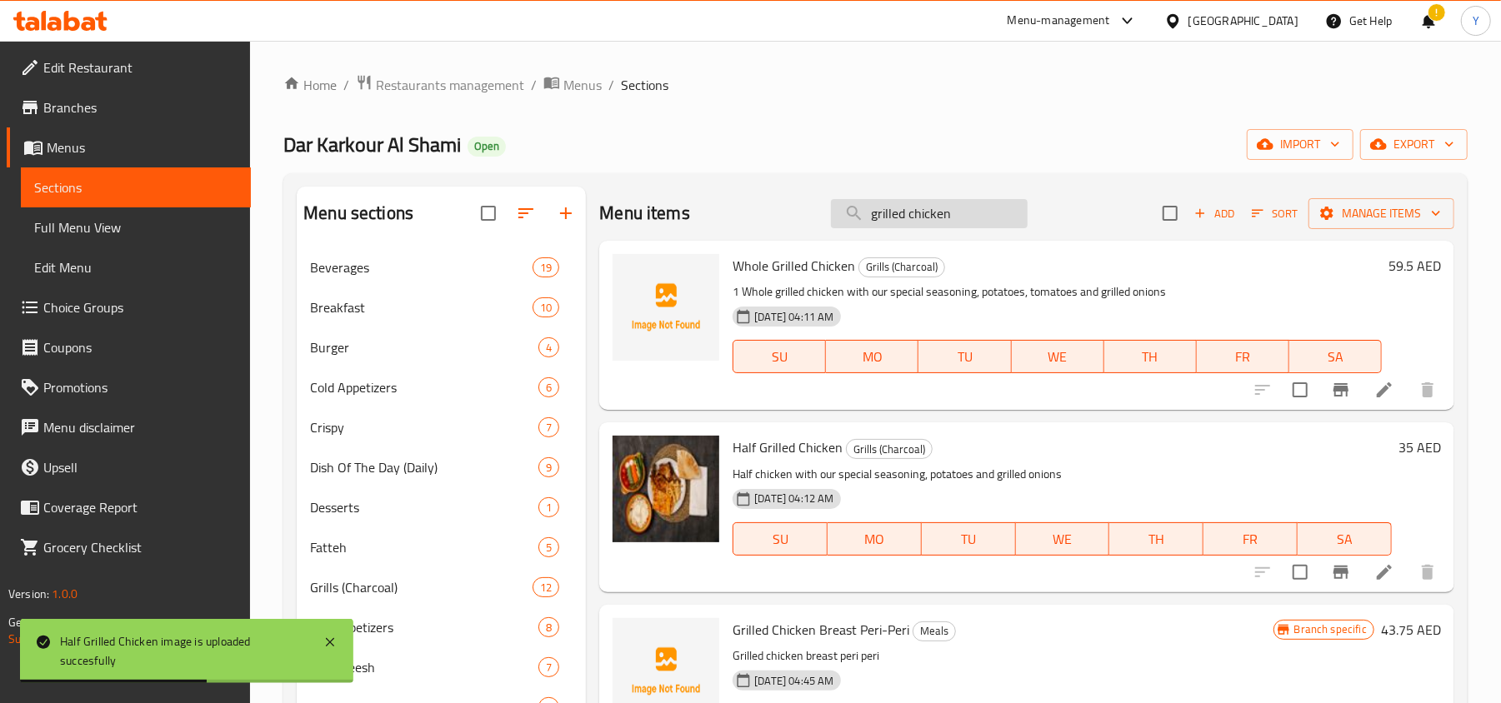
click at [897, 215] on input "grilled chicken" at bounding box center [929, 213] width 197 height 29
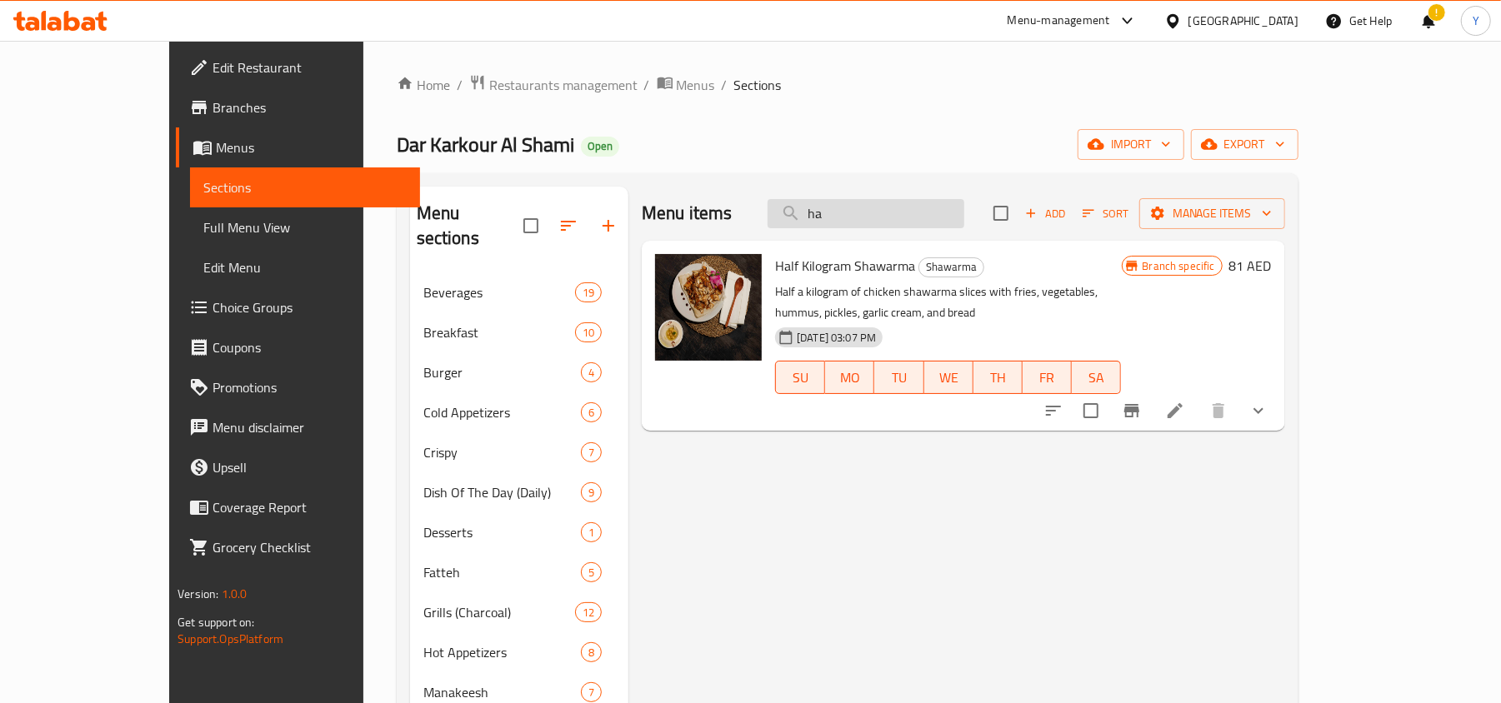
type input "h"
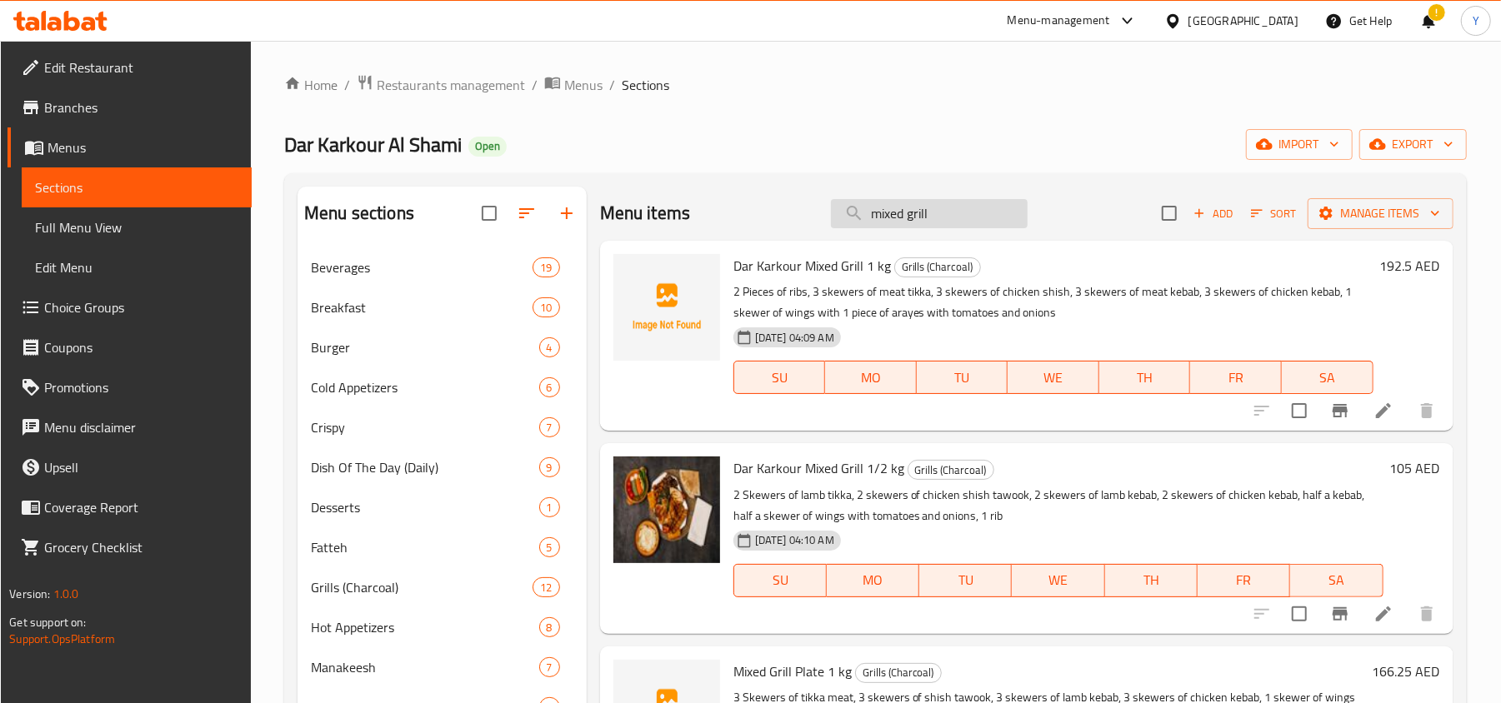
click at [911, 224] on input "mixed grill" at bounding box center [929, 213] width 197 height 29
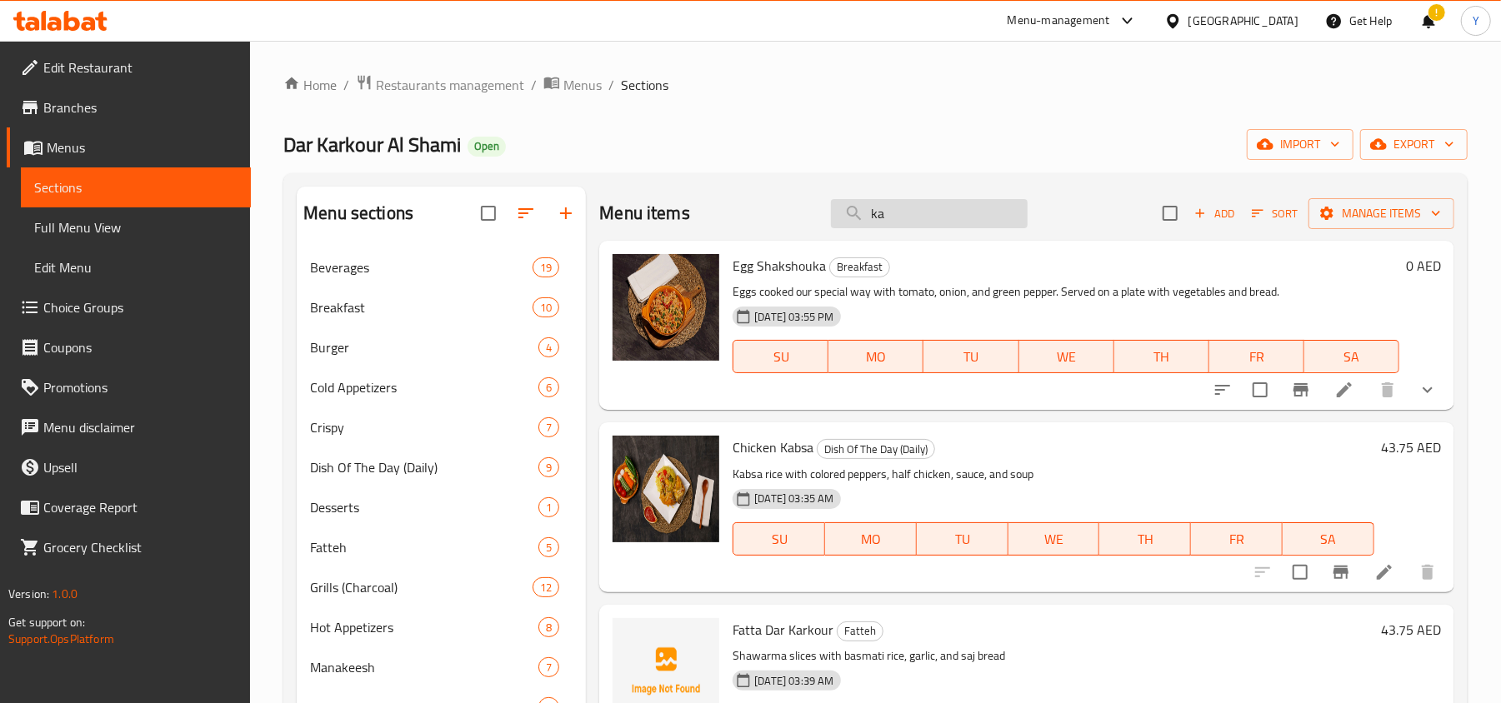
type input "k"
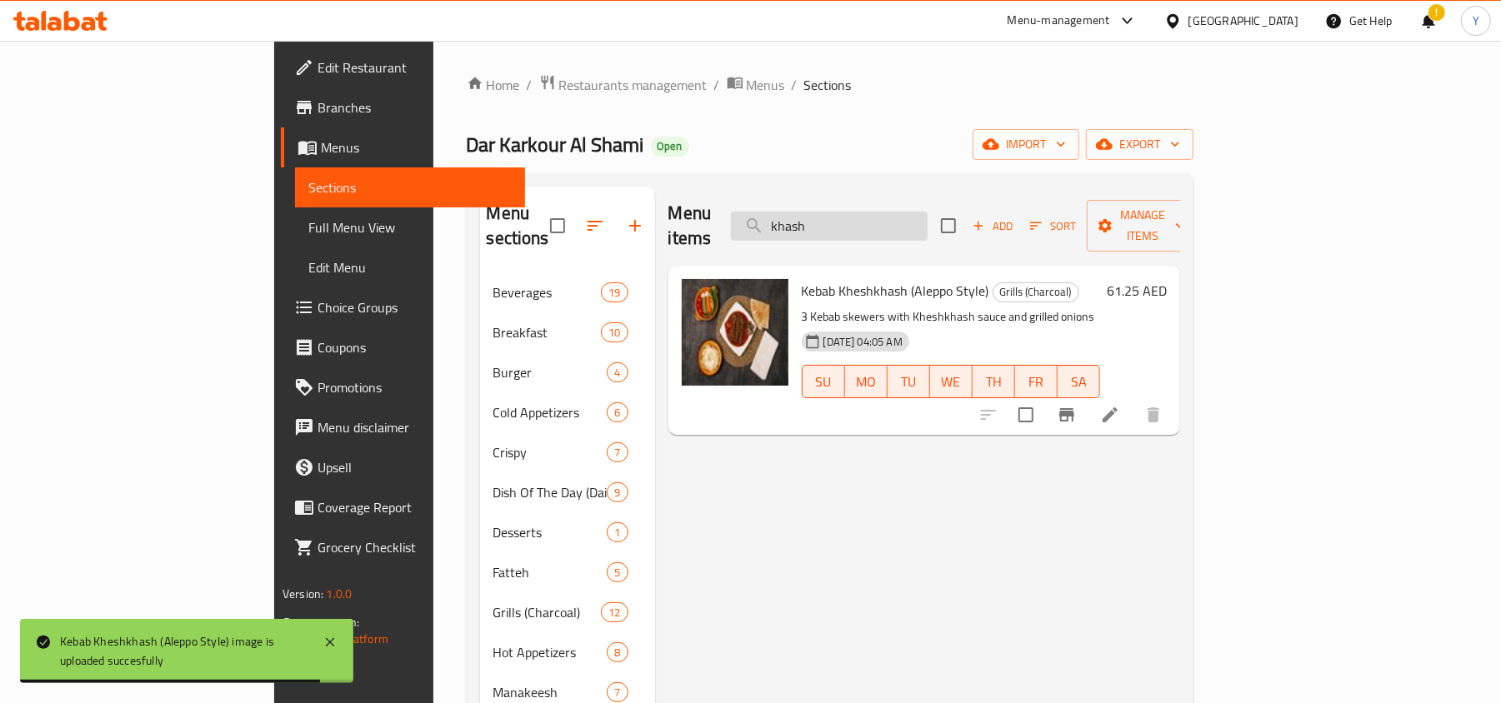
drag, startPoint x: 931, startPoint y: 220, endPoint x: 830, endPoint y: 228, distance: 101.2
click at [830, 228] on input "khash" at bounding box center [829, 226] width 197 height 29
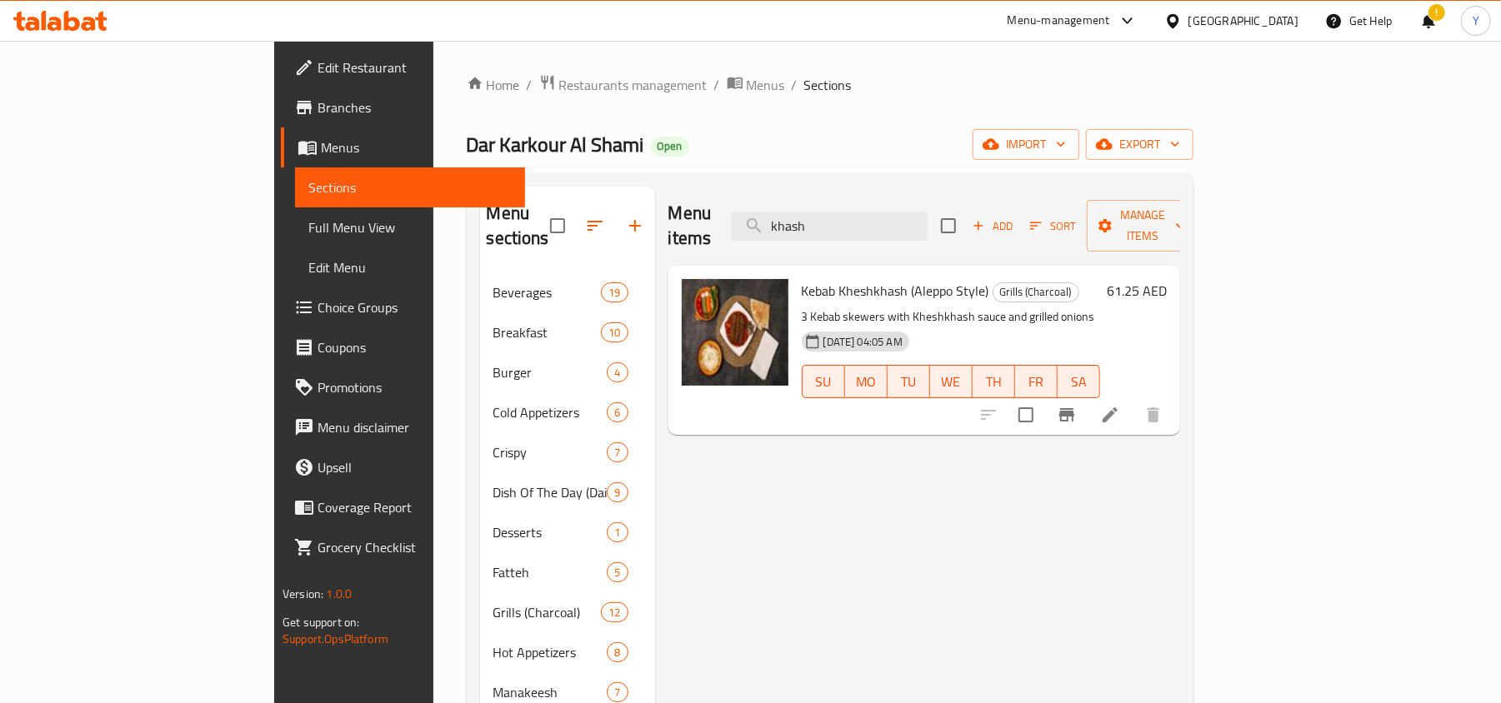
type input "r"
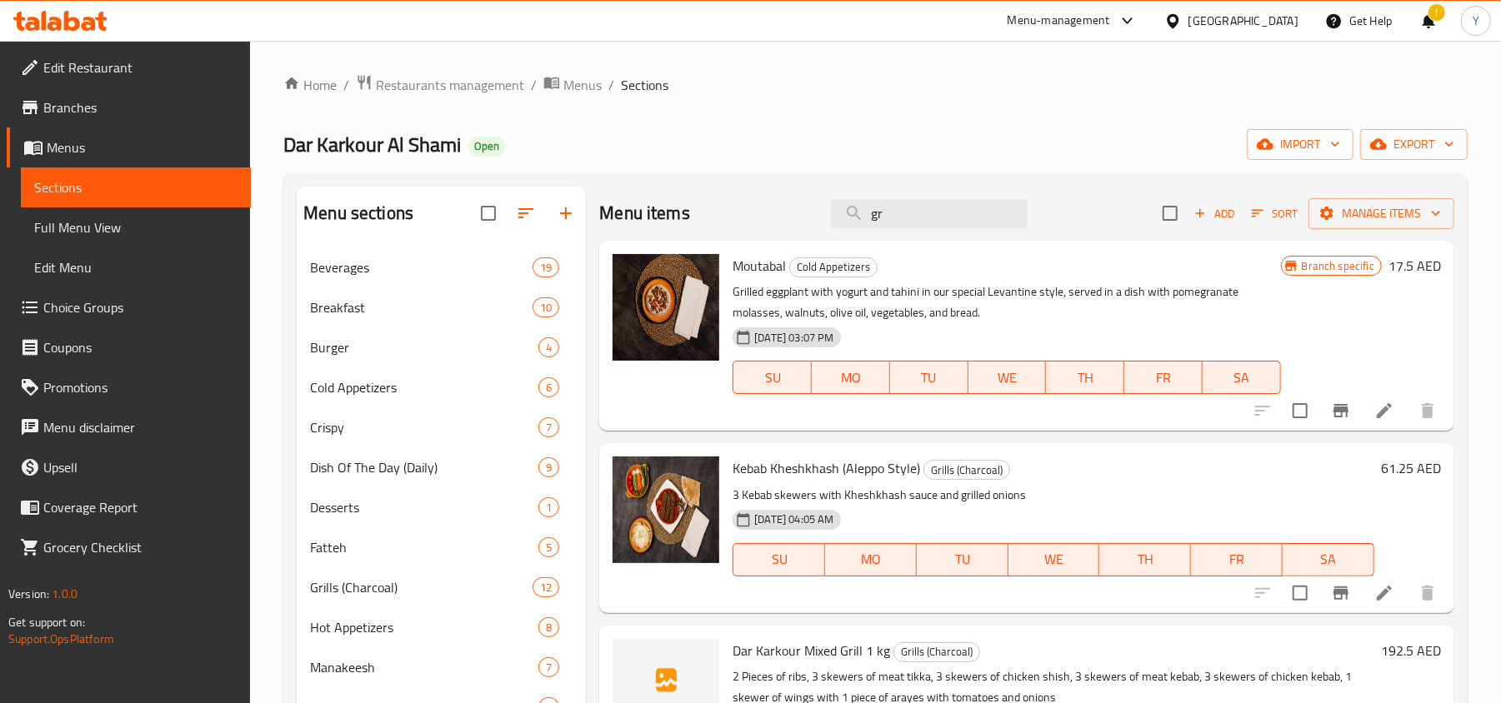
type input "g"
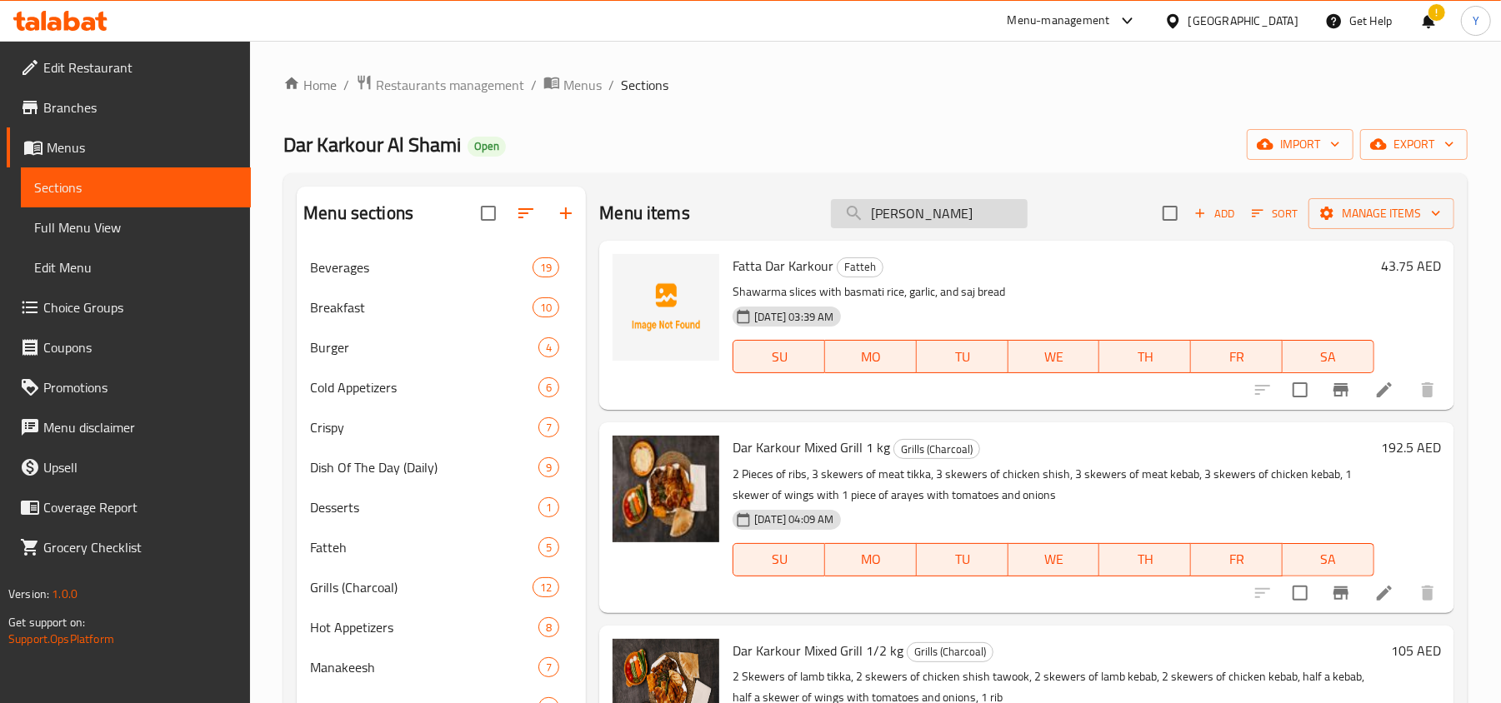
click at [894, 218] on input "[PERSON_NAME]" at bounding box center [929, 213] width 197 height 29
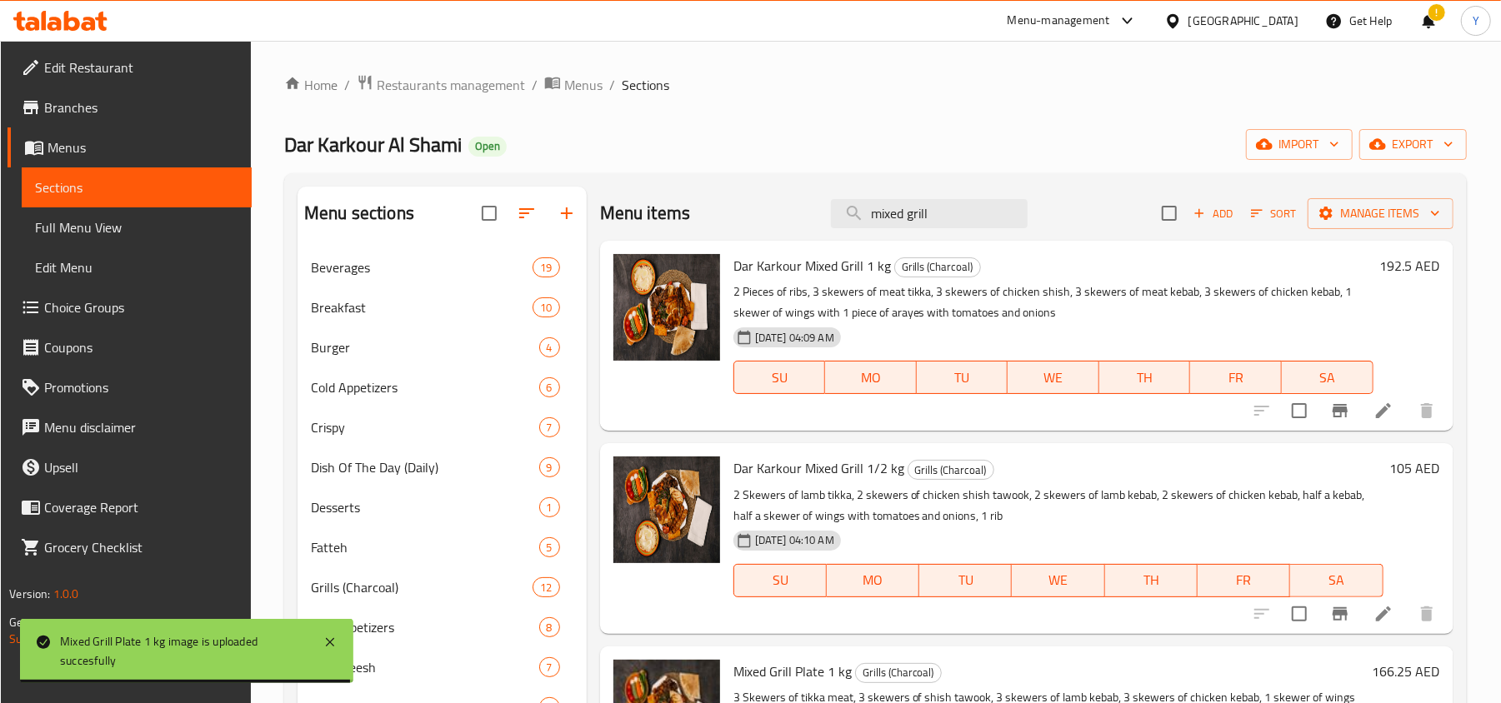
drag, startPoint x: 971, startPoint y: 208, endPoint x: 783, endPoint y: 232, distance: 189.0
click at [783, 232] on div "Menu items mixed grill Add Sort Manage items" at bounding box center [1026, 214] width 853 height 54
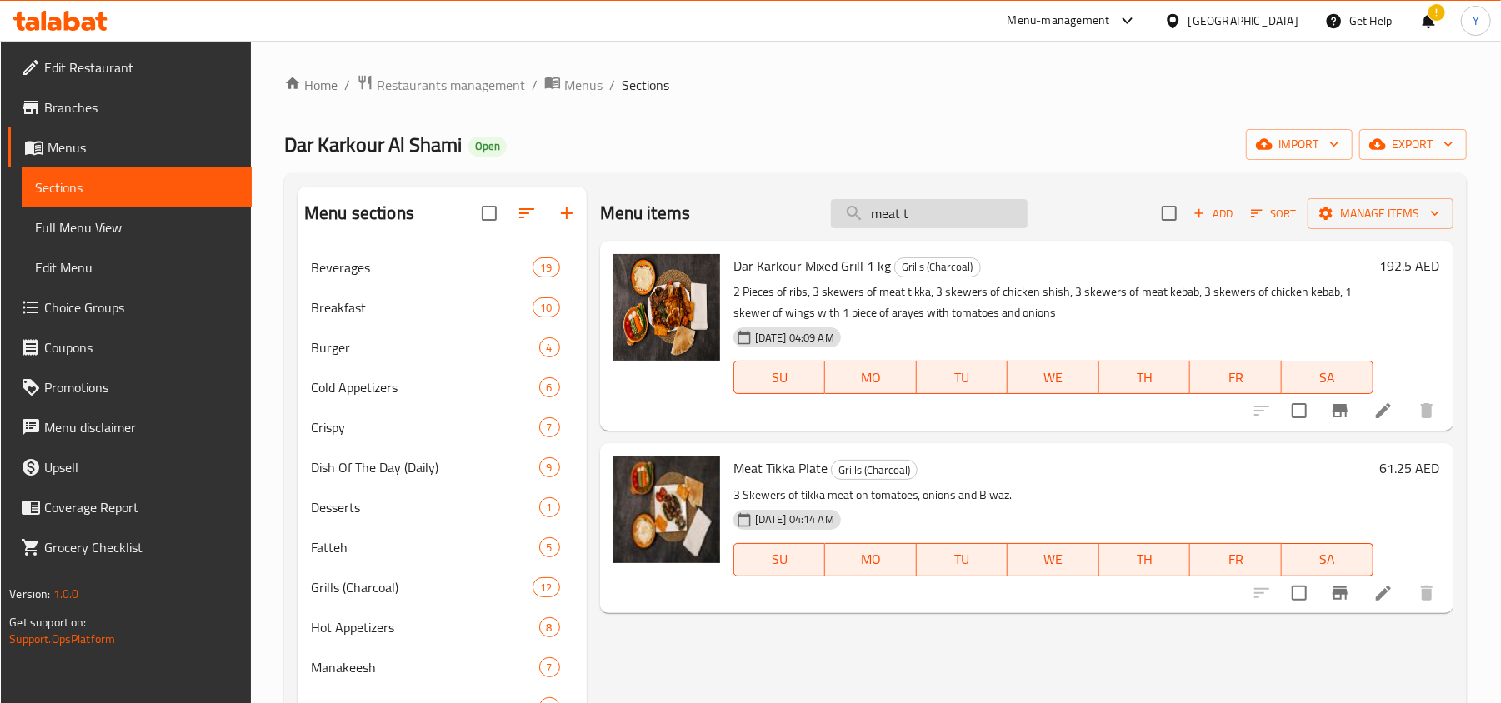
drag, startPoint x: 952, startPoint y: 208, endPoint x: 841, endPoint y: 225, distance: 112.2
click at [841, 225] on input "meat t" at bounding box center [929, 213] width 197 height 29
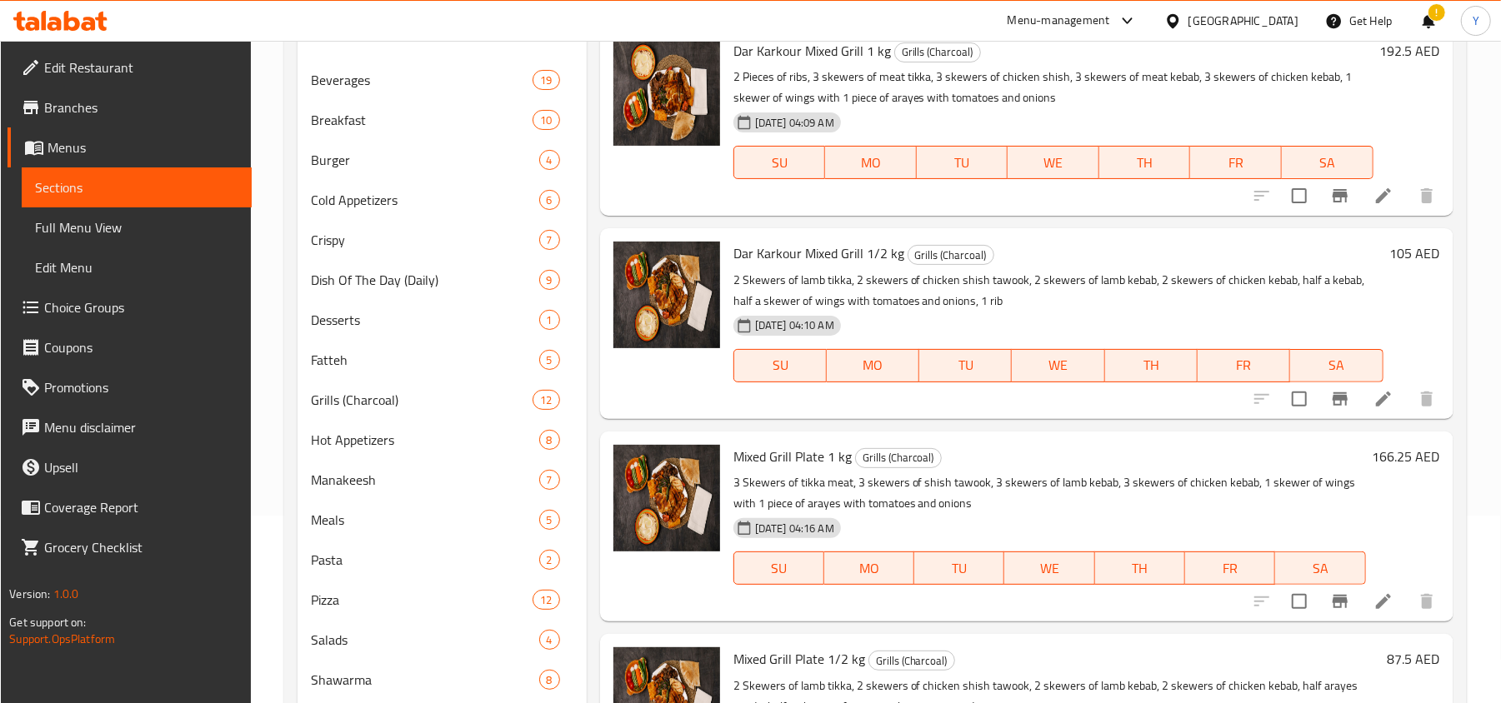
scroll to position [14, 0]
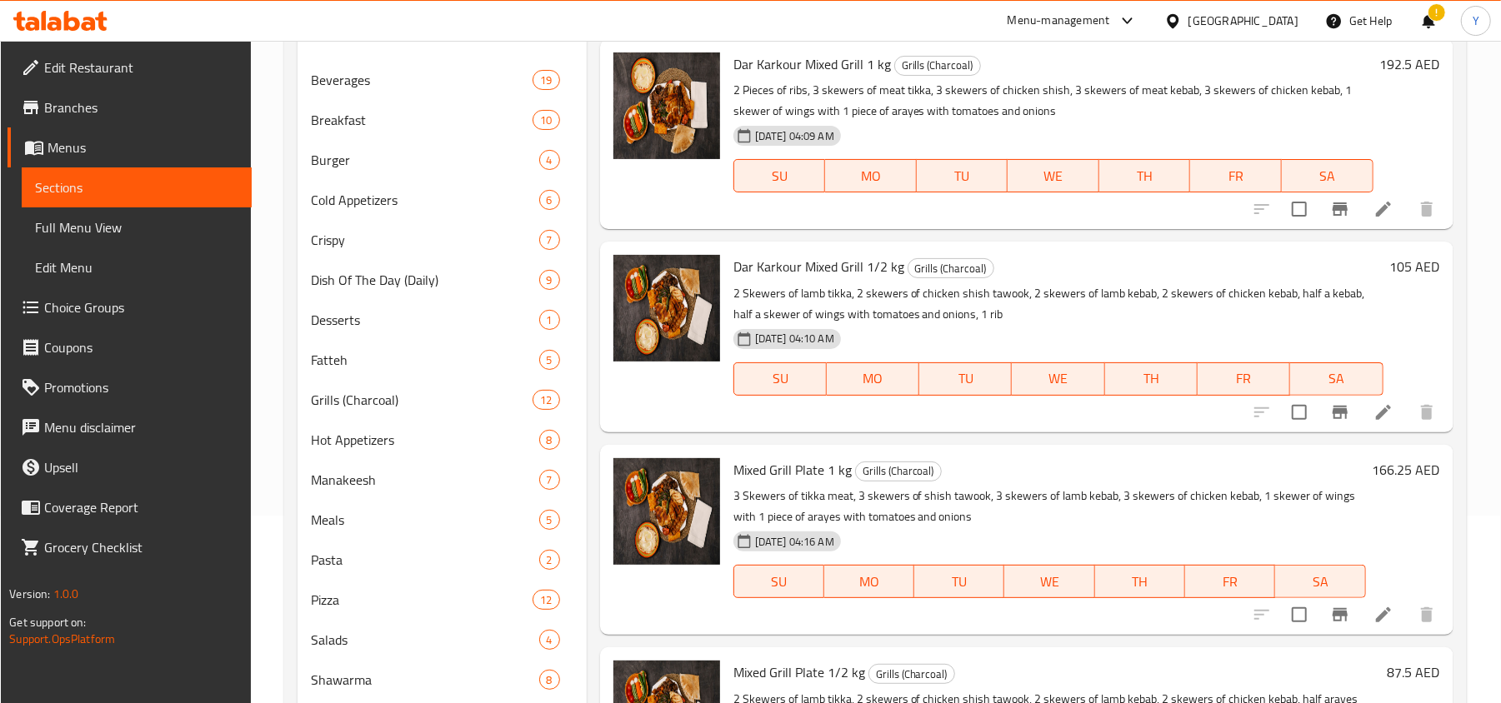
type input "m"
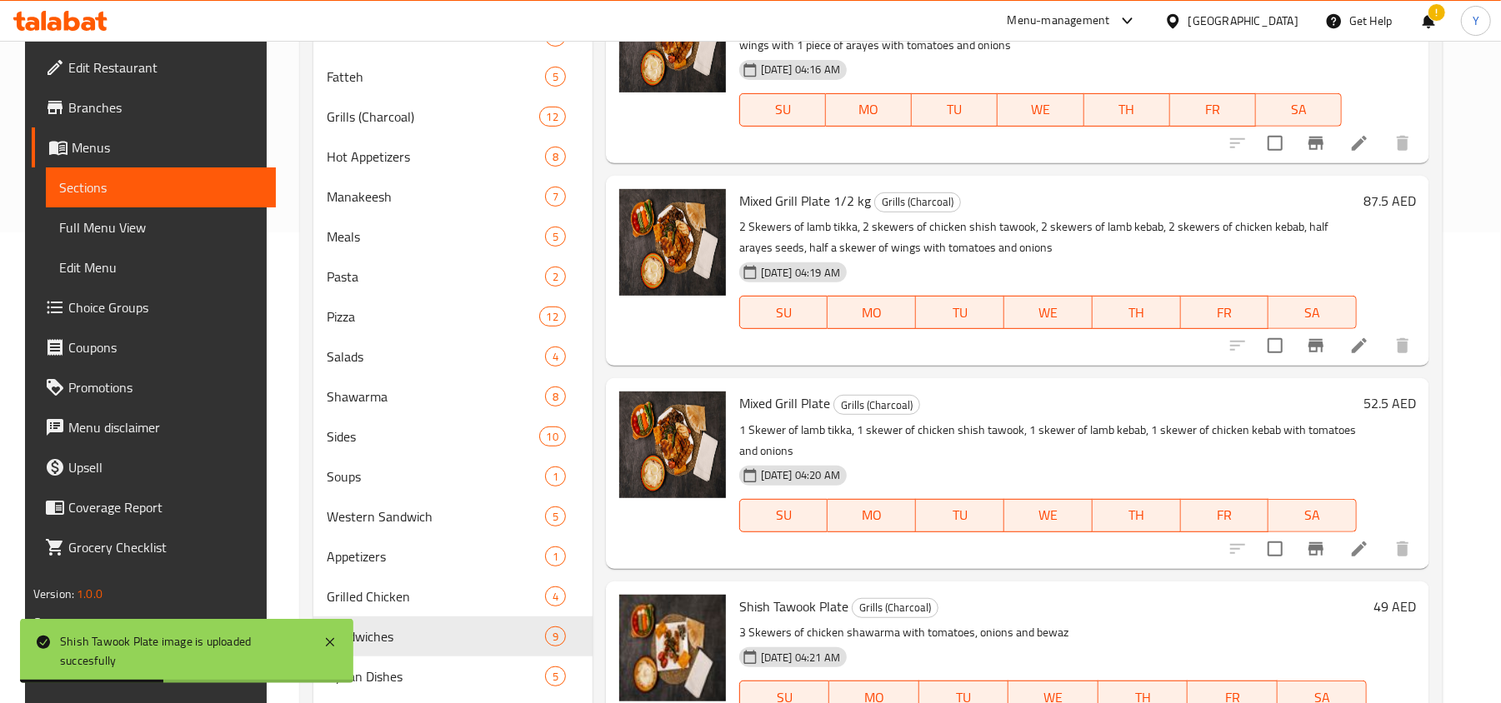
scroll to position [0, 0]
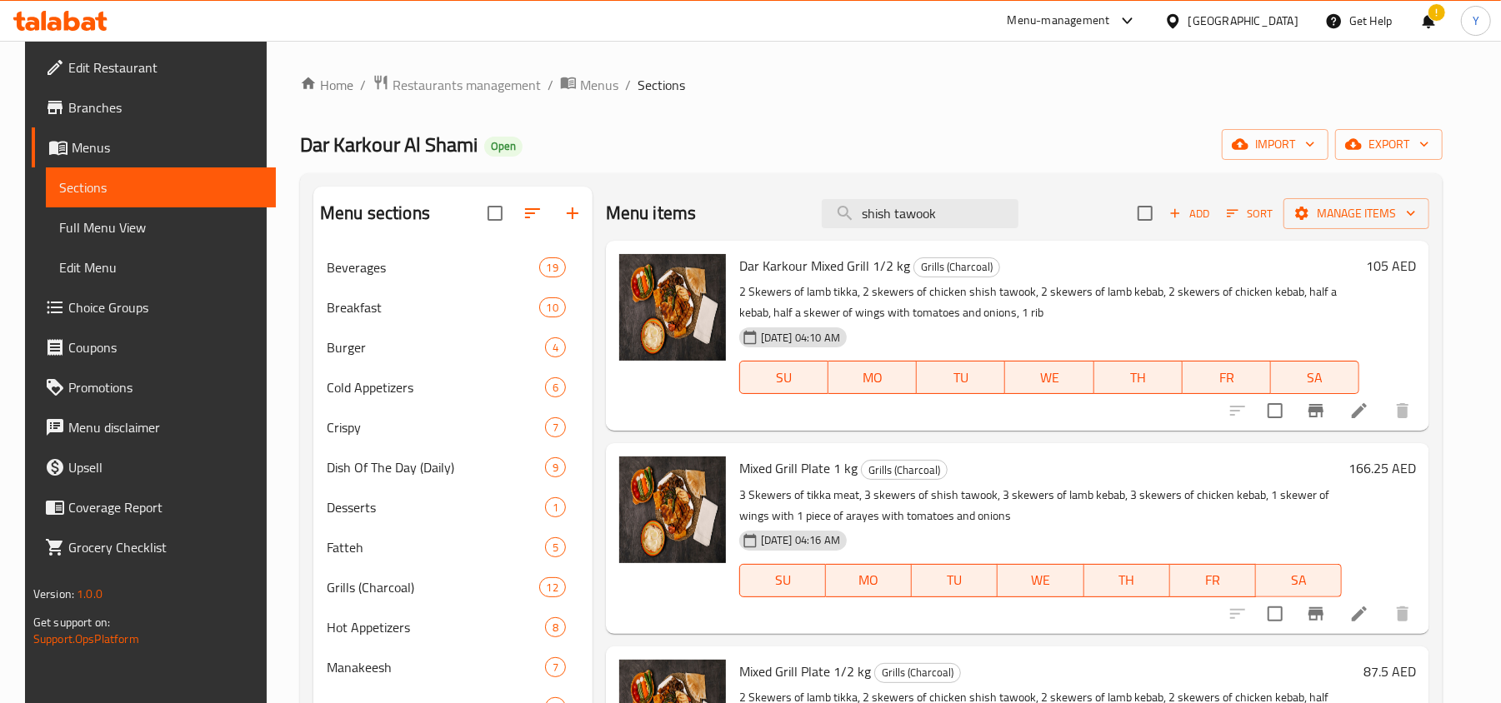
drag, startPoint x: 971, startPoint y: 221, endPoint x: 835, endPoint y: 241, distance: 137.3
click at [835, 241] on div "Menu items shish tawook Add Sort Manage items [PERSON_NAME] Mixed Grill 1/2 kg …" at bounding box center [1011, 701] width 837 height 1028
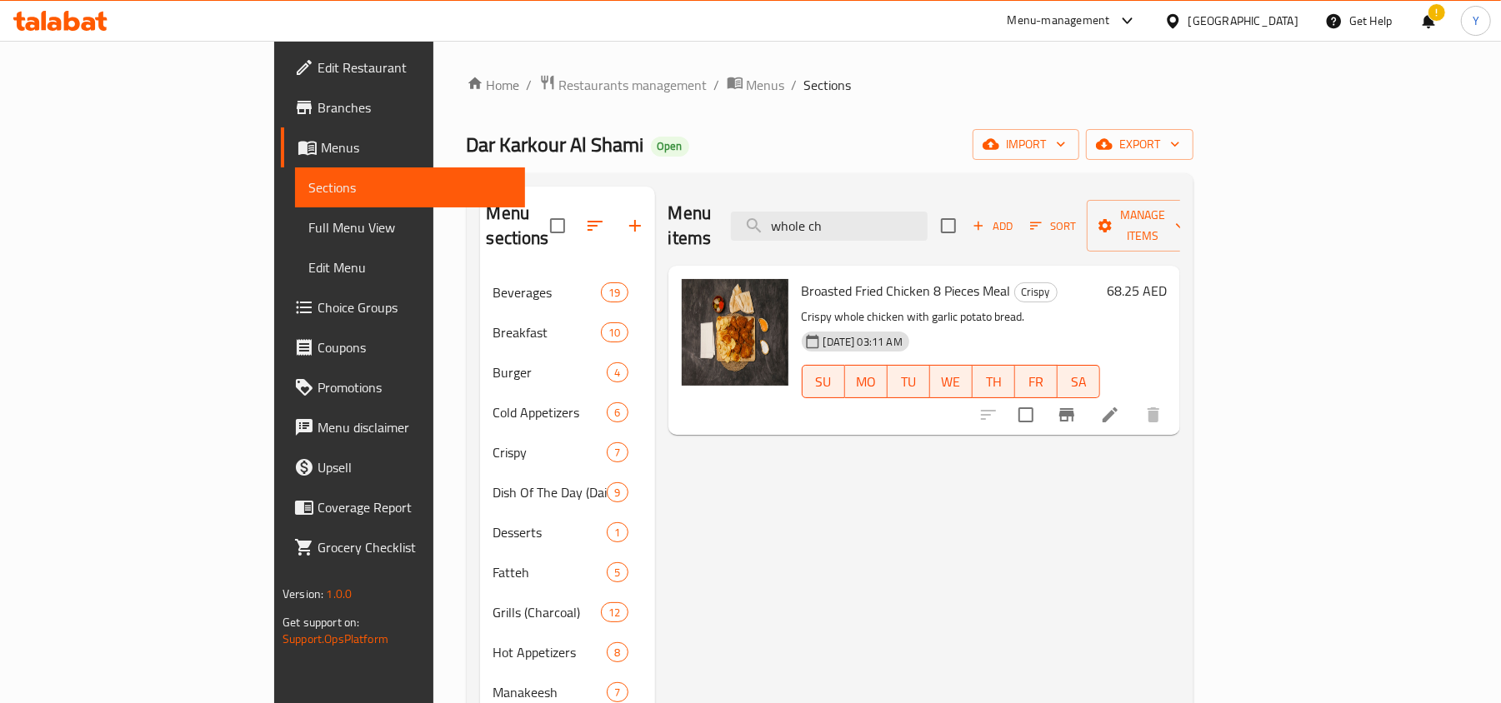
drag, startPoint x: 904, startPoint y: 208, endPoint x: 773, endPoint y: 230, distance: 132.8
click at [773, 230] on div "Menu items whole ch Add Sort Manage items" at bounding box center [924, 226] width 512 height 79
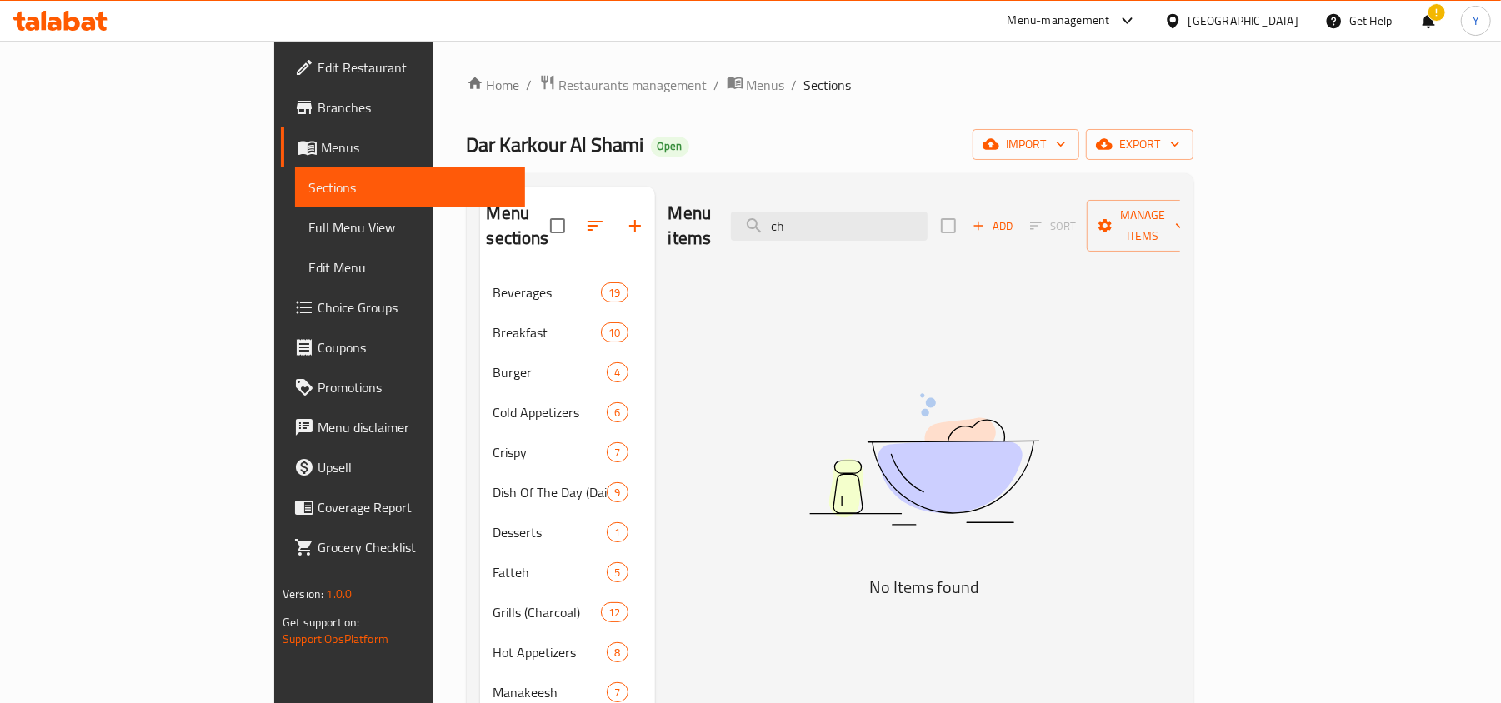
type input "c"
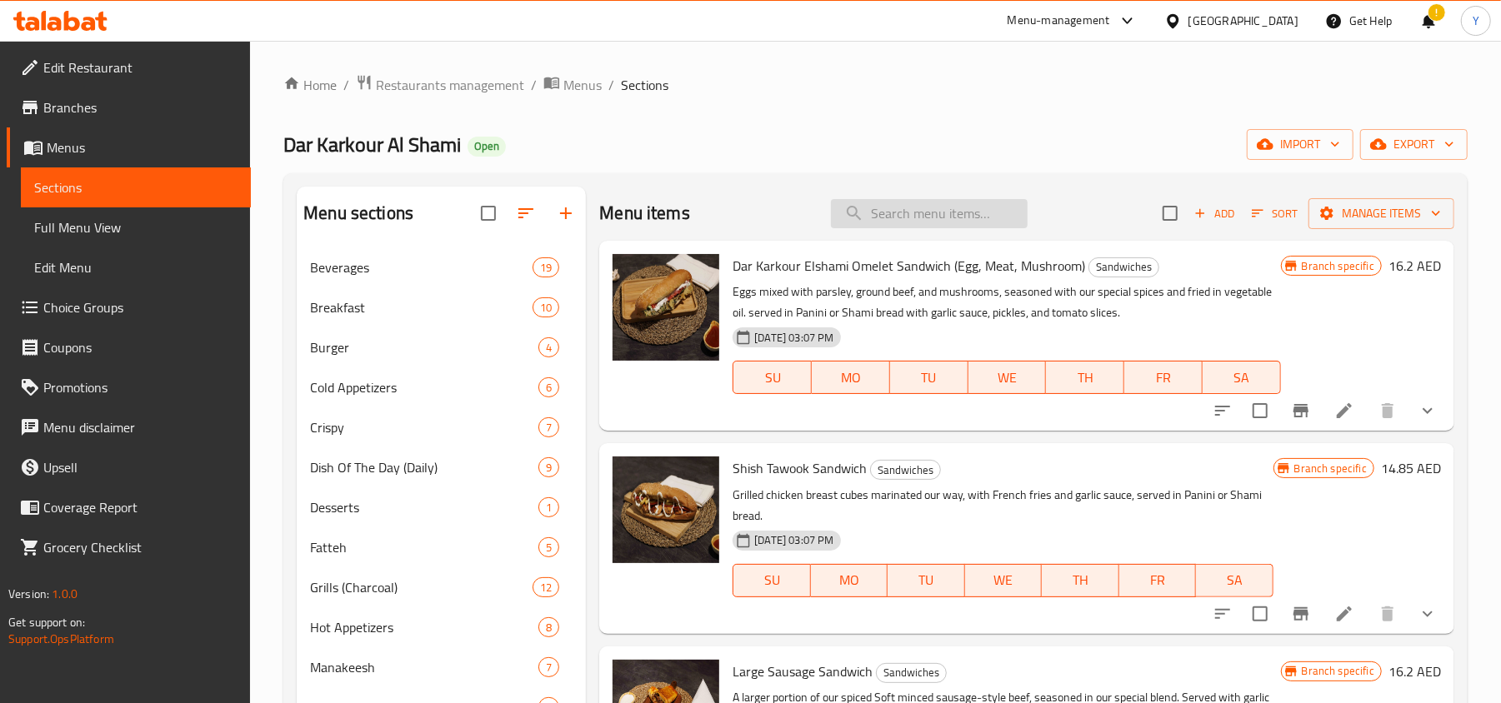
click at [928, 214] on input "search" at bounding box center [929, 213] width 197 height 29
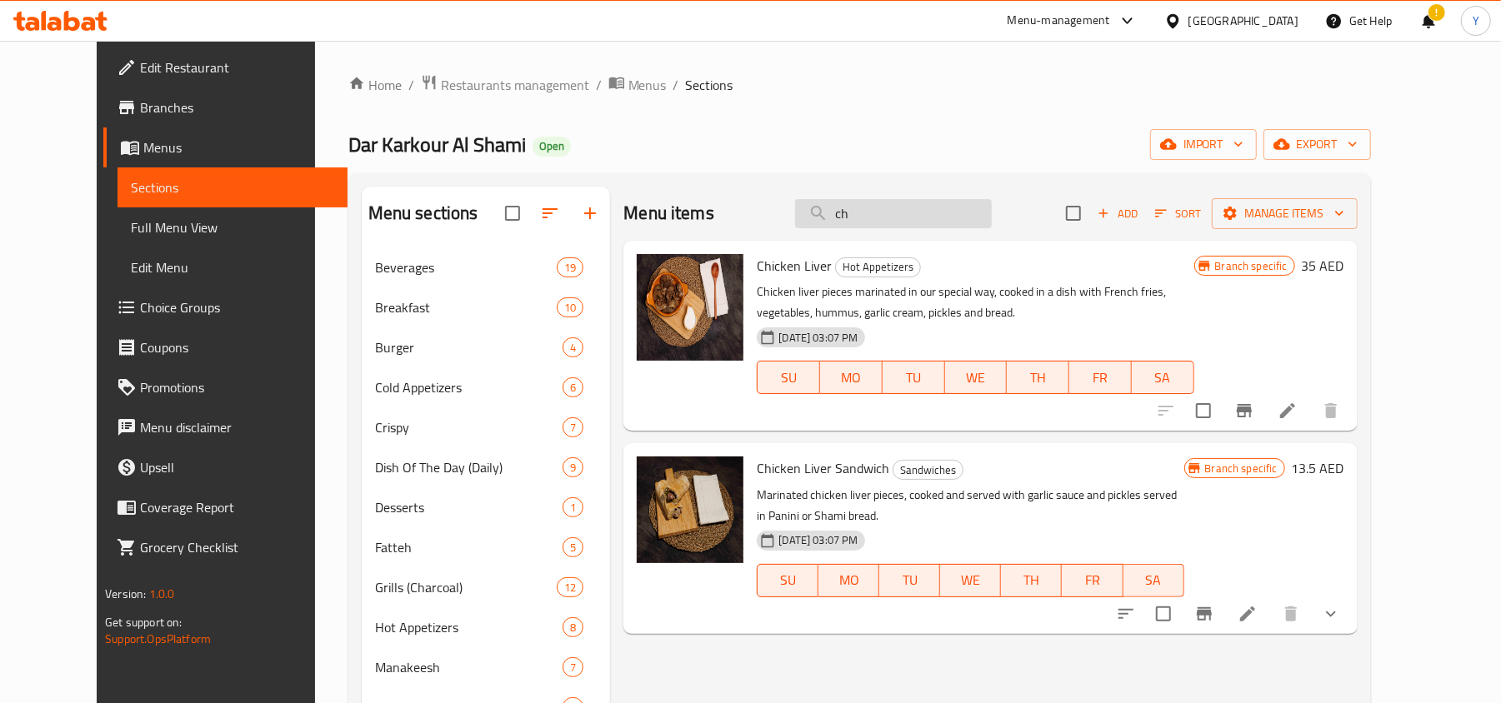
type input "c"
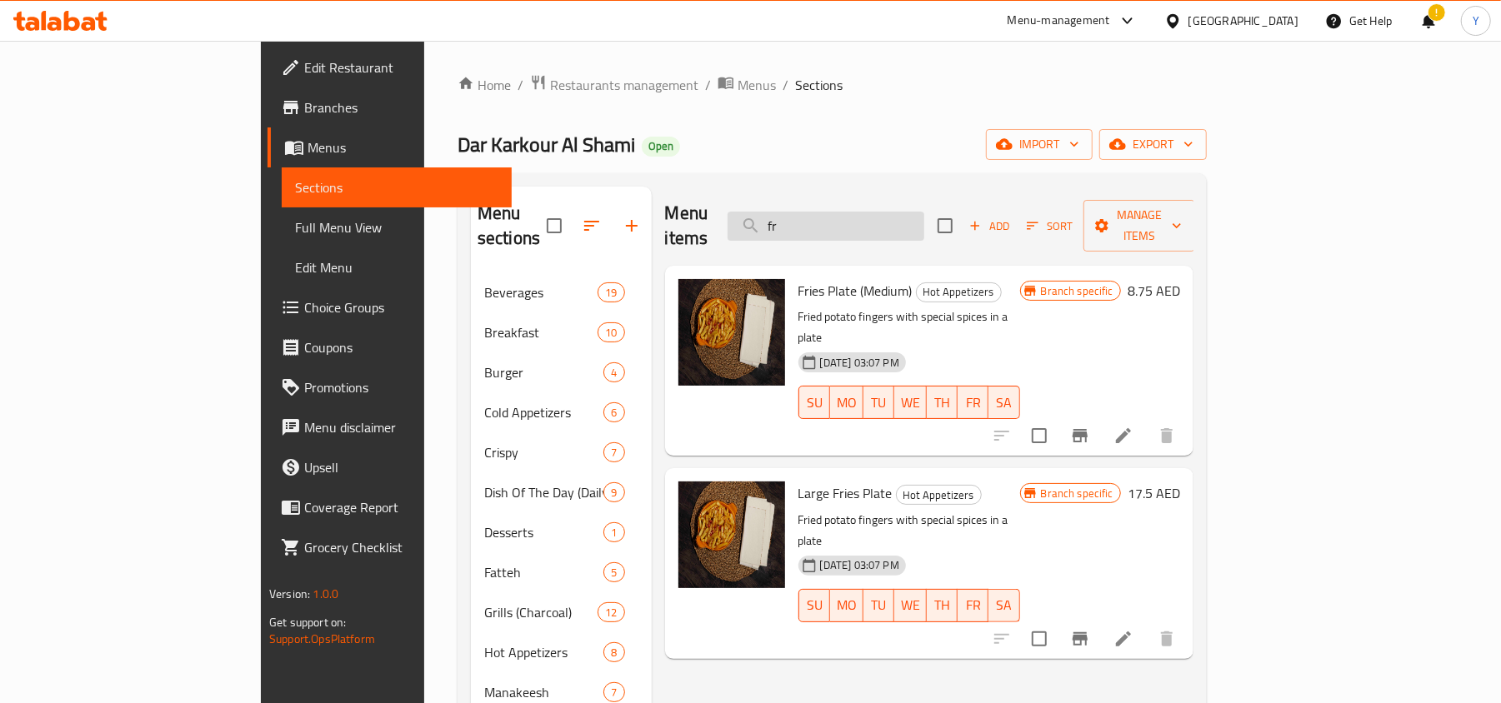
type input "f"
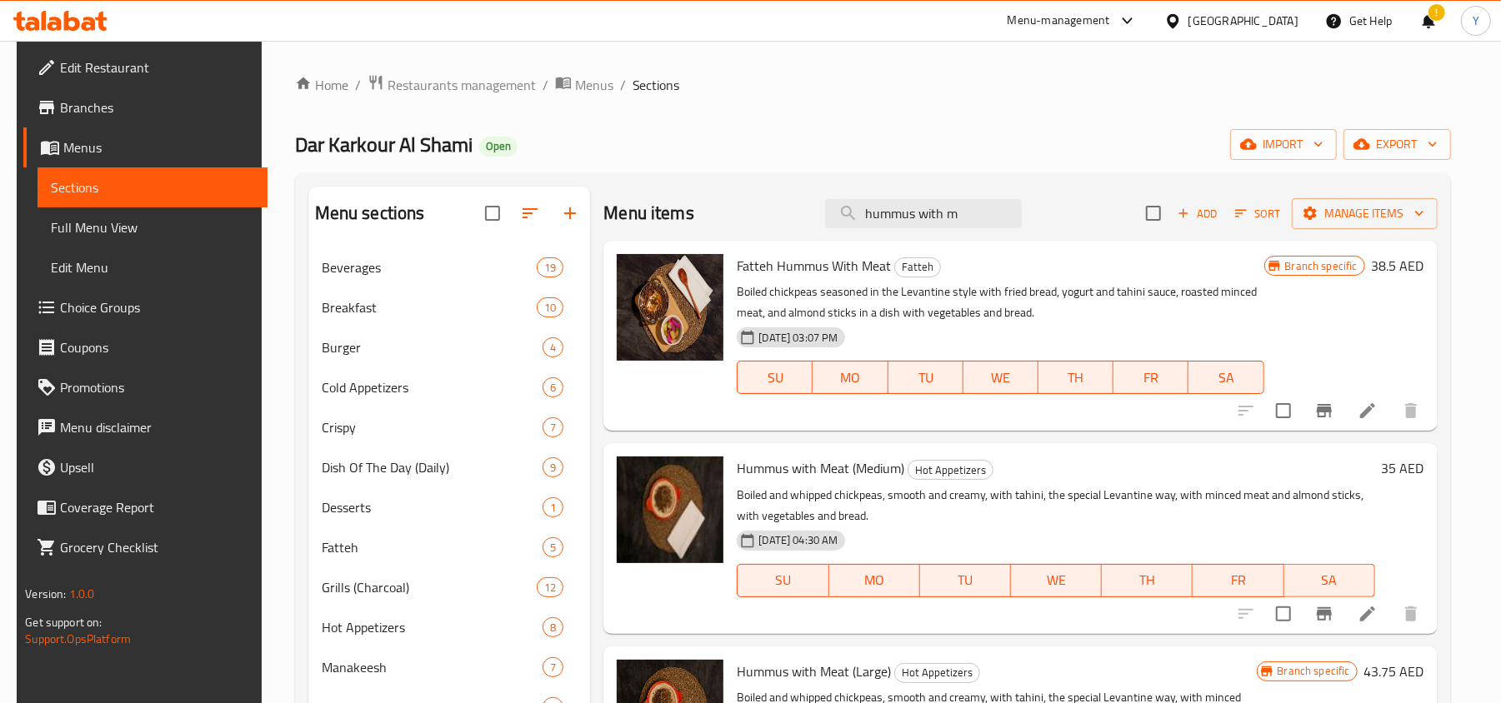
drag, startPoint x: 995, startPoint y: 212, endPoint x: 792, endPoint y: 231, distance: 204.2
click at [792, 231] on div "Menu items hummus with m Add Sort Manage items" at bounding box center [1019, 214] width 833 height 54
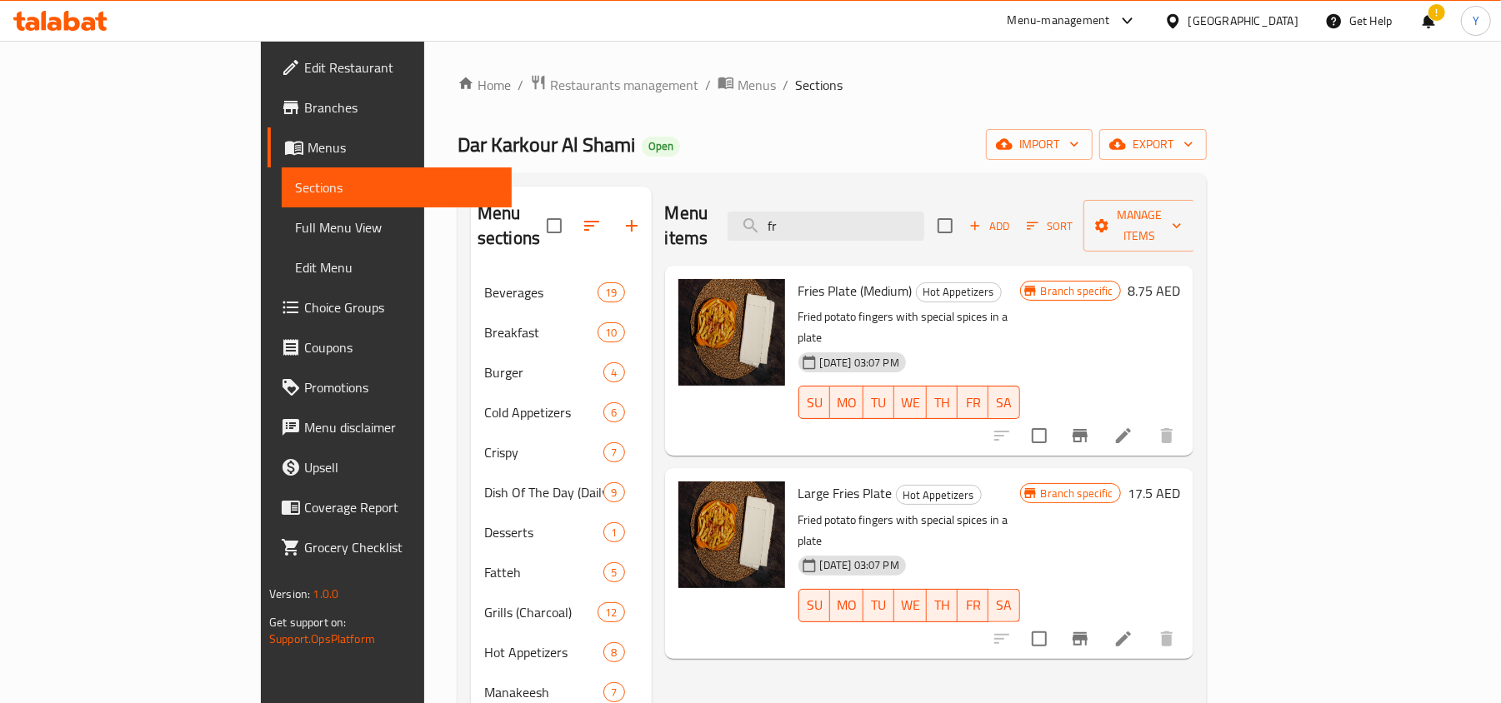
type input "f"
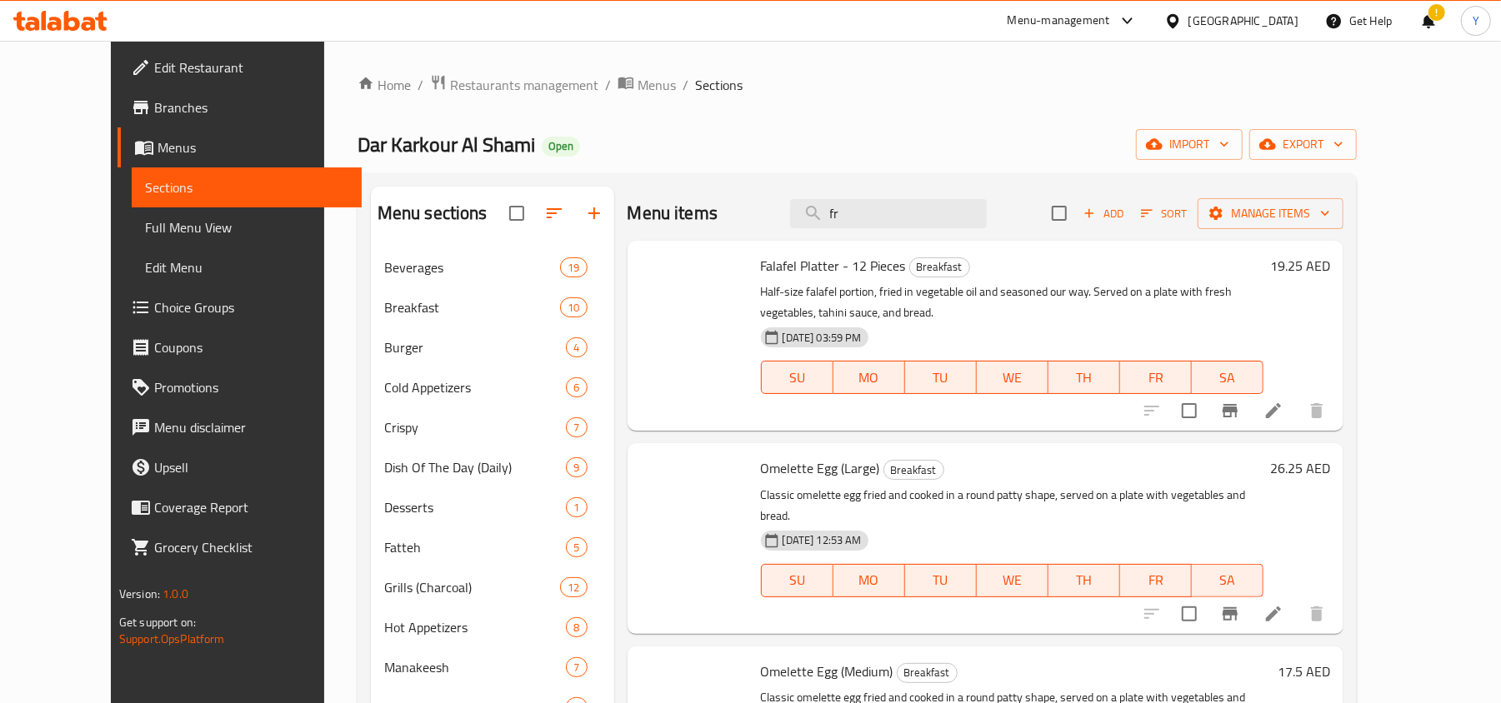
type input "f"
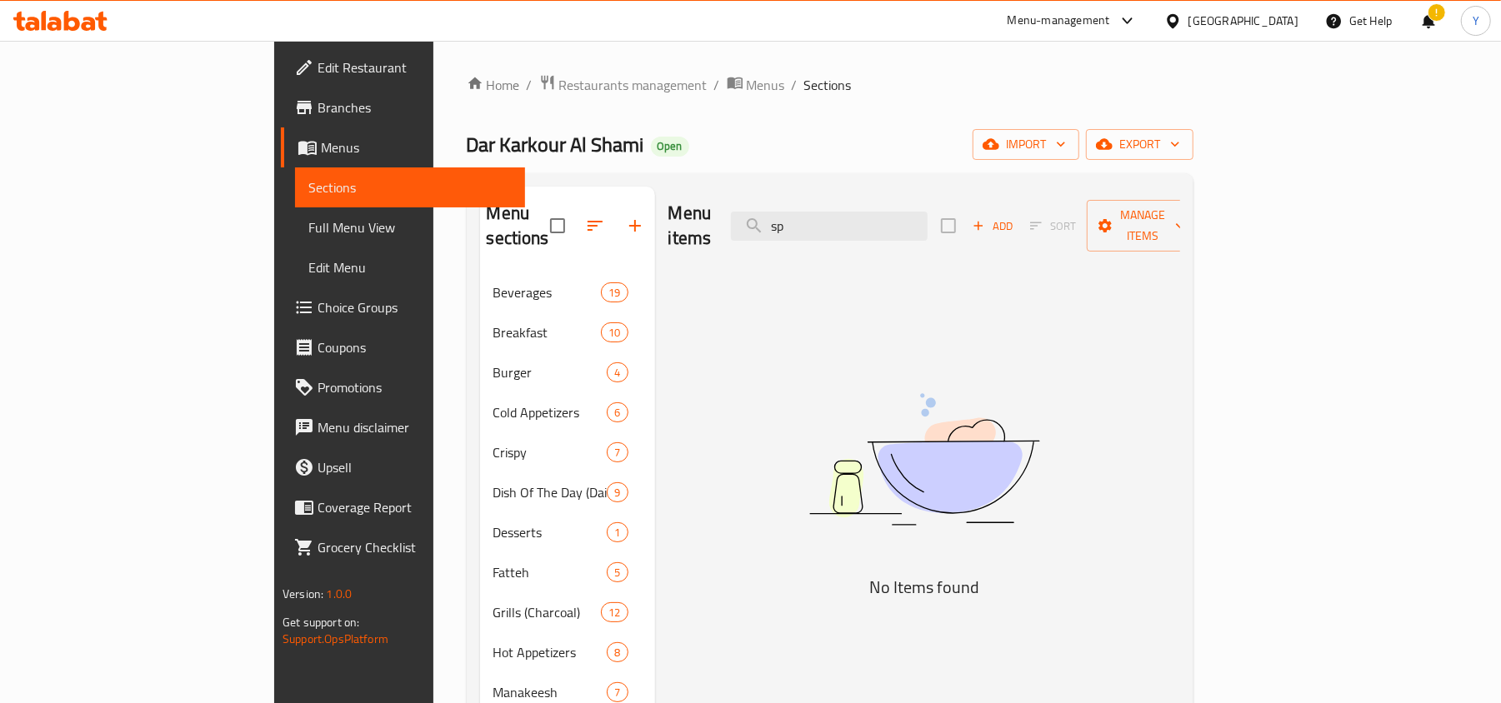
type input "s"
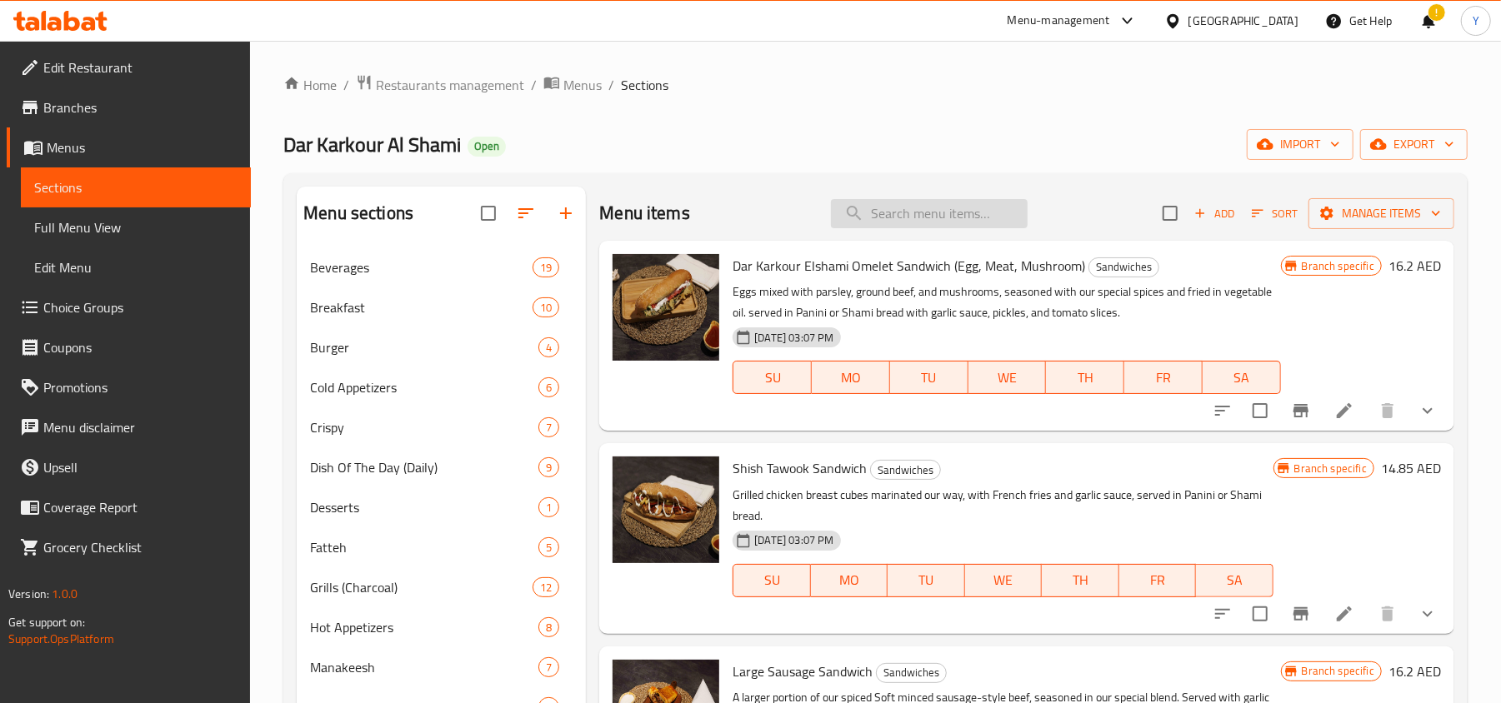
click at [878, 210] on input "search" at bounding box center [929, 213] width 197 height 29
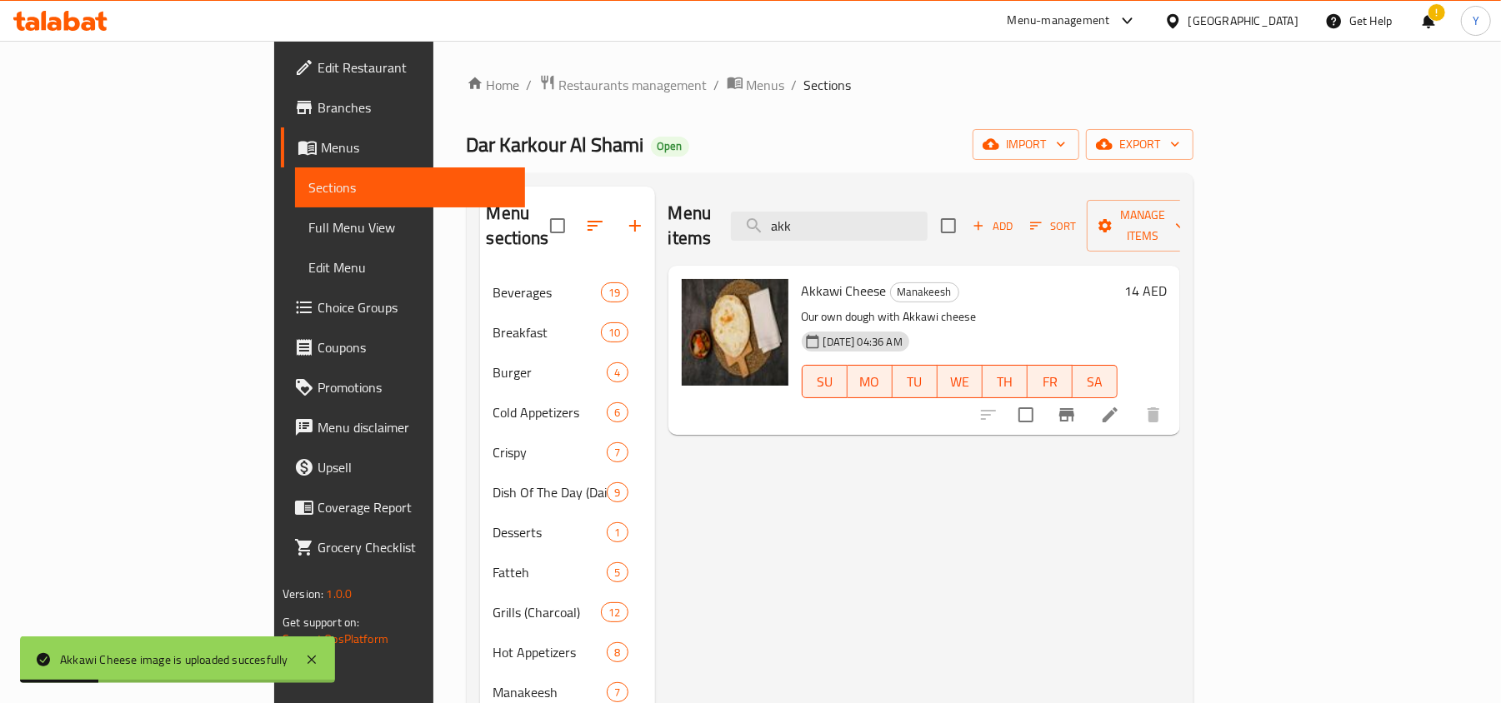
drag, startPoint x: 958, startPoint y: 220, endPoint x: 800, endPoint y: 225, distance: 158.4
click at [800, 225] on div "Menu items akk Add Sort Manage items" at bounding box center [924, 226] width 512 height 79
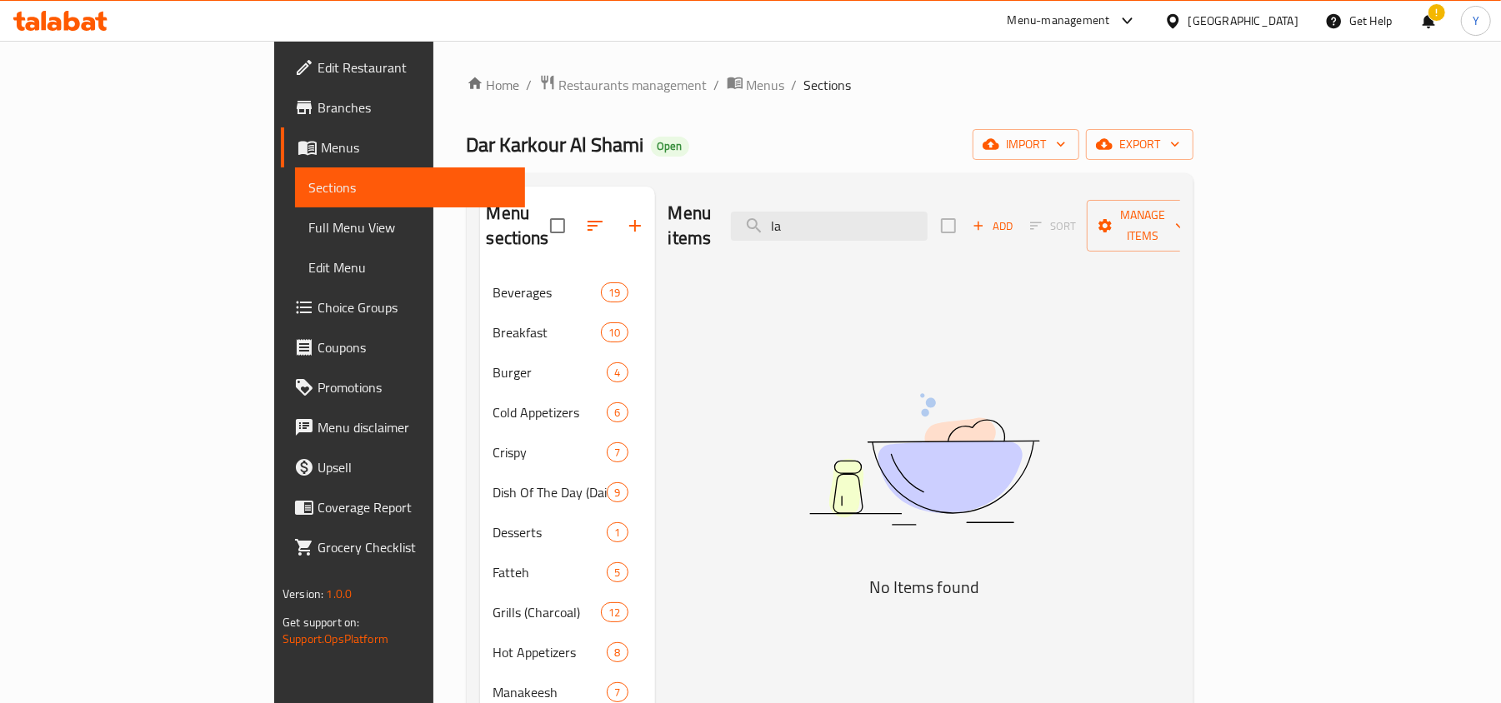
type input "l"
type input "m"
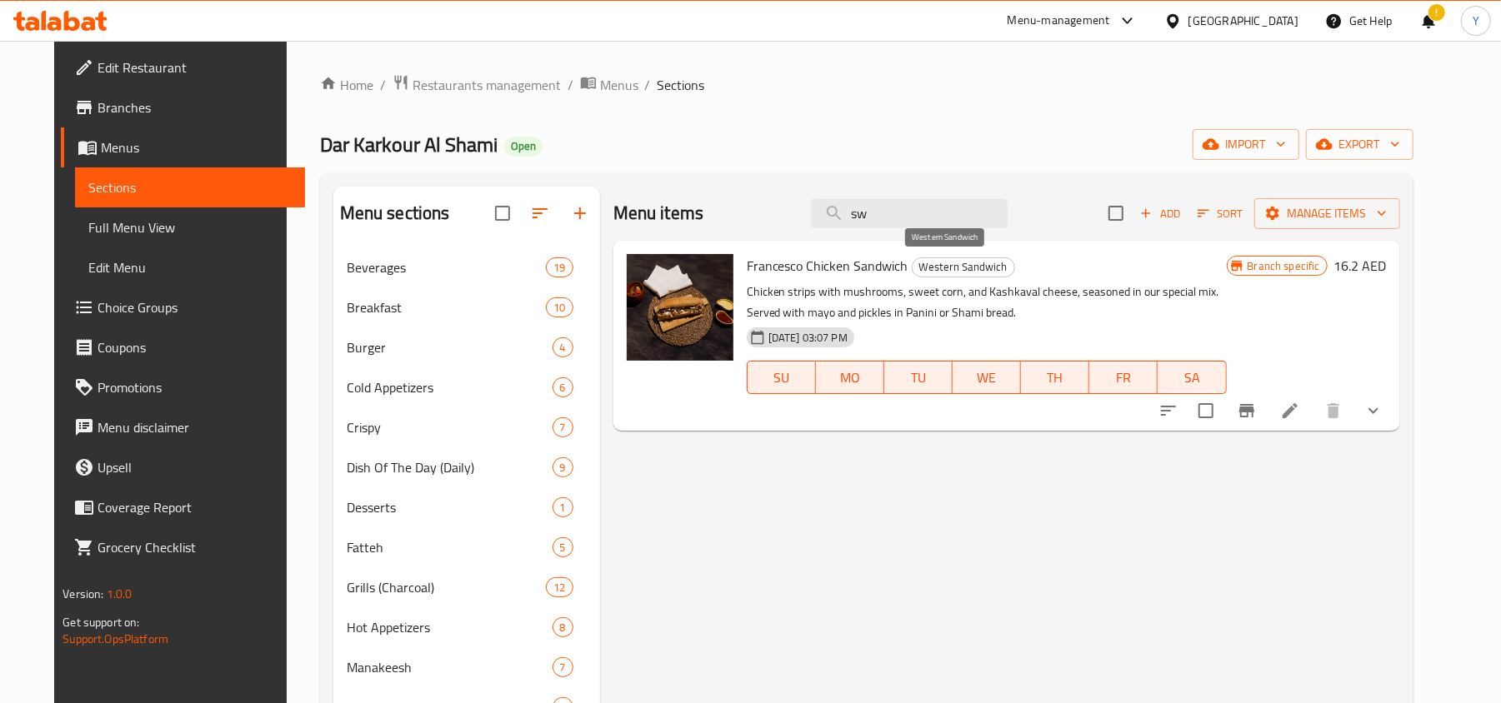
type input "s"
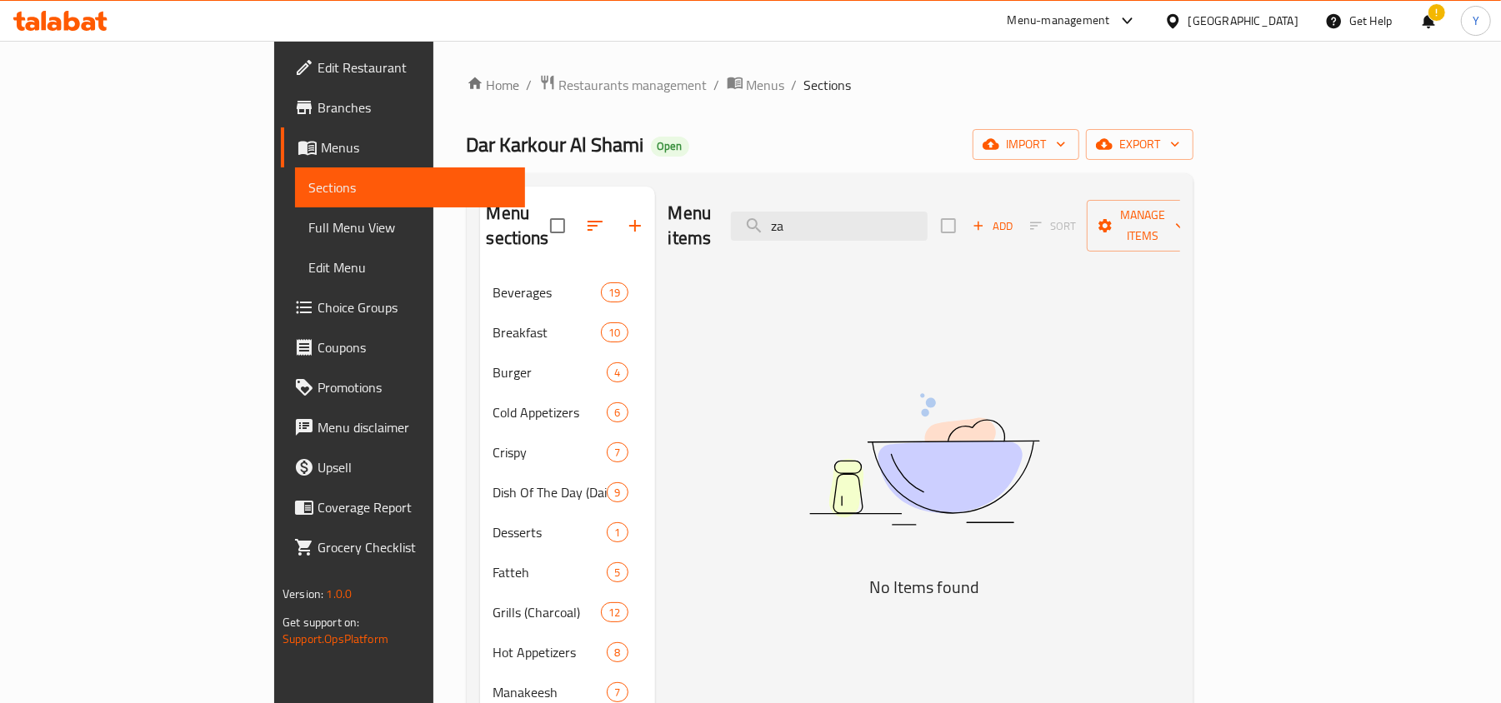
type input "z"
drag, startPoint x: 912, startPoint y: 217, endPoint x: 802, endPoint y: 218, distance: 110.0
click at [802, 218] on div "Menu items zaat Add Sort Manage items" at bounding box center [924, 226] width 512 height 79
click at [905, 221] on input "zaat" at bounding box center [829, 226] width 197 height 29
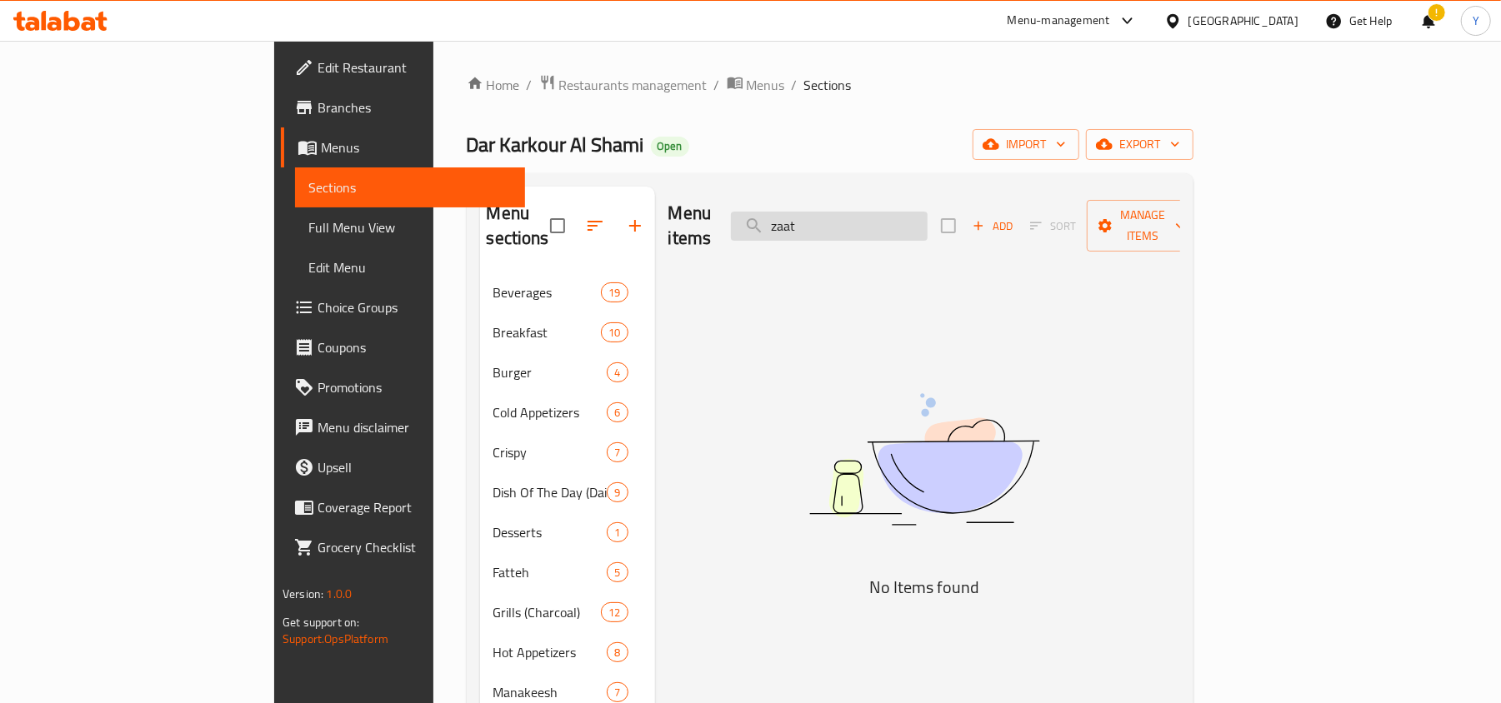
paste input "Escalope"
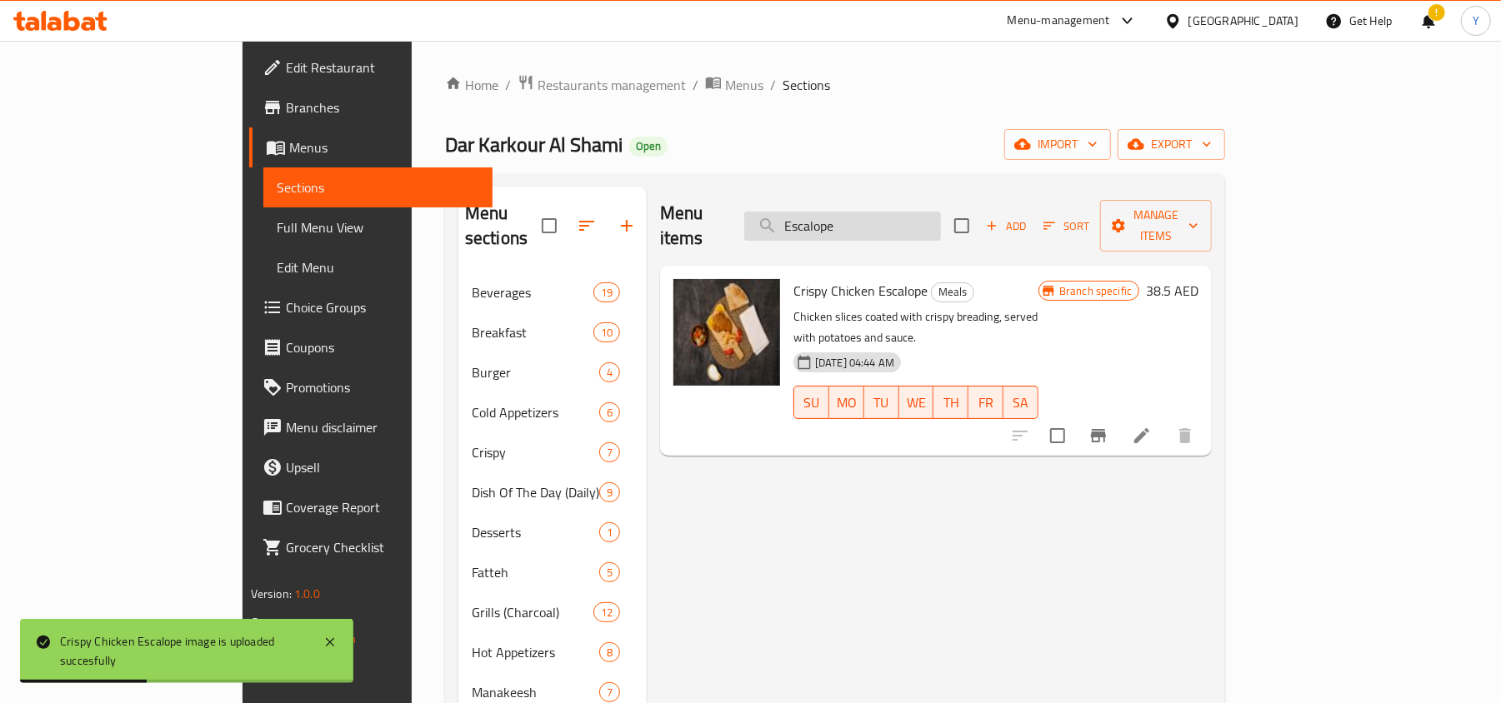
click at [914, 212] on input "Escalope" at bounding box center [842, 226] width 197 height 29
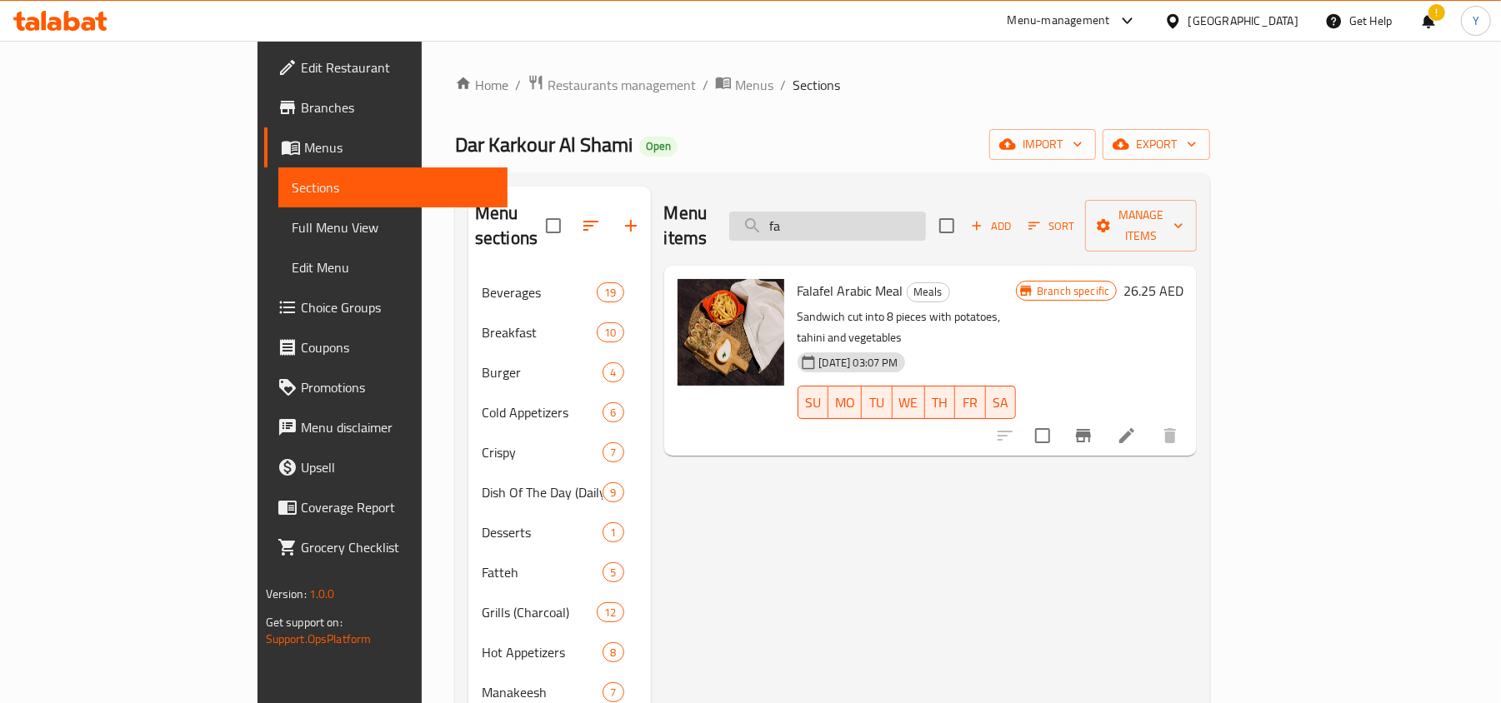
type input "f"
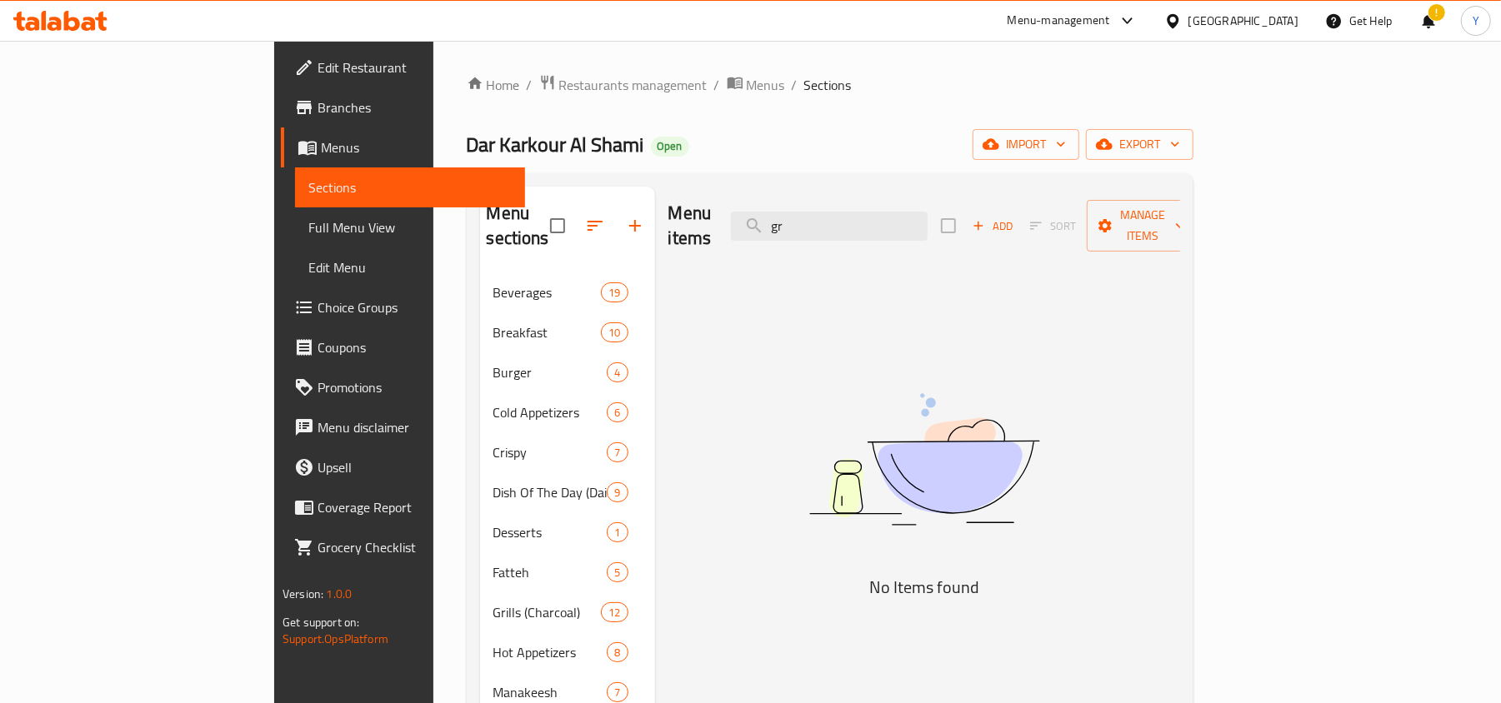
type input "g"
type input "s"
type input "g"
drag, startPoint x: 920, startPoint y: 218, endPoint x: 822, endPoint y: 218, distance: 98.3
click at [822, 218] on div "Menu items berry Add Sort Manage items" at bounding box center [924, 226] width 512 height 79
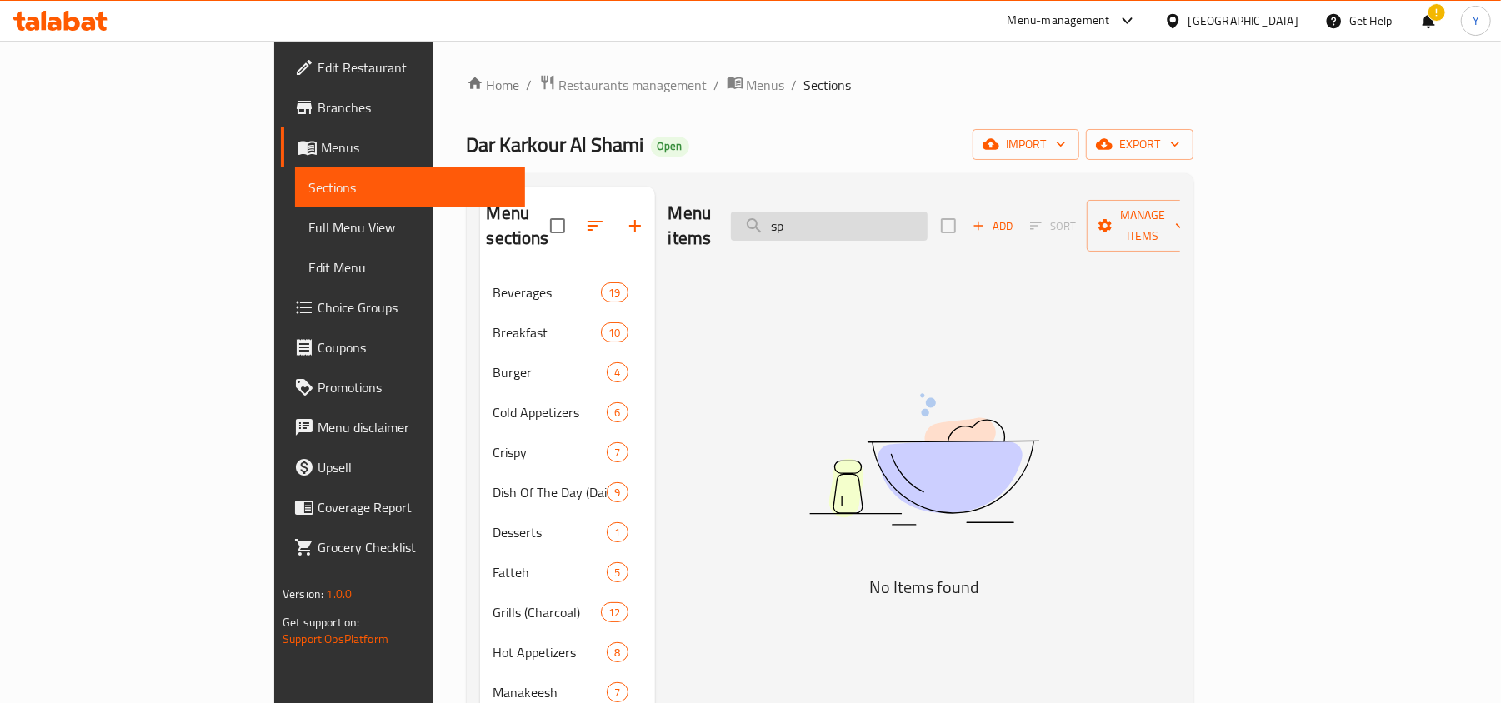
type input "s"
type input "v"
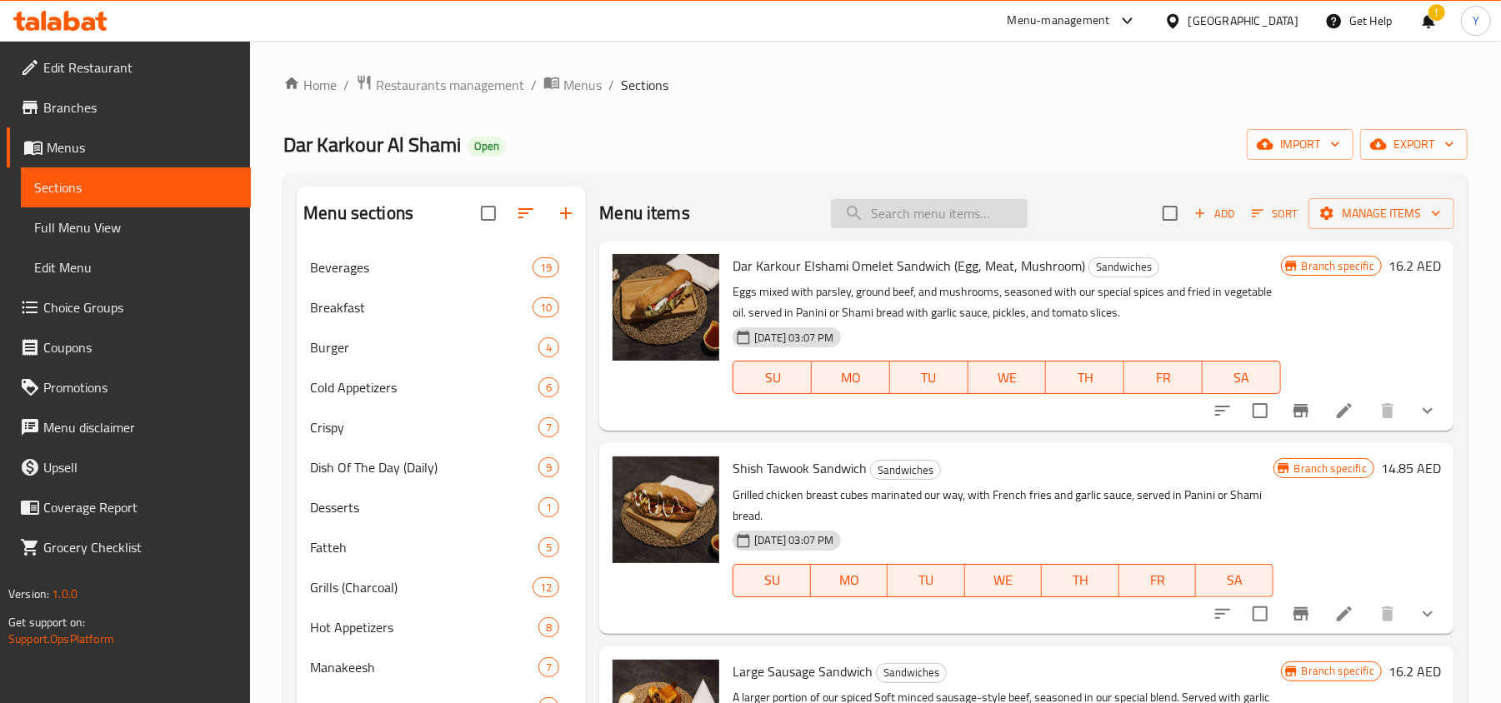
click at [933, 208] on input "search" at bounding box center [929, 213] width 197 height 29
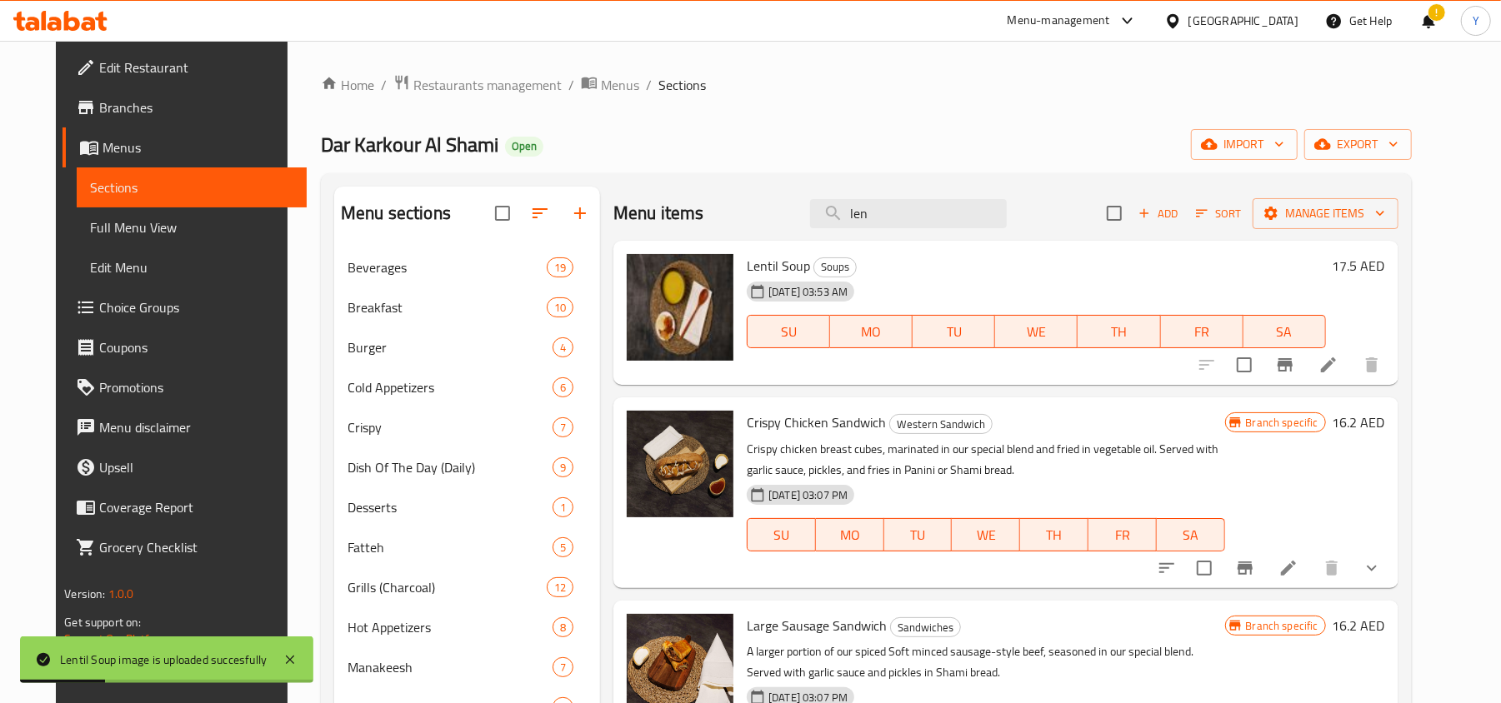
drag, startPoint x: 970, startPoint y: 211, endPoint x: 808, endPoint y: 225, distance: 163.1
click at [808, 225] on div "Menu items len Add Sort Manage items" at bounding box center [1005, 214] width 785 height 54
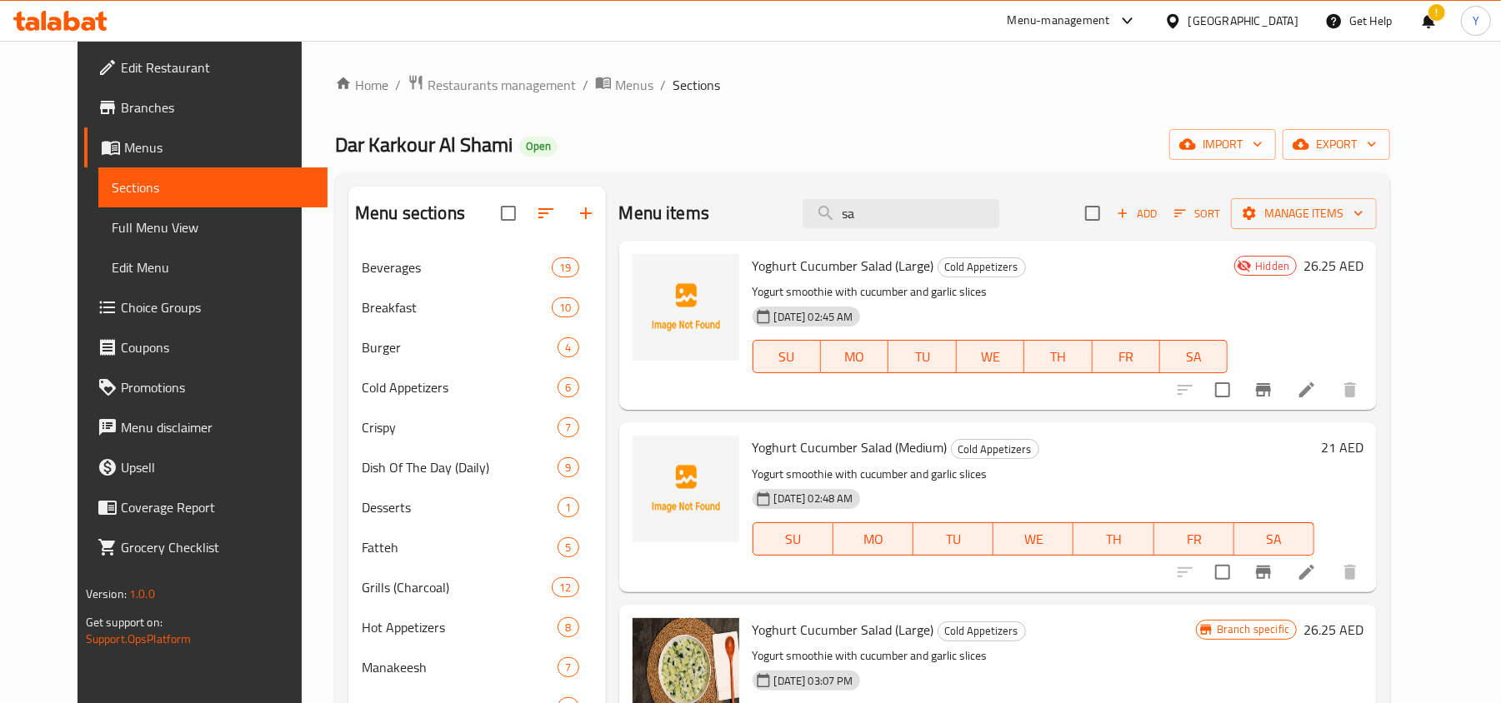
type input "s"
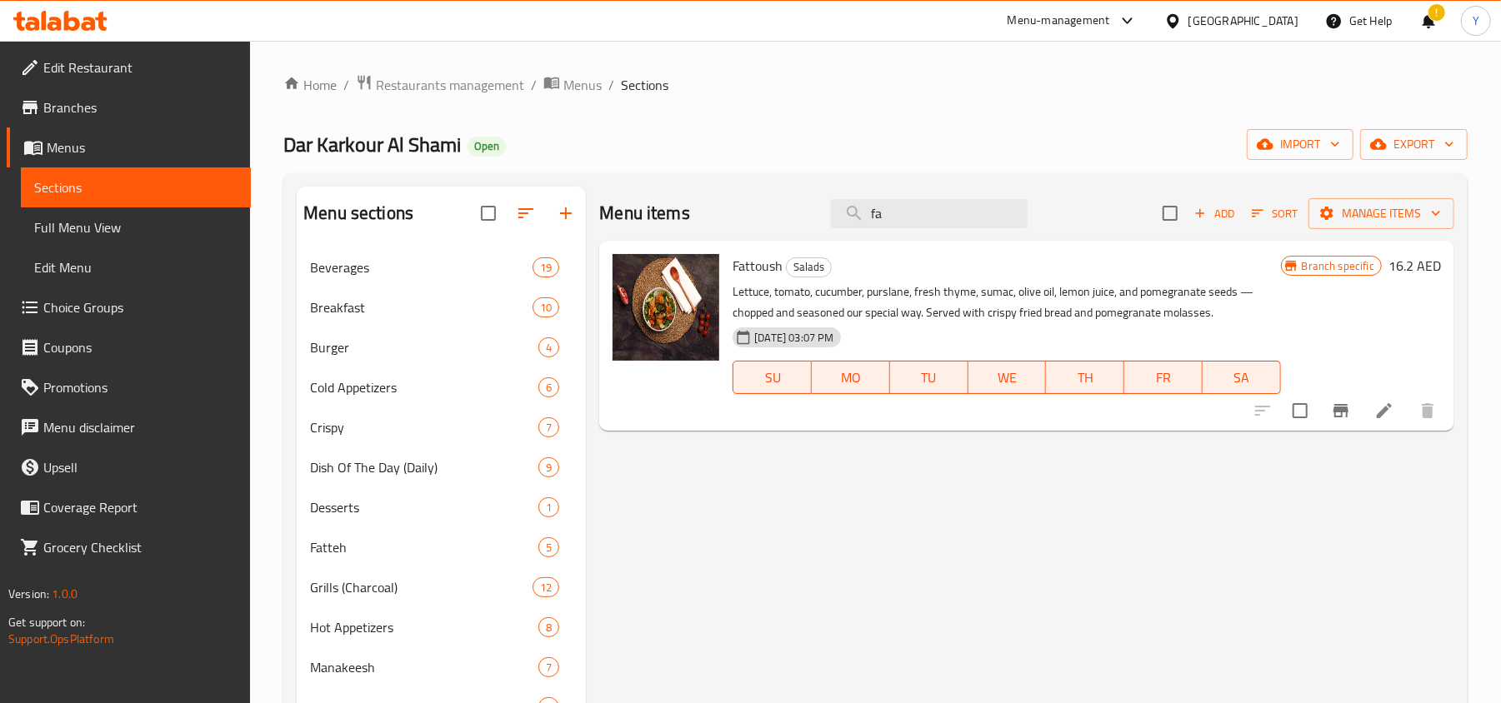
type input "f"
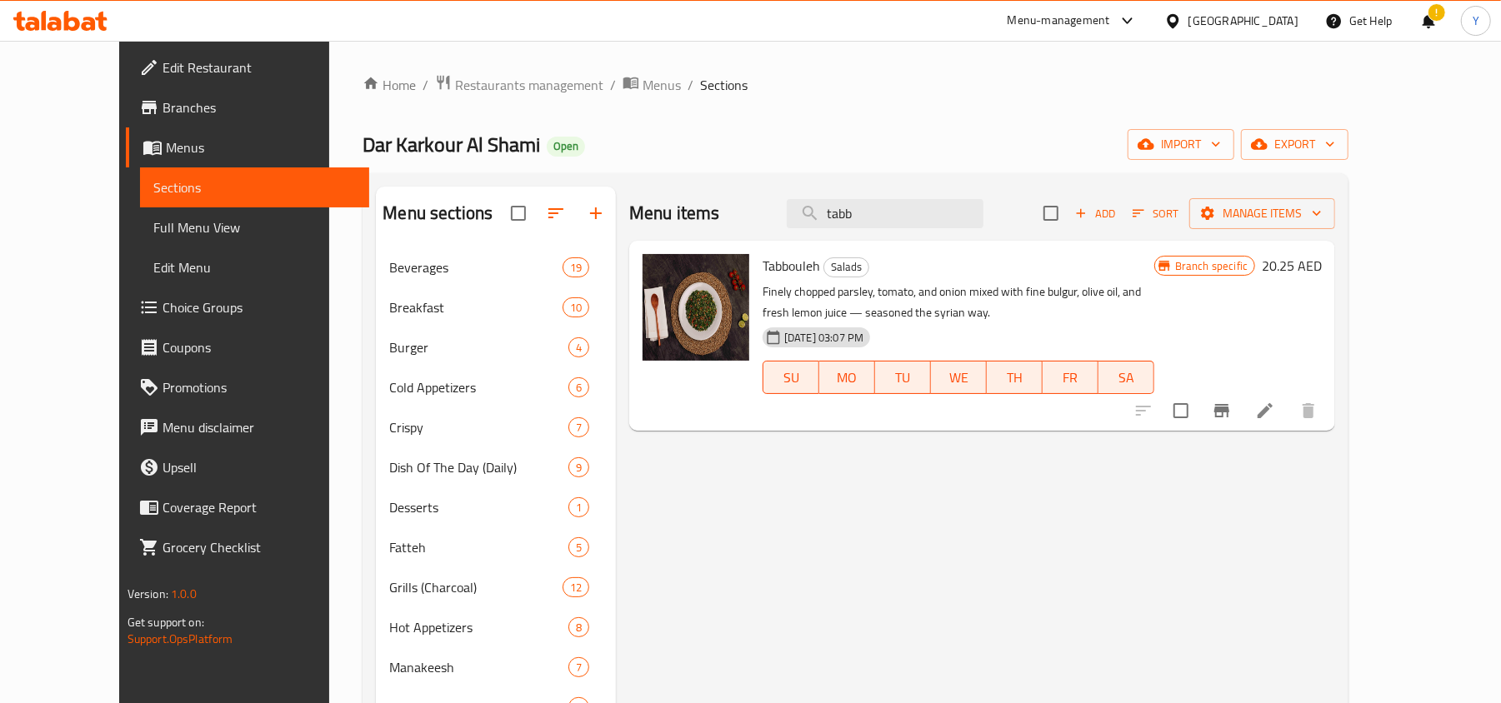
type input "tabb"
